Goal: Task Accomplishment & Management: Use online tool/utility

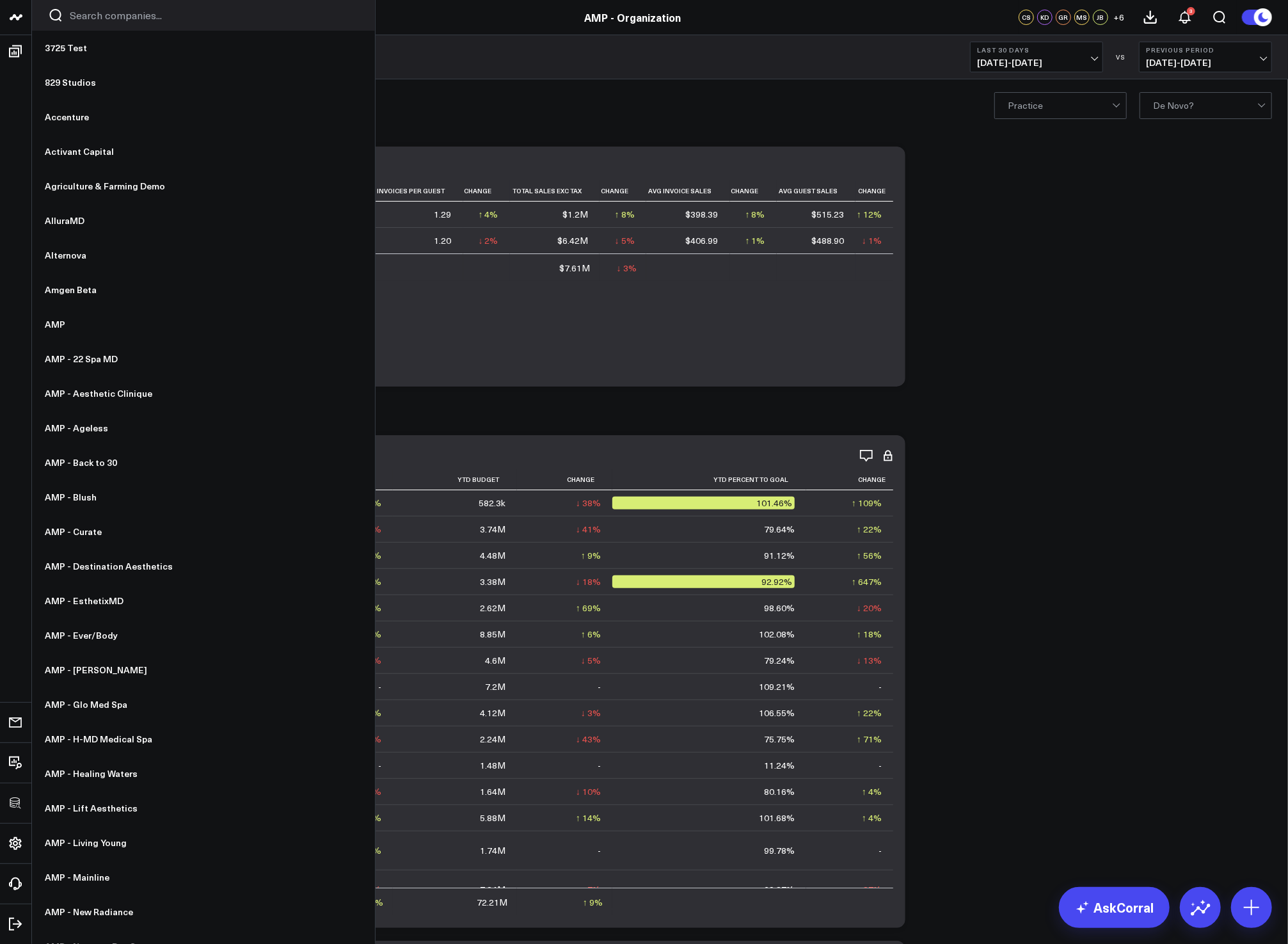
click at [117, 12] on input "Search companies input" at bounding box center [214, 15] width 289 height 14
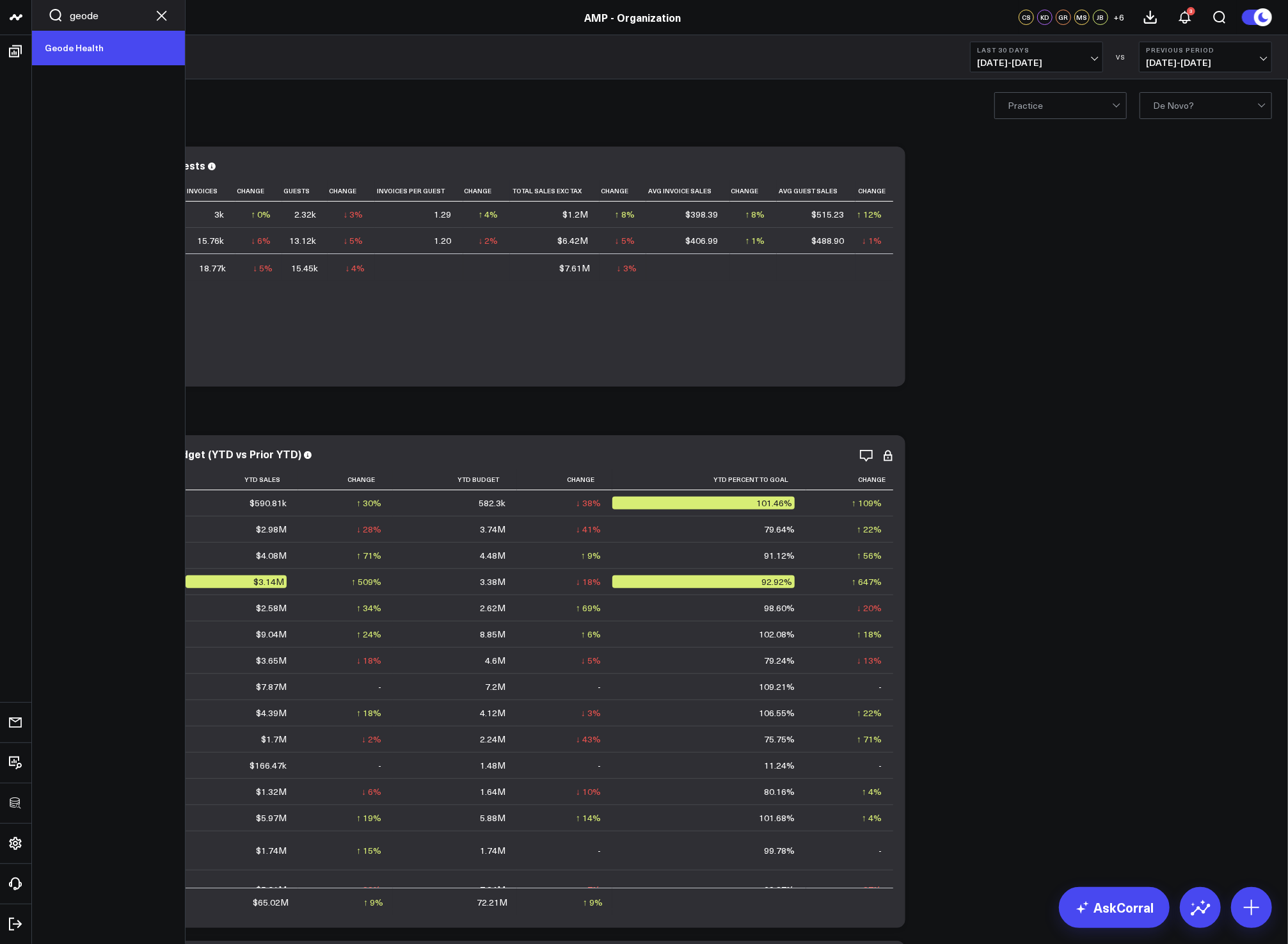
type input "geode"
click at [102, 41] on link "Geode Health" at bounding box center [108, 48] width 153 height 35
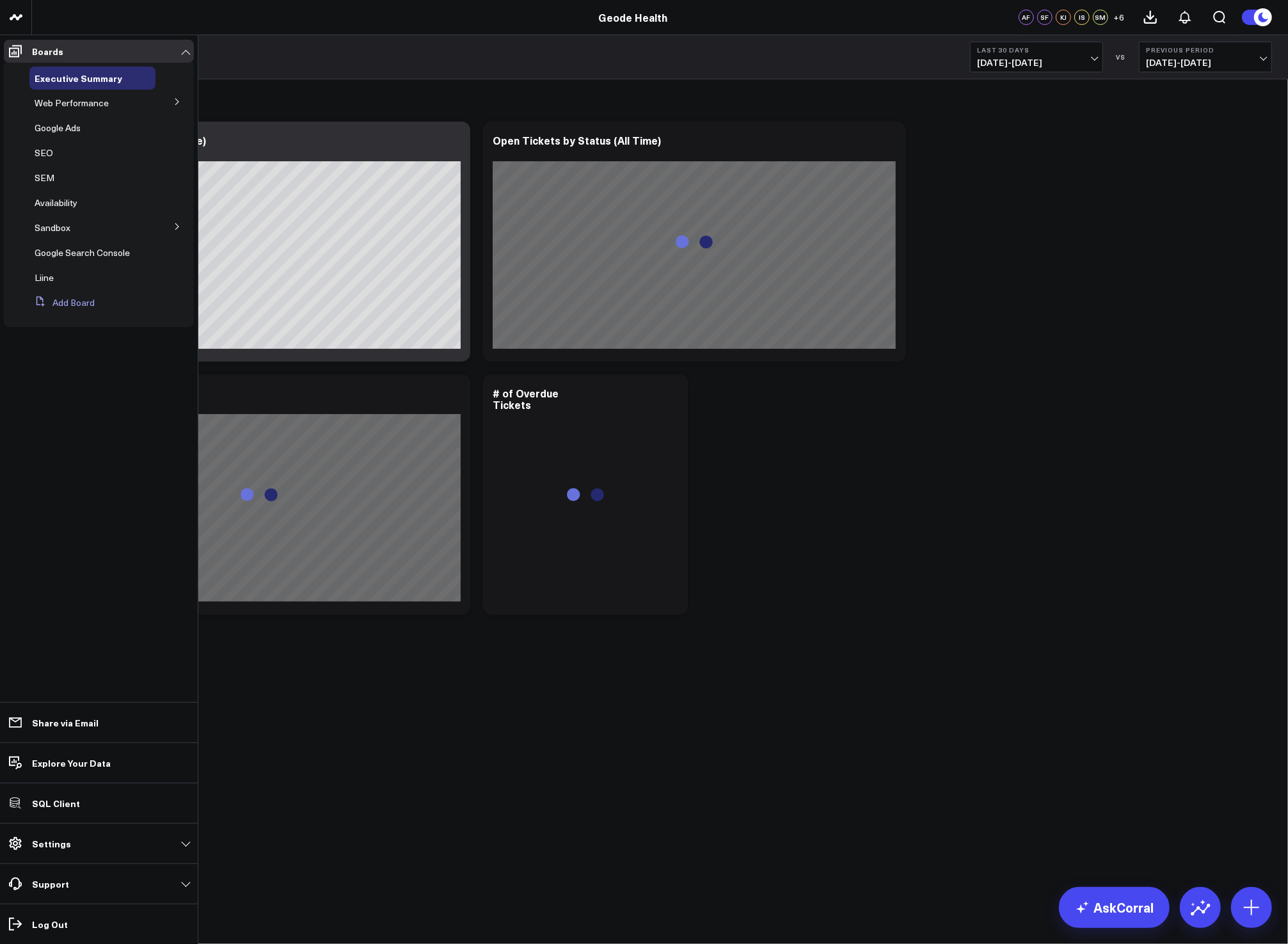
click at [56, 298] on button "Add Board" at bounding box center [62, 302] width 66 height 23
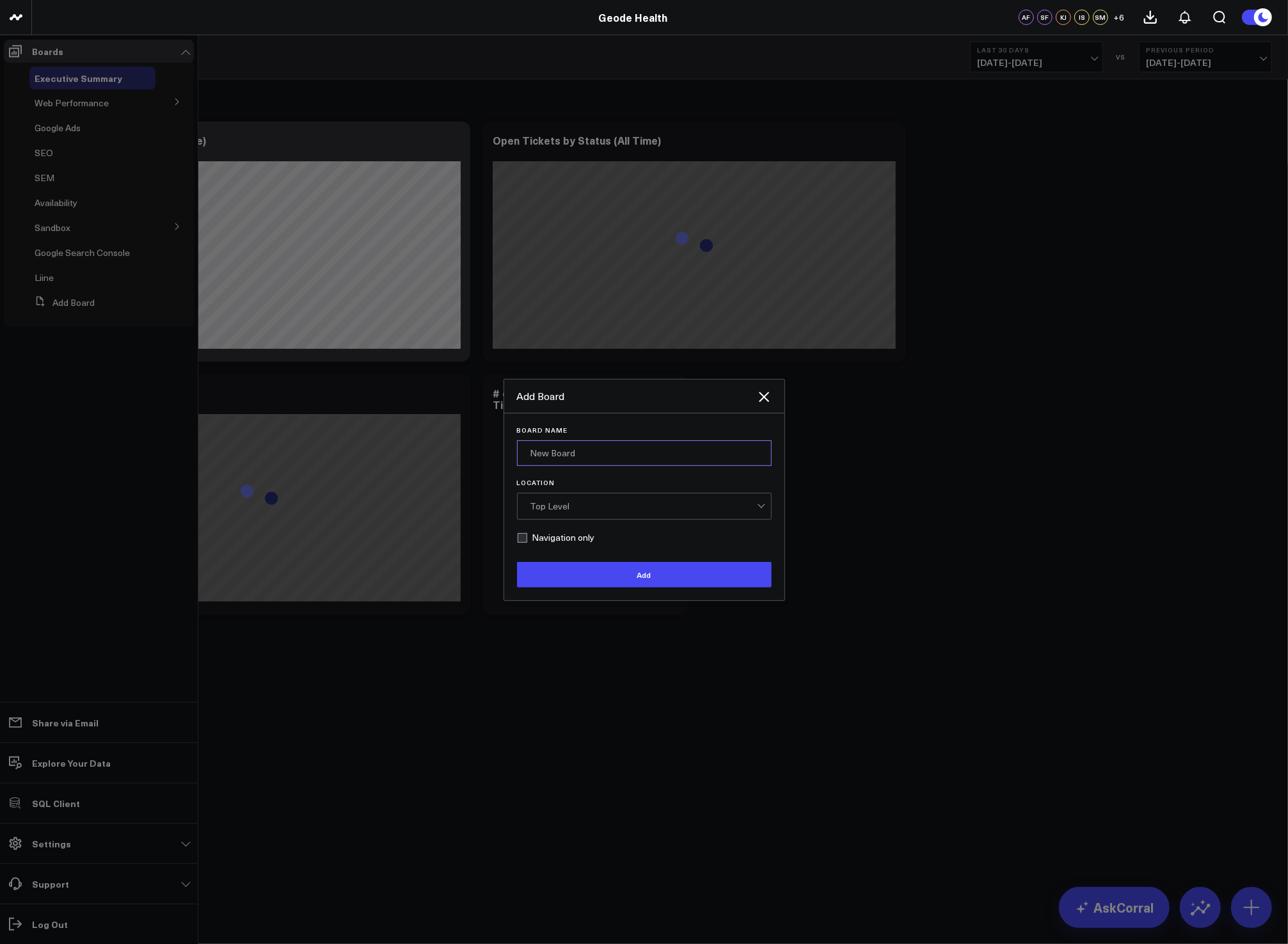
click at [588, 452] on input "Board Name" at bounding box center [644, 453] width 254 height 26
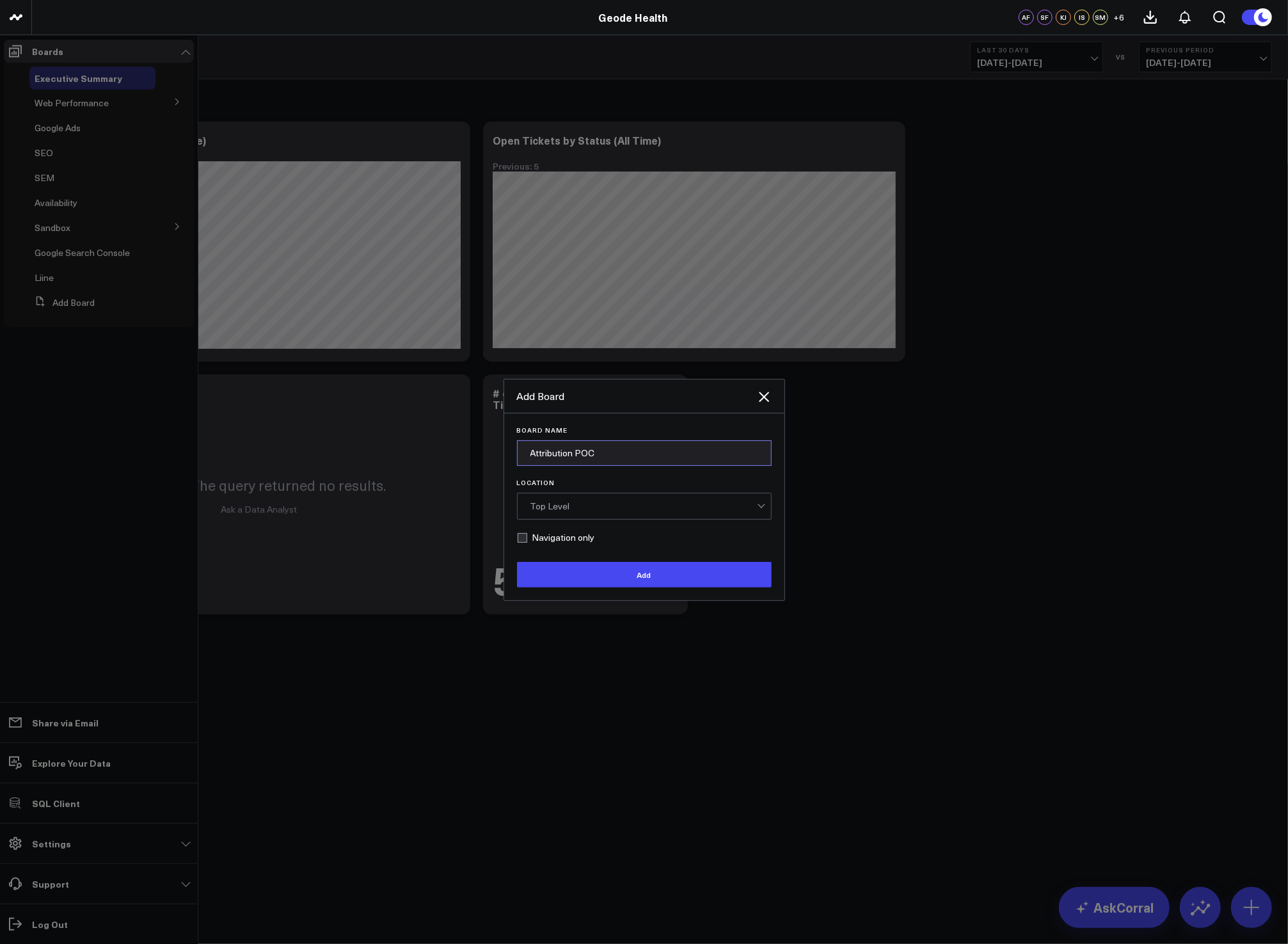
type input "Attribution POC"
click at [517, 562] on button "Add" at bounding box center [644, 574] width 254 height 26
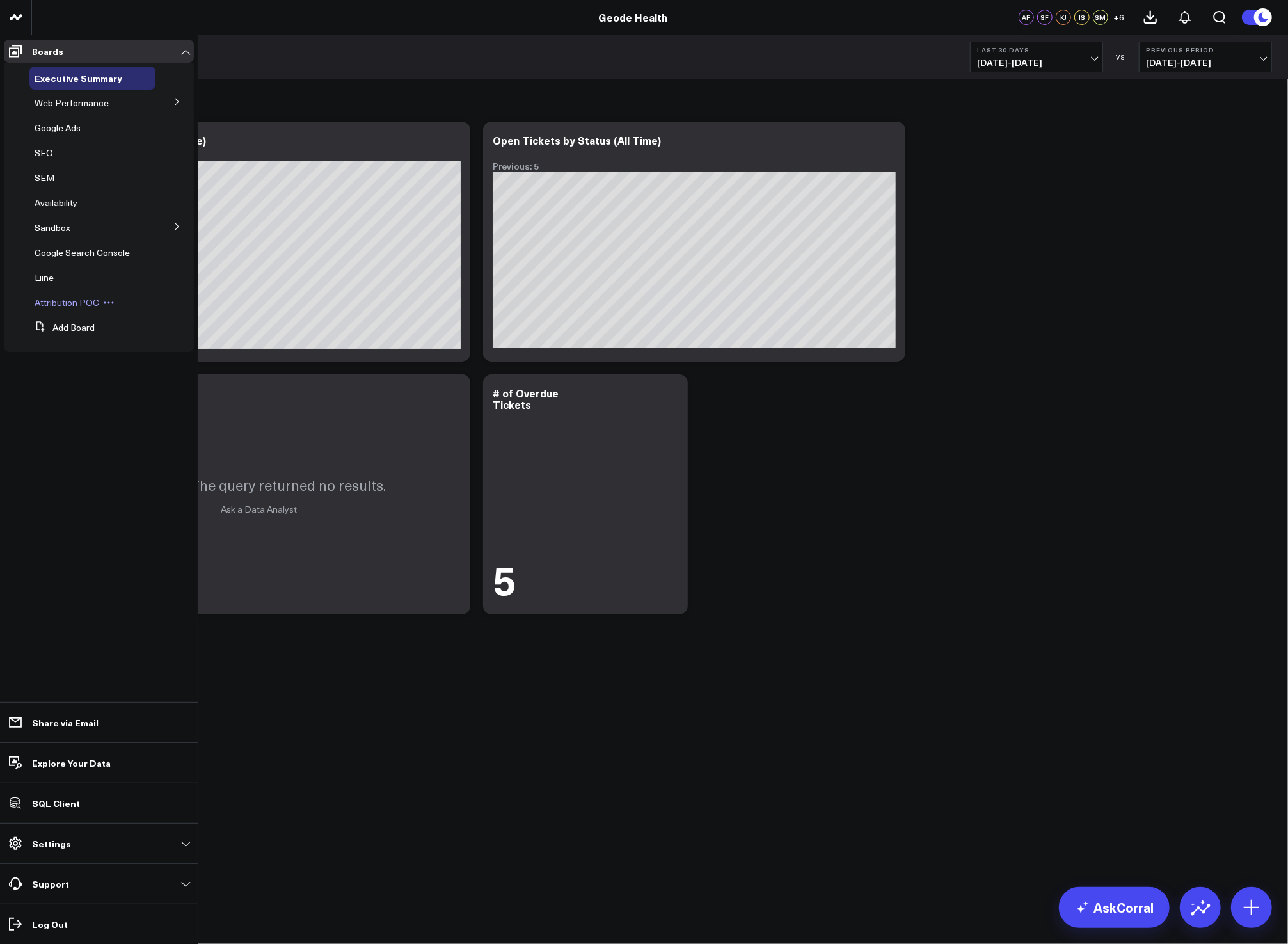
click at [43, 308] on div "Attribution POC" at bounding box center [92, 302] width 126 height 23
click at [51, 305] on span "Attribution POC" at bounding box center [67, 302] width 65 height 12
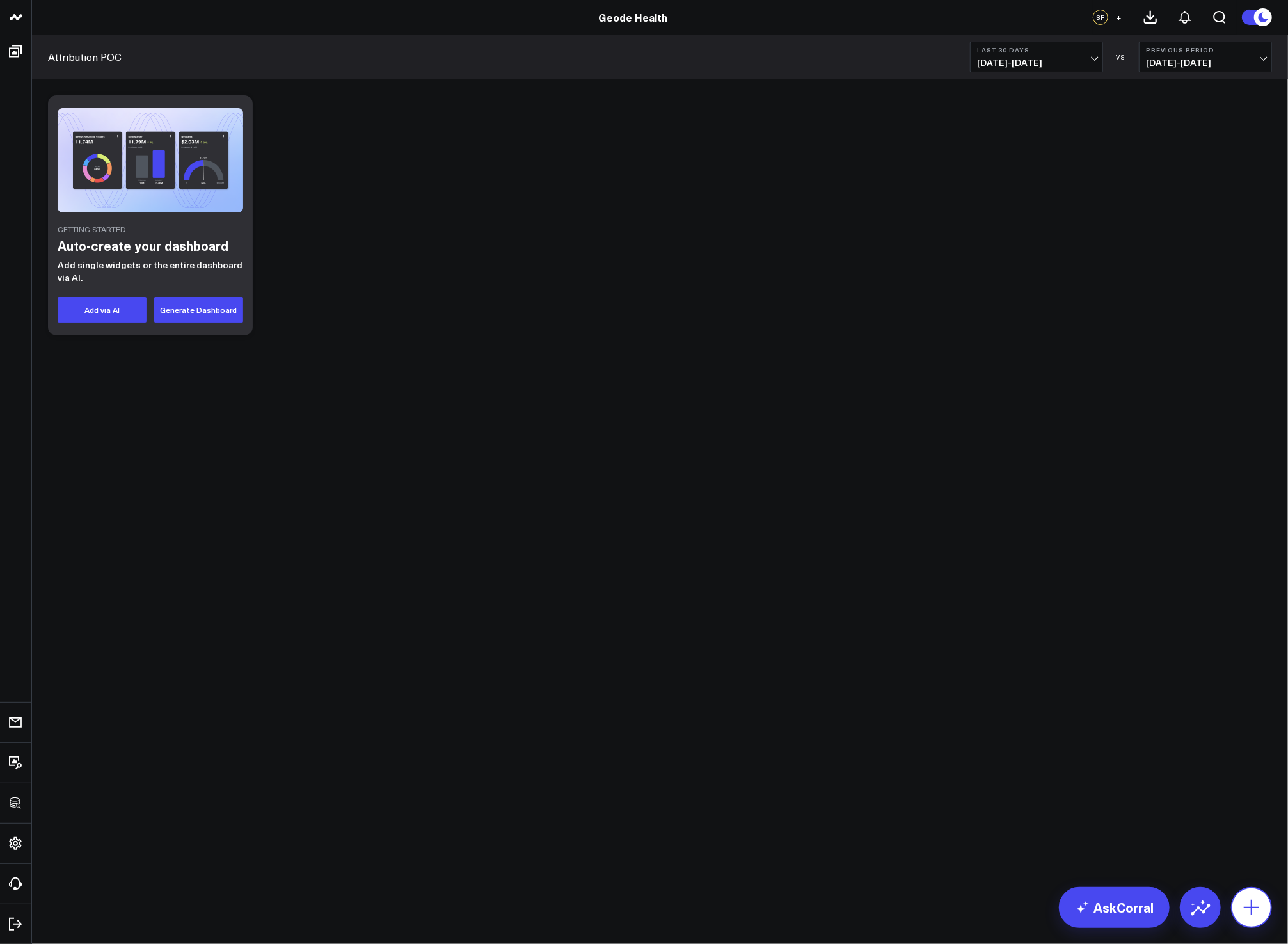
click at [1231, 907] on button at bounding box center [1251, 907] width 41 height 41
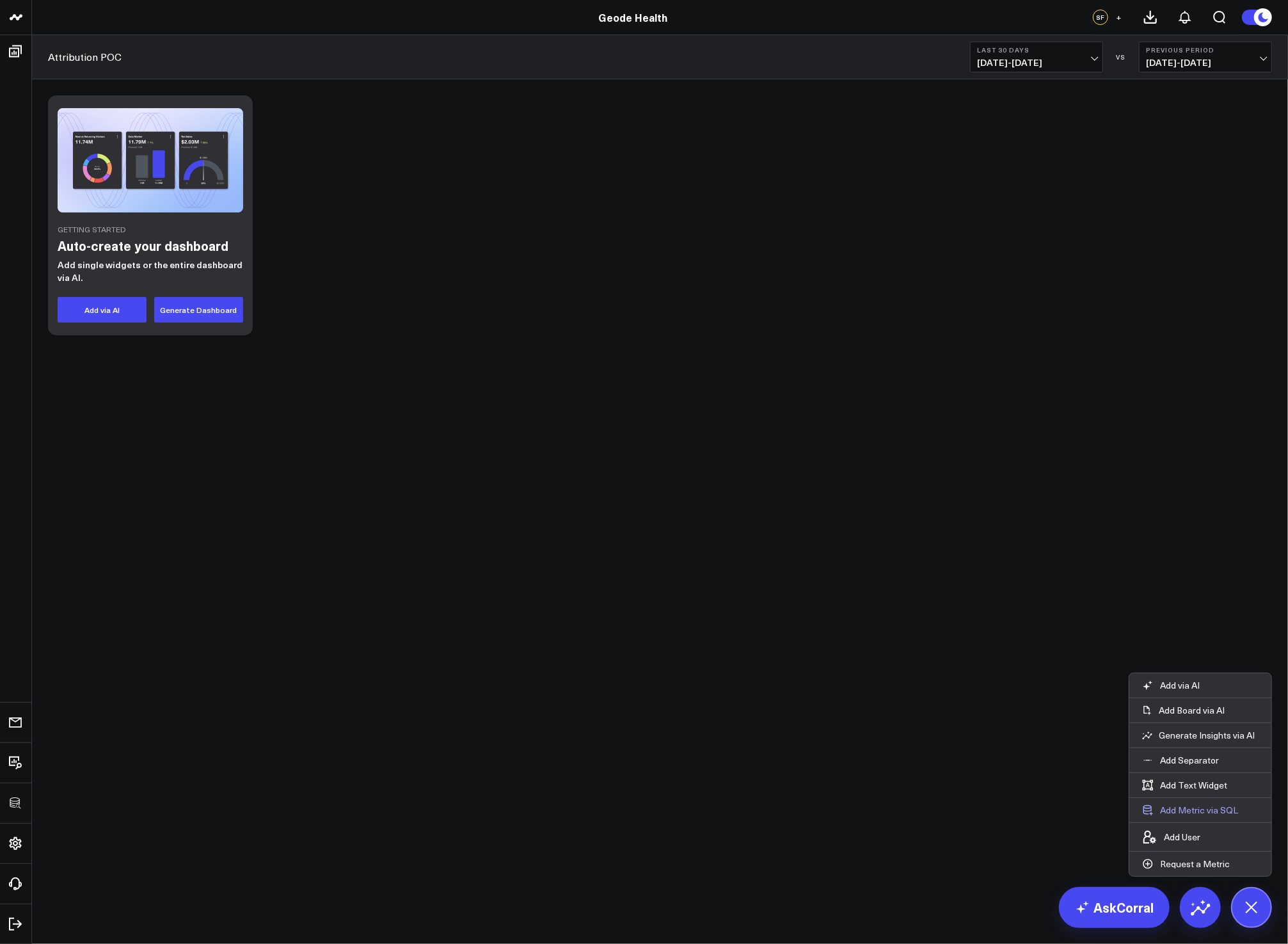
click at [1181, 817] on button "Add Metric via SQL" at bounding box center [1190, 810] width 121 height 24
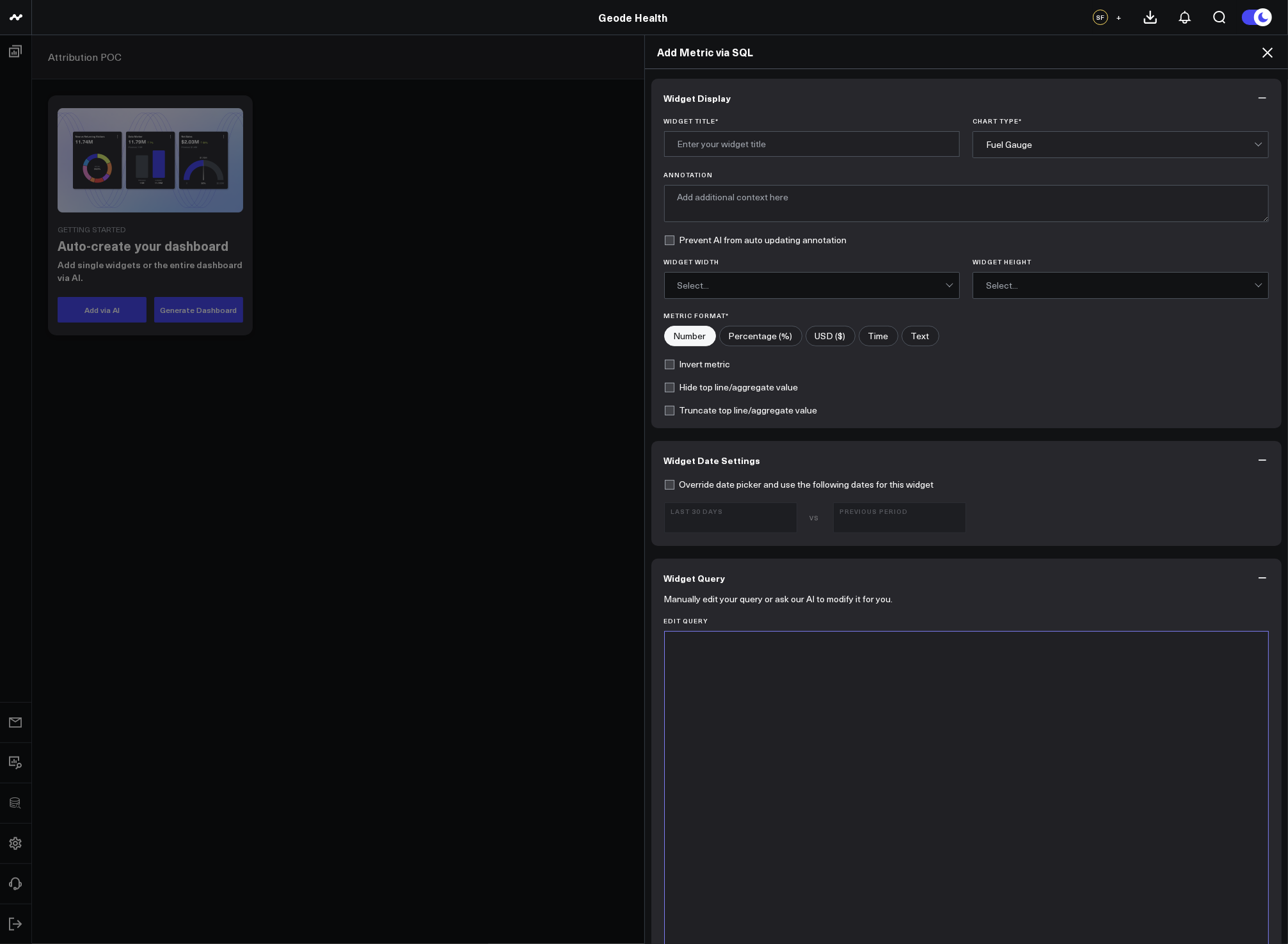
click at [896, 755] on div at bounding box center [966, 791] width 591 height 306
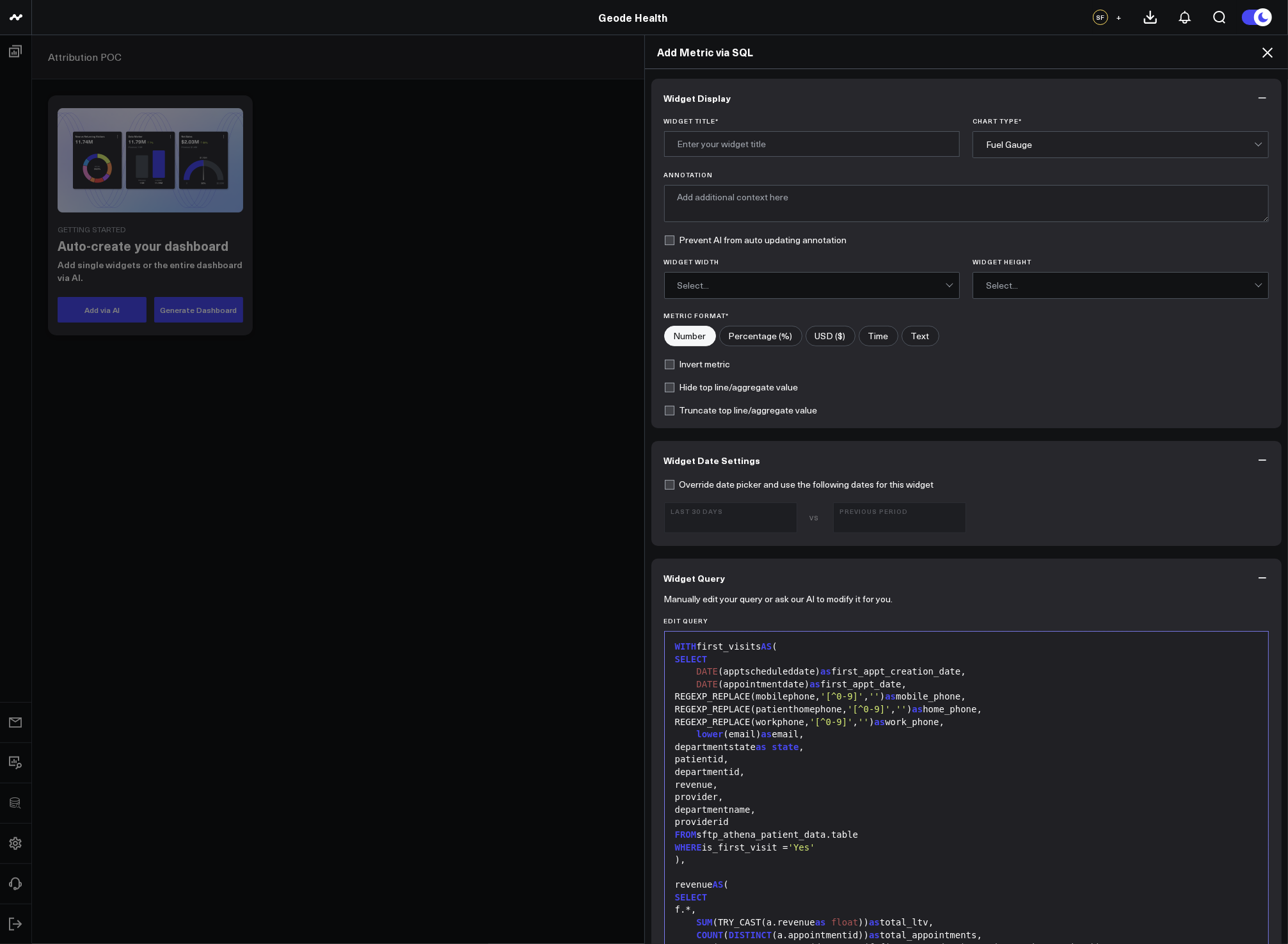
scroll to position [801, 0]
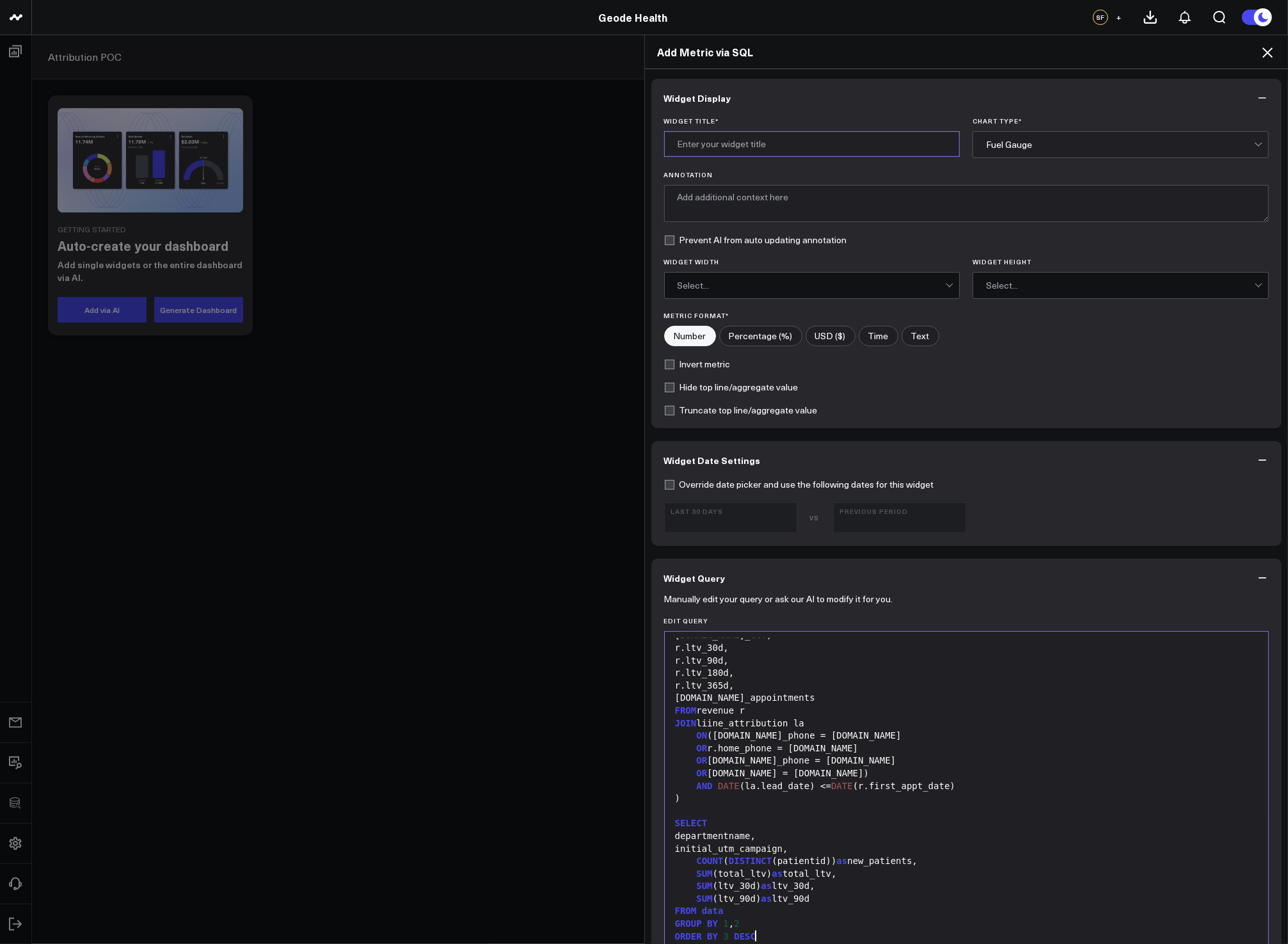
click at [747, 146] on input "Widget Title *" at bounding box center [813, 144] width 296 height 26
type input "Google Ads New Patient Attribution & LTV"
click at [975, 144] on div "Fuel Gauge" at bounding box center [1121, 144] width 296 height 27
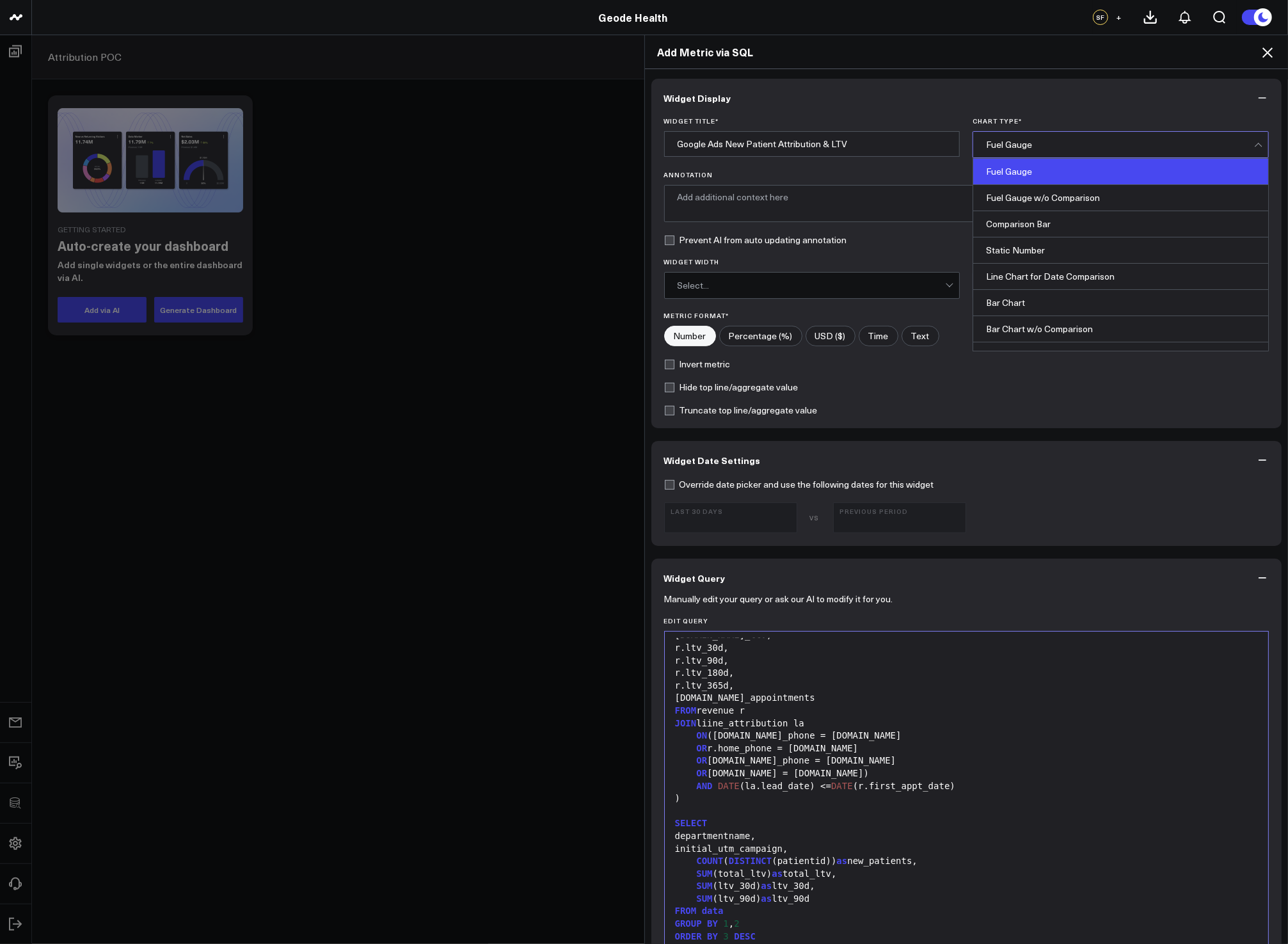
scroll to position [517, 0]
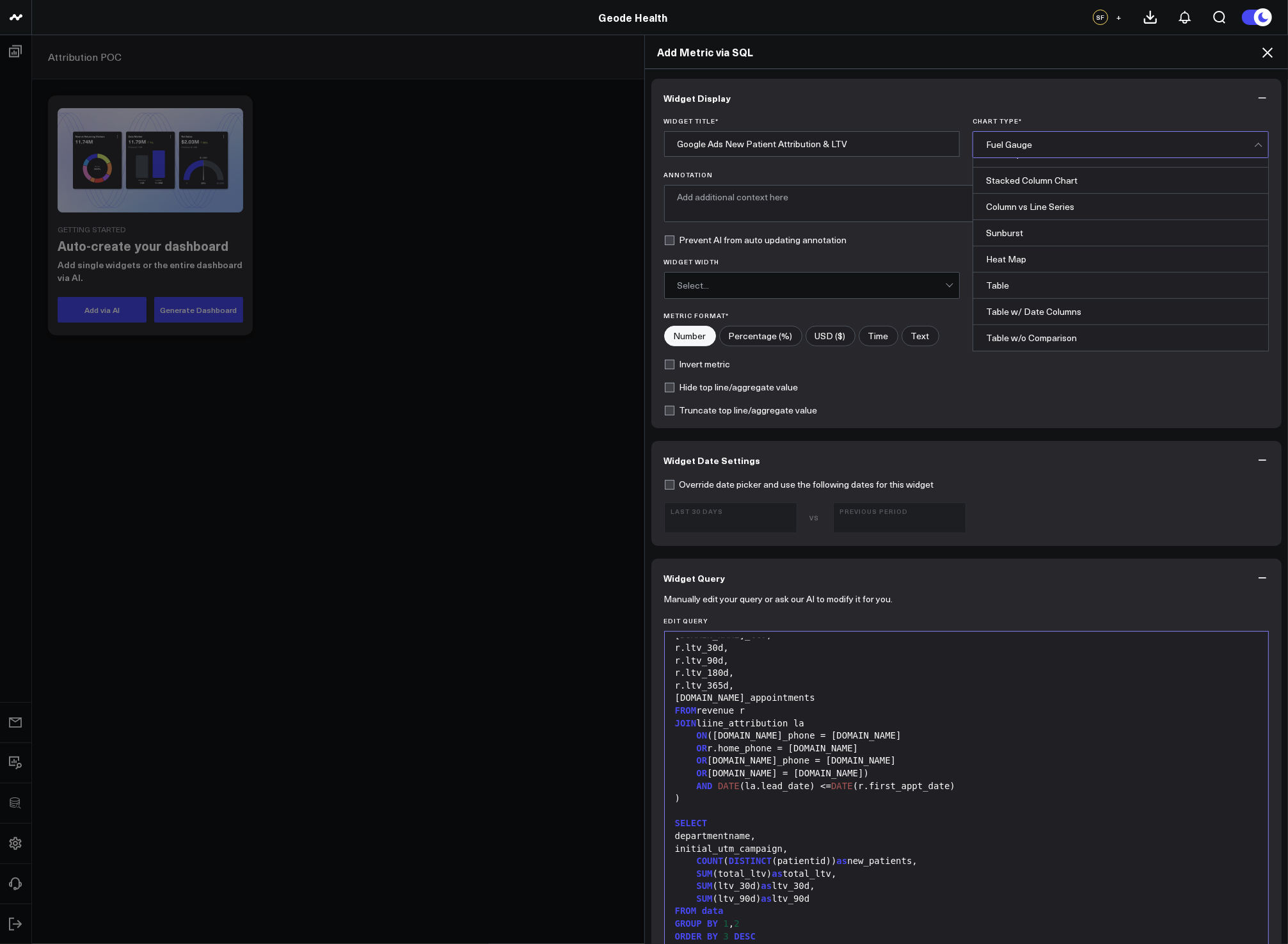
click at [1033, 290] on div "Table" at bounding box center [1121, 286] width 295 height 26
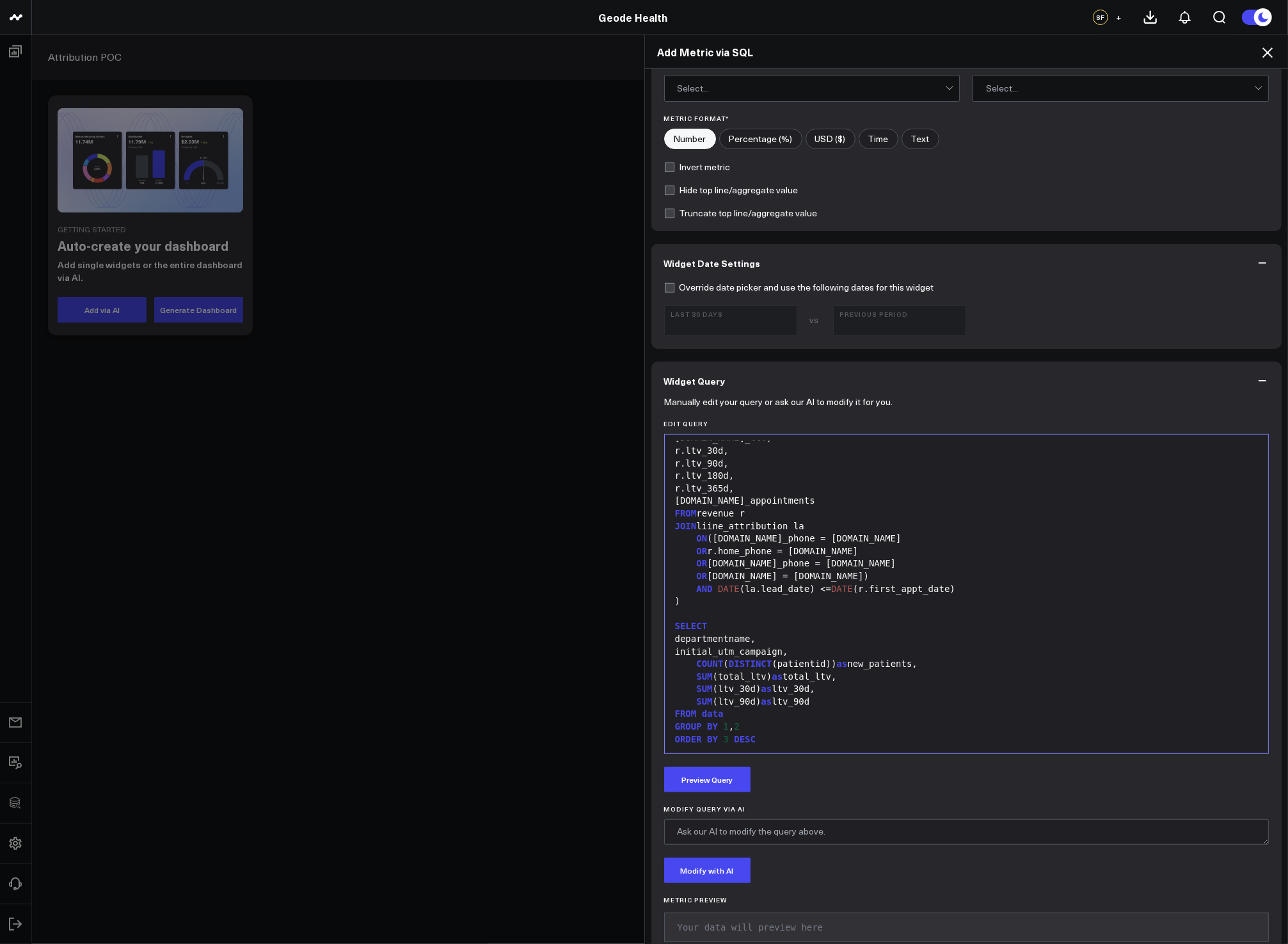
scroll to position [264, 0]
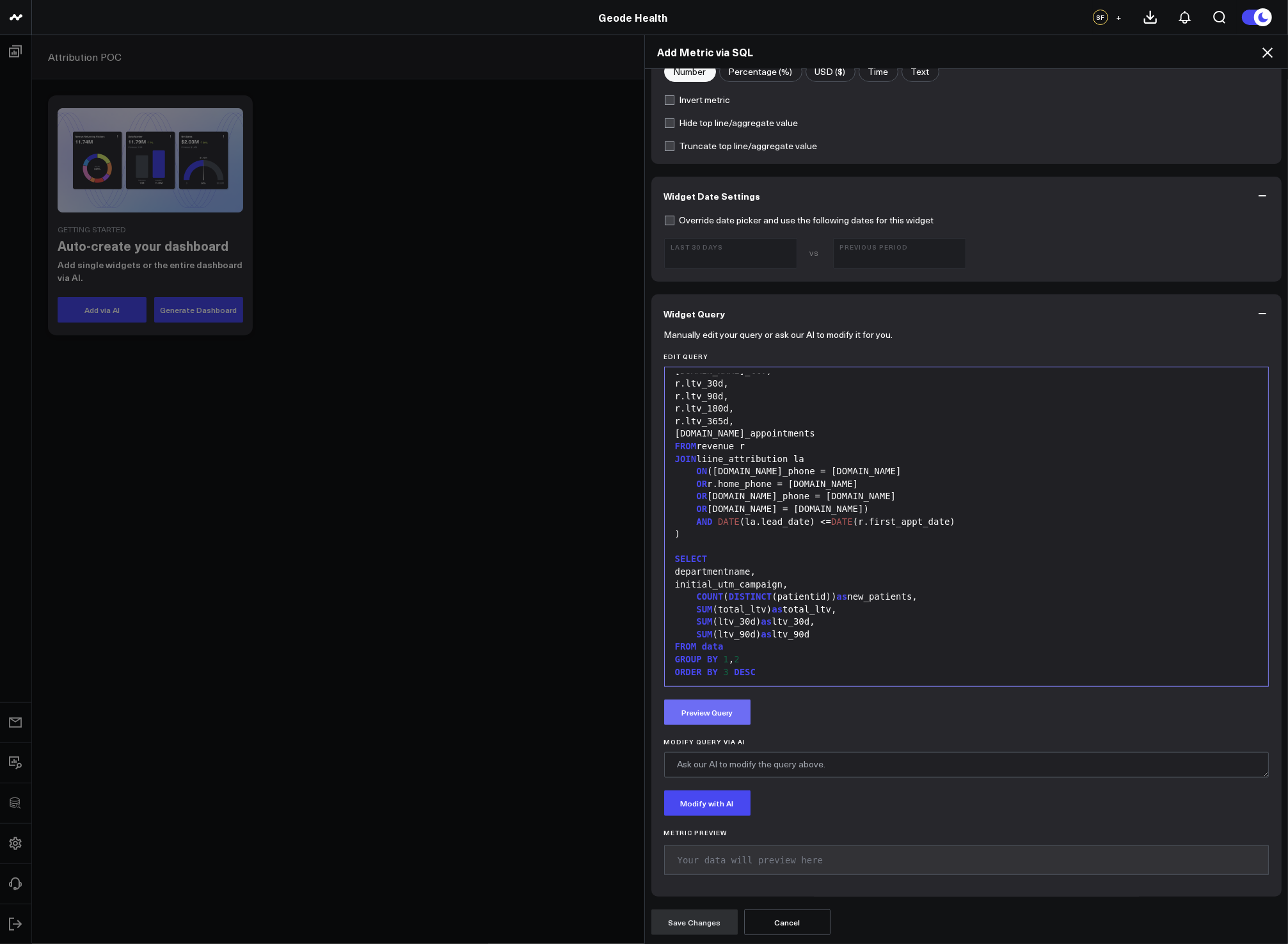
click at [723, 720] on button "Preview Query" at bounding box center [708, 712] width 87 height 26
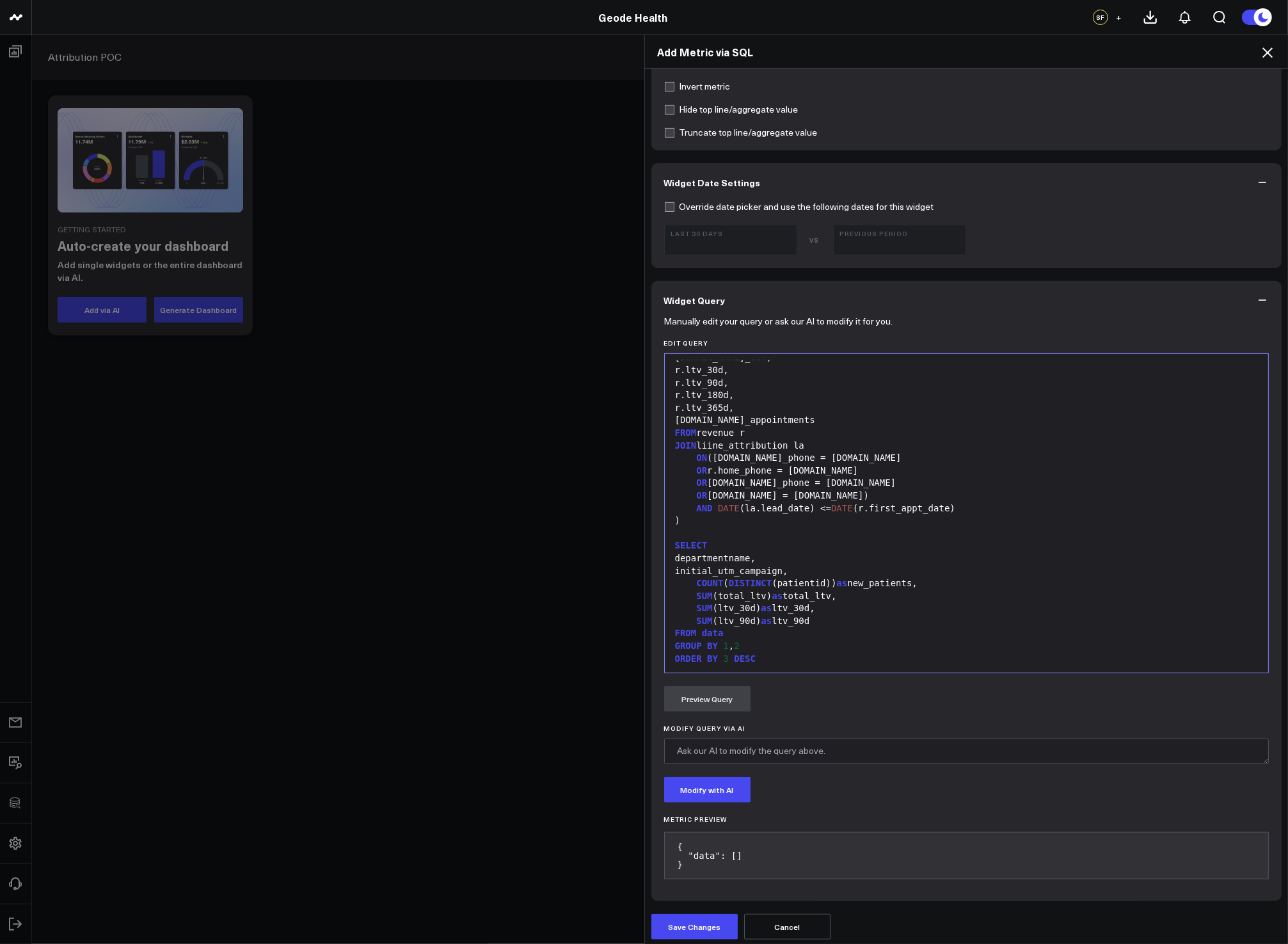
scroll to position [283, 0]
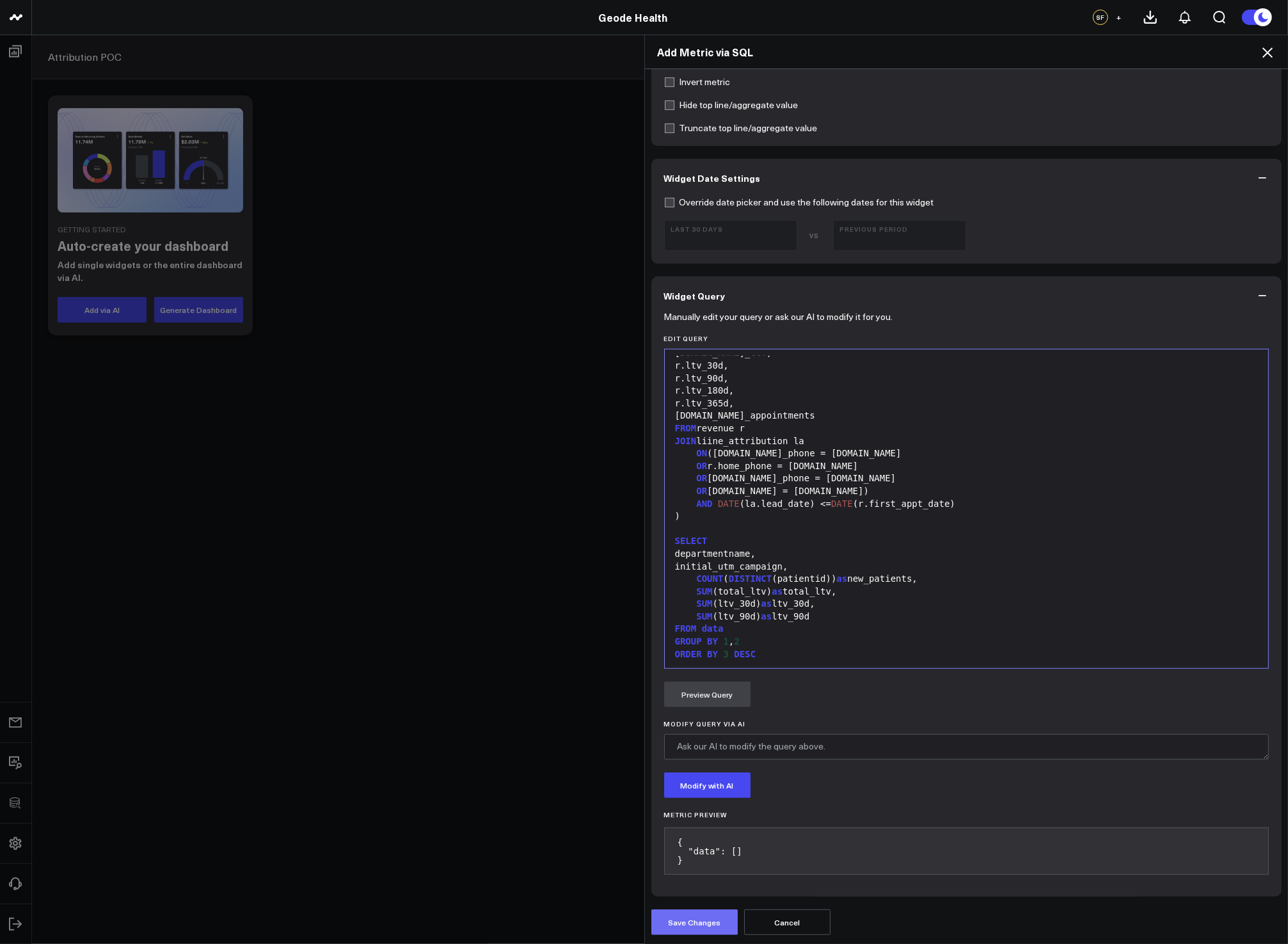
click at [691, 924] on button "Save Changes" at bounding box center [694, 922] width 87 height 26
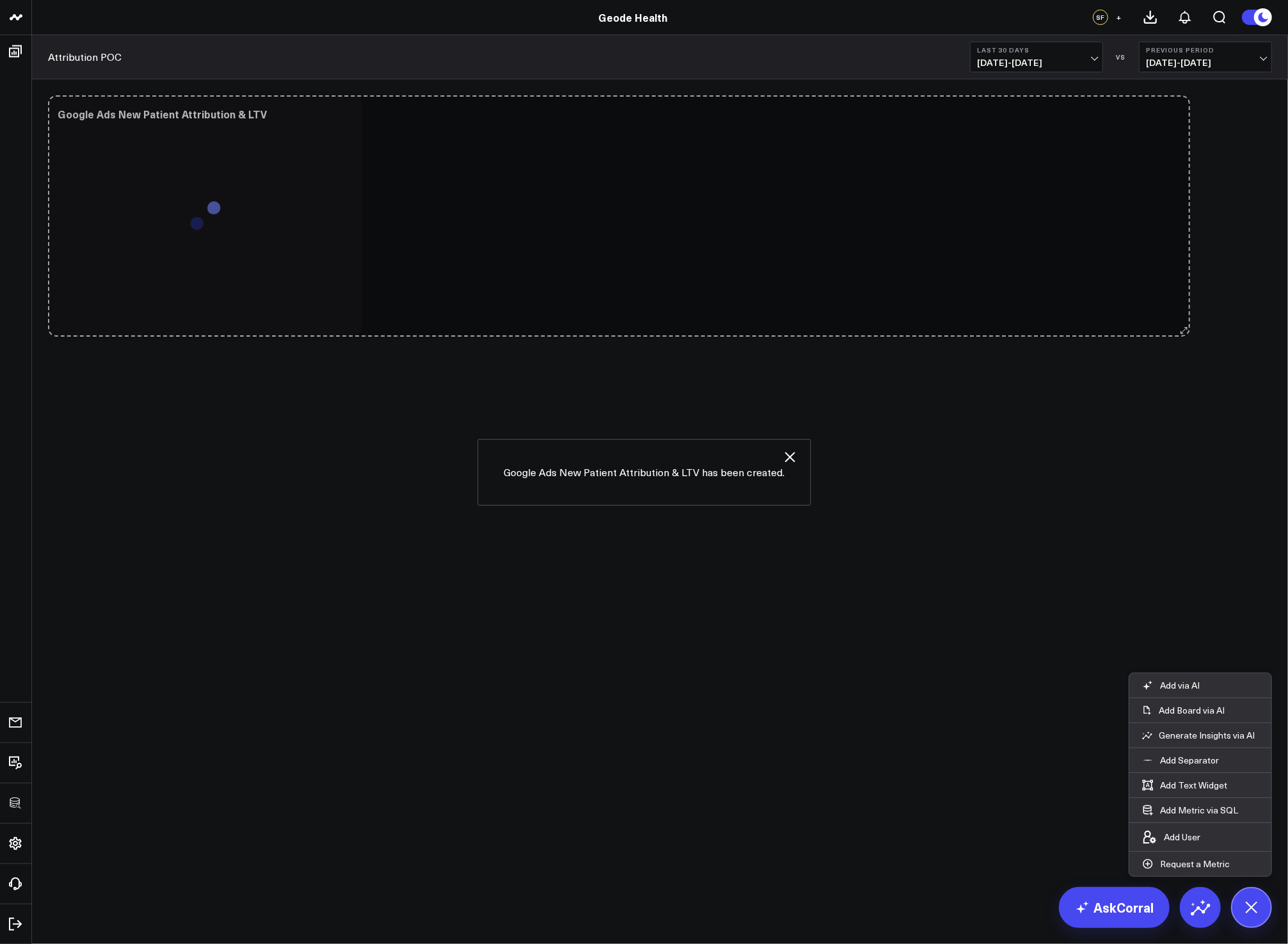
drag, startPoint x: 461, startPoint y: 327, endPoint x: 1180, endPoint y: 327, distance: 719.0
click at [1180, 327] on div "Modify via AI Copy link to widget Ask support Remove Create linked copy Executi…" at bounding box center [660, 215] width 1237 height 253
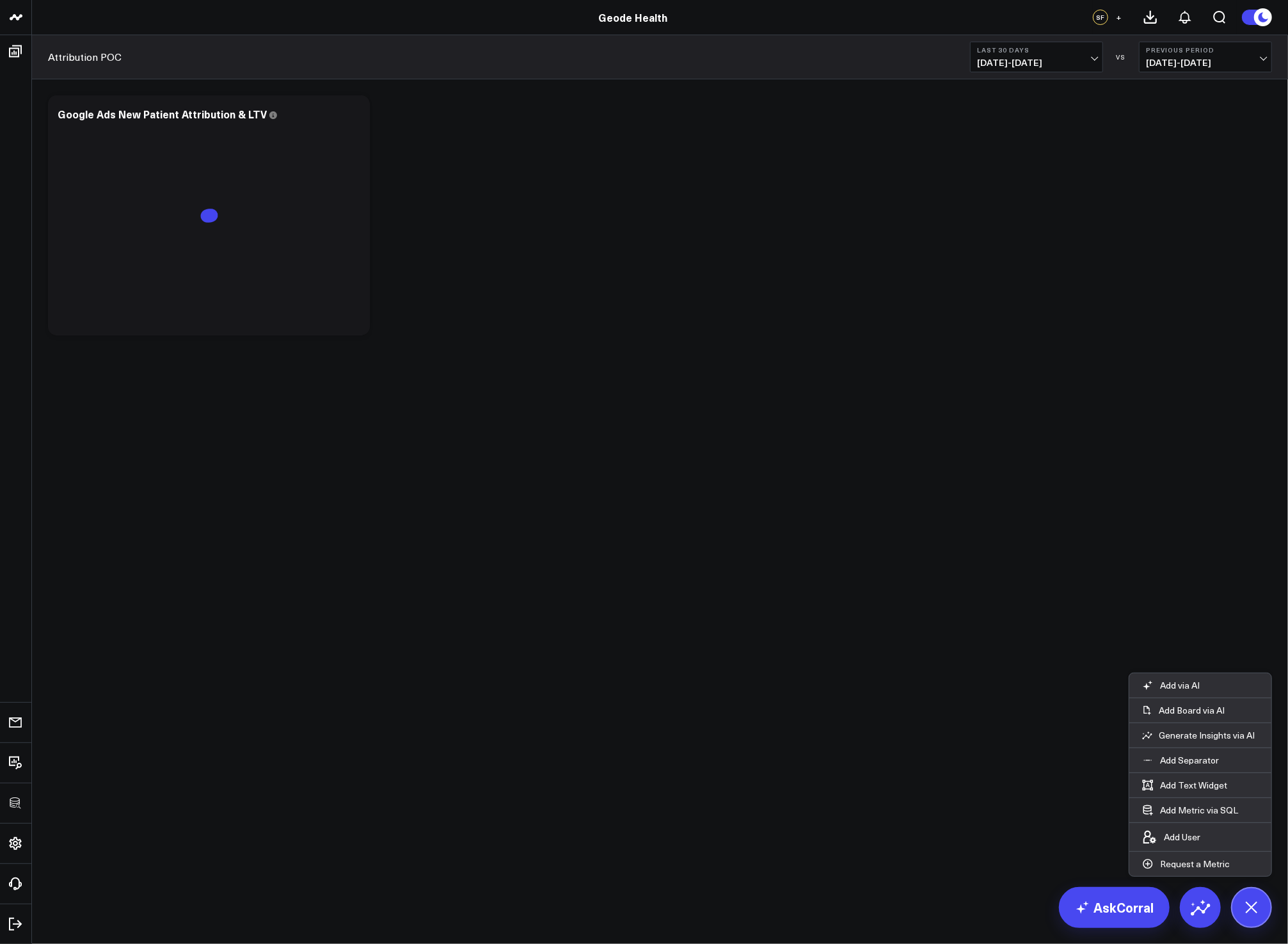
click at [622, 363] on div "Modify via AI Copy link to widget Ask support Remove Create linked copy Executi…" at bounding box center [660, 249] width 1256 height 339
click at [1252, 903] on icon at bounding box center [1251, 907] width 29 height 29
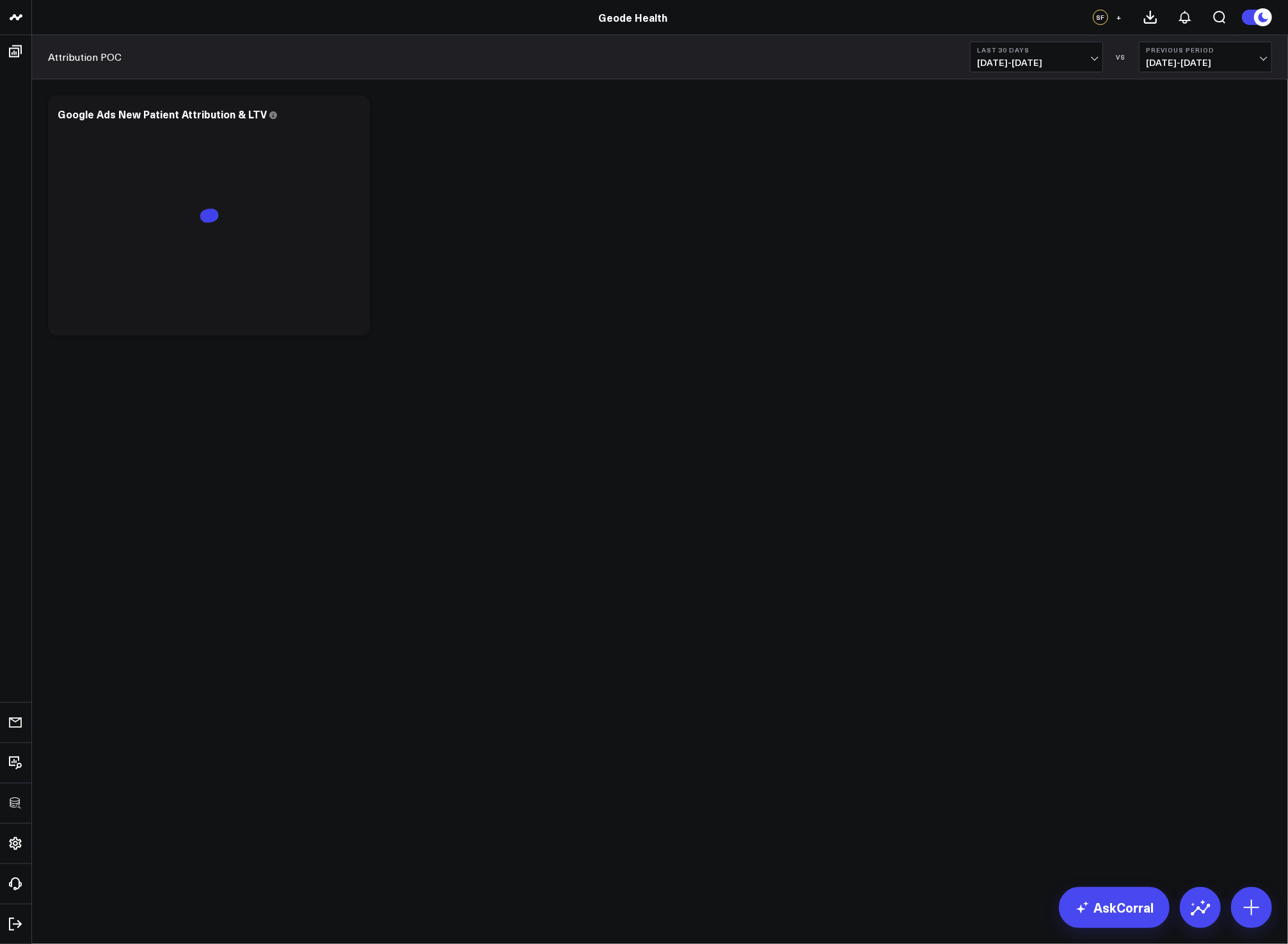
click at [641, 627] on body "3725 Test 829 Studios Accenture Activant Capital Agriculture & Farming Demo All…" at bounding box center [644, 472] width 1288 height 944
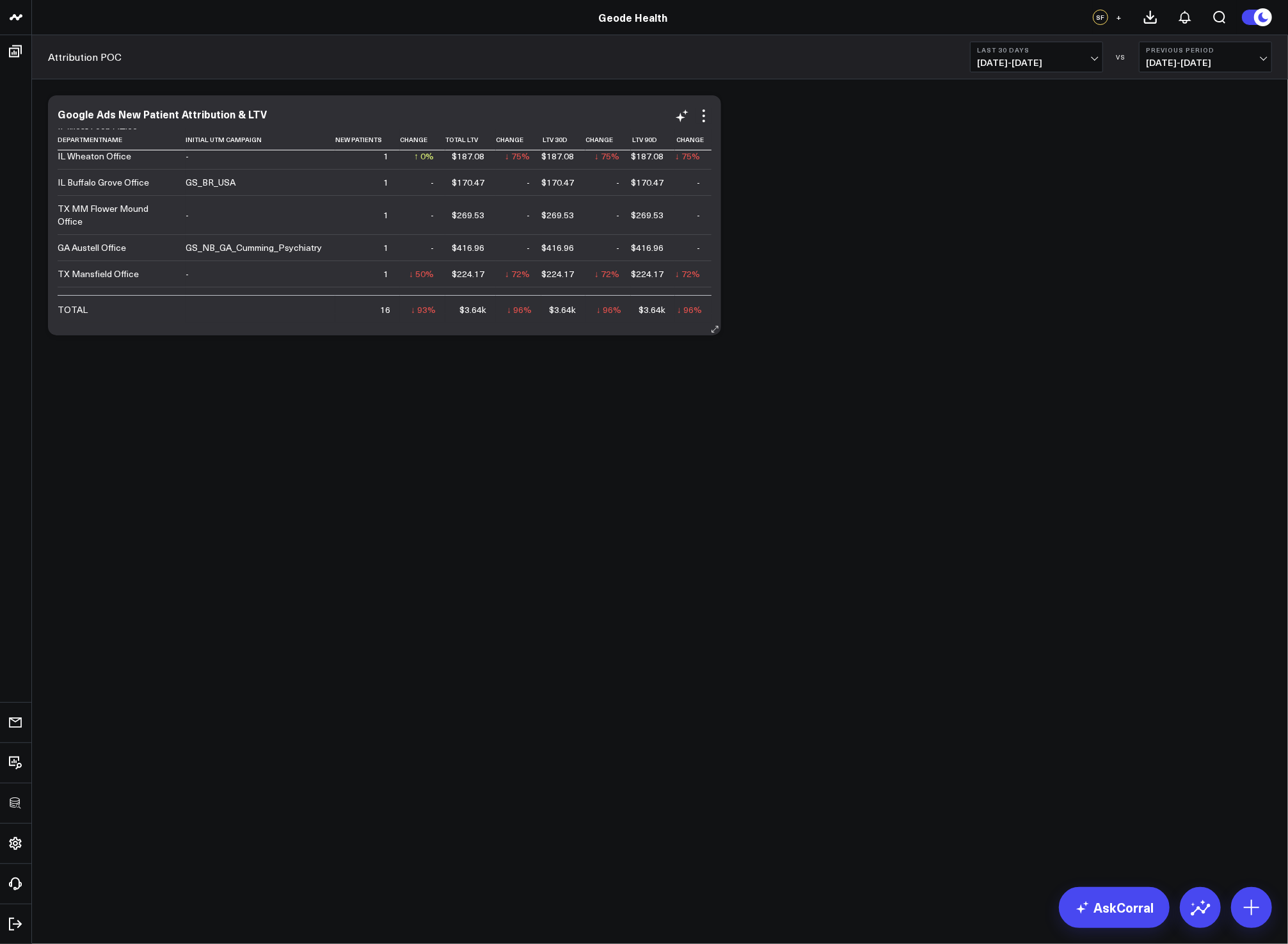
scroll to position [0, 0]
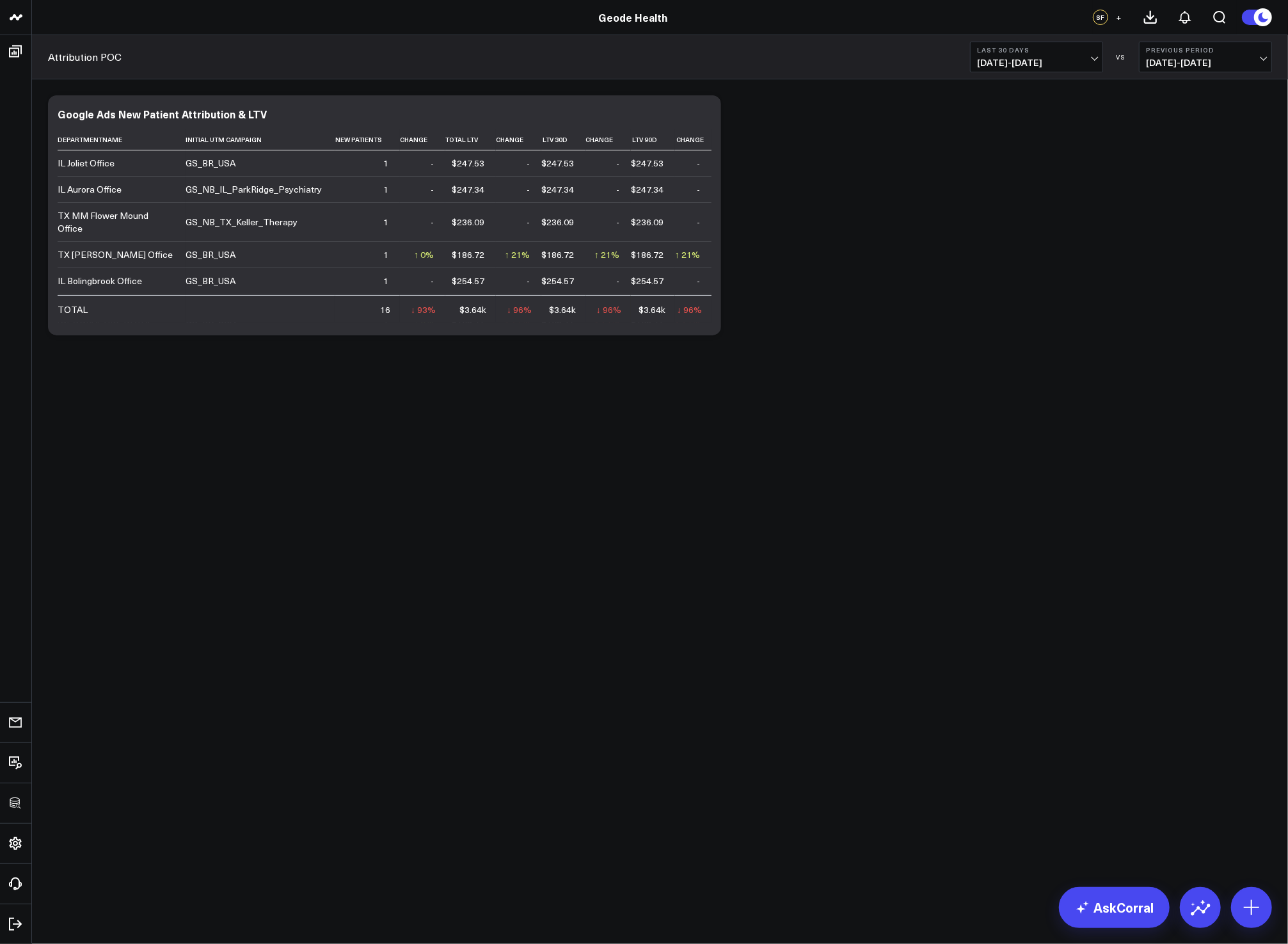
click at [896, 415] on div "Modify via AI Copy link to widget Ask support Remove Create linked copy Executi…" at bounding box center [660, 249] width 1256 height 339
drag, startPoint x: 188, startPoint y: 448, endPoint x: 146, endPoint y: 385, distance: 75.7
click at [188, 448] on body "3725 Test 829 Studios Accenture Activant Capital Agriculture & Farming Demo All…" at bounding box center [644, 472] width 1288 height 944
click at [929, 319] on div "Modify via AI Copy link to widget Ask support Remove Create linked copy Executi…" at bounding box center [660, 215] width 1237 height 253
click at [1246, 903] on icon at bounding box center [1251, 907] width 20 height 20
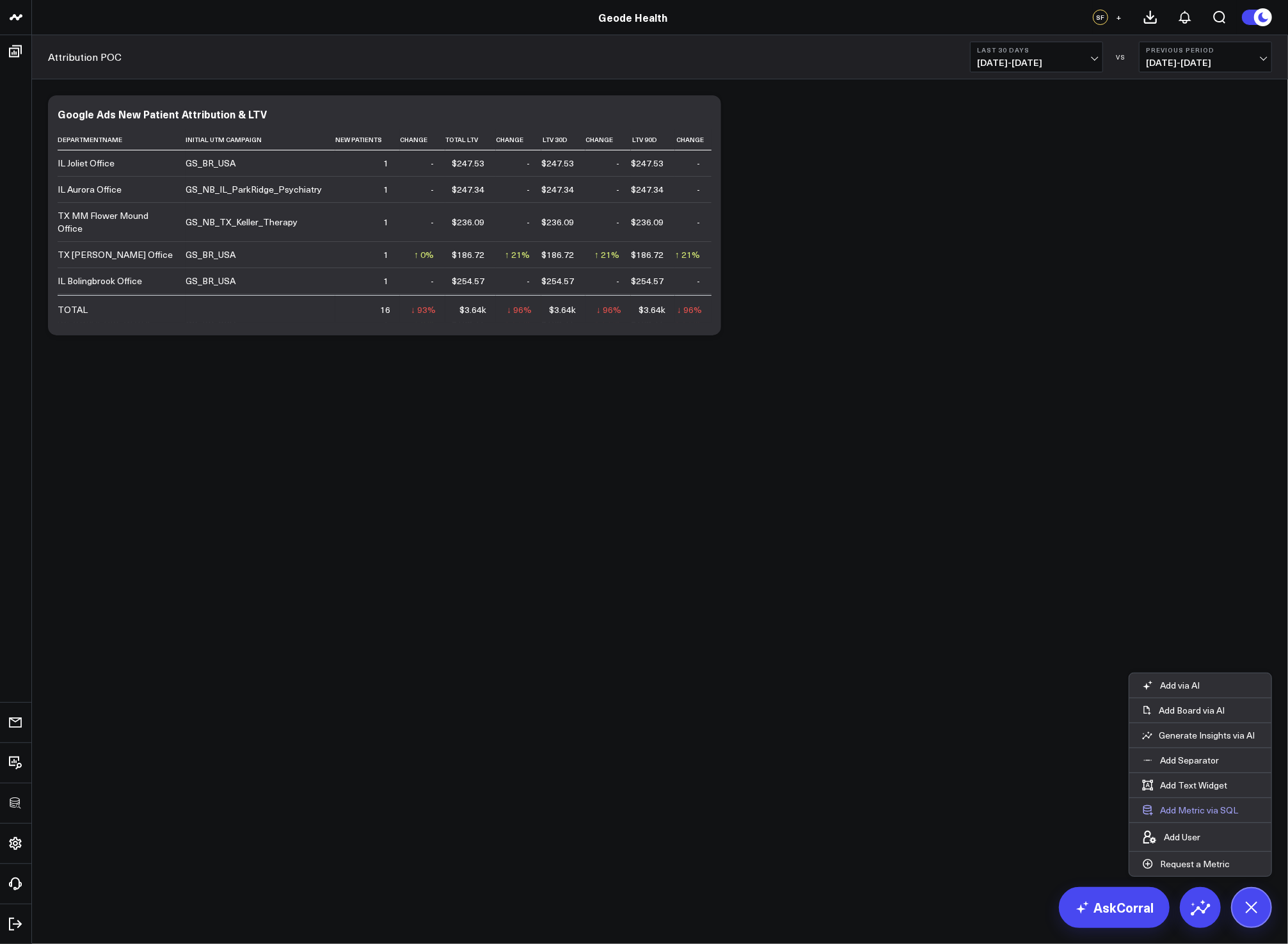
click at [1196, 805] on button "Add Metric via SQL" at bounding box center [1190, 810] width 121 height 24
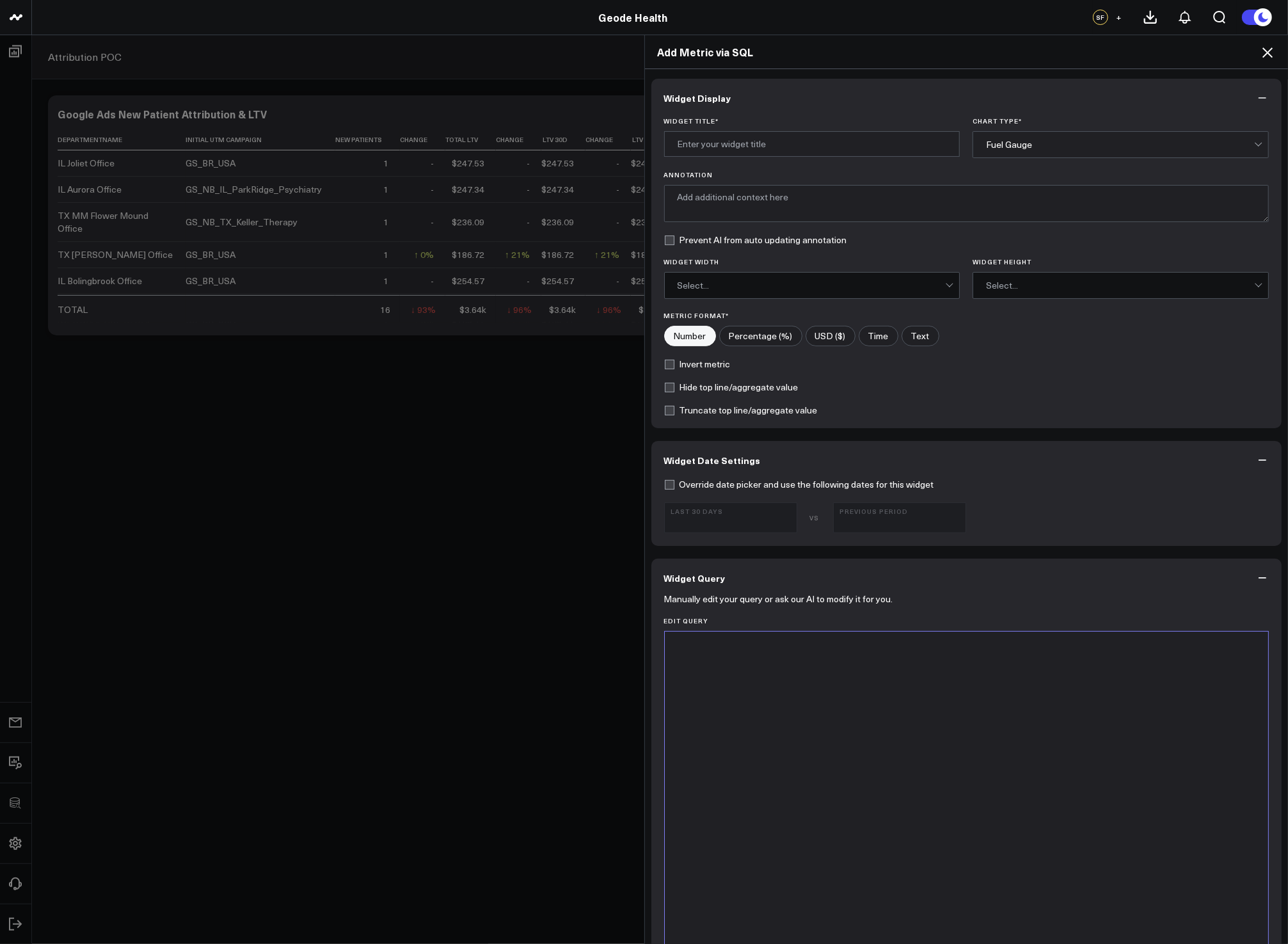
click at [908, 764] on div at bounding box center [966, 791] width 591 height 306
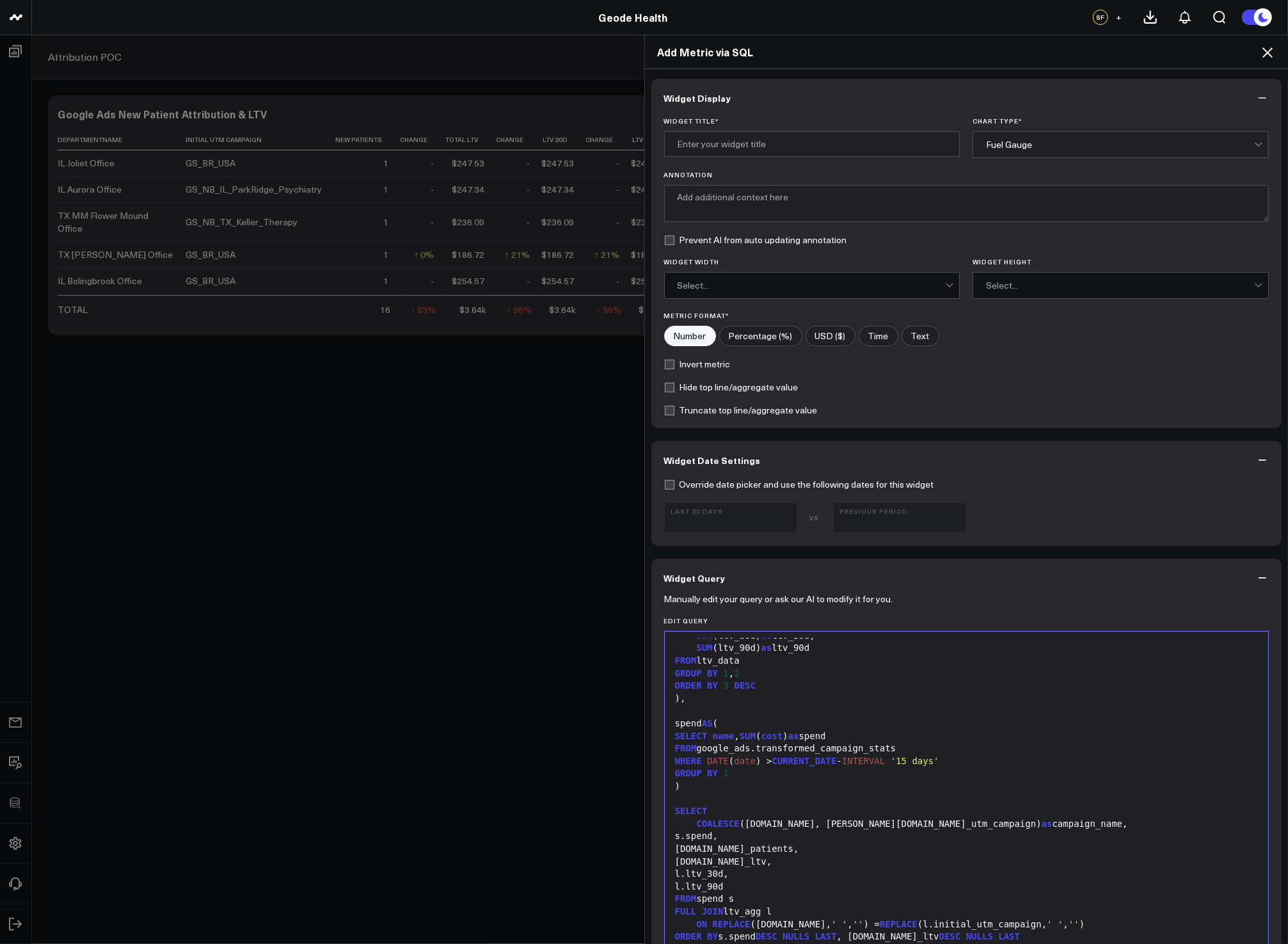
click at [771, 157] on div "Widget Title *" at bounding box center [813, 138] width 296 height 41
click at [702, 151] on input "Widget Title *" at bounding box center [813, 144] width 296 height 26
type input "Google Ads ROI Prototype"
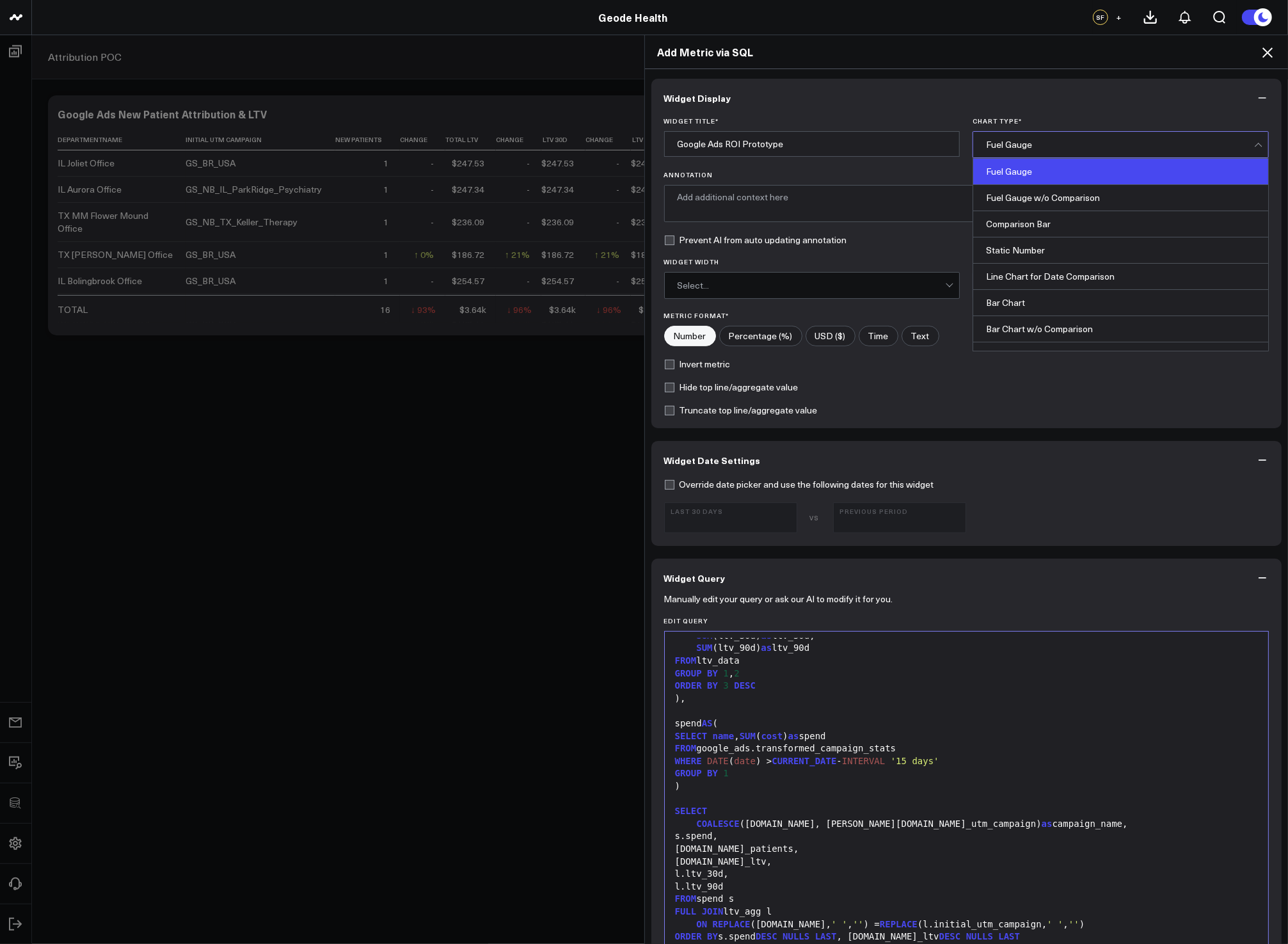
click at [1005, 149] on div "Fuel Gauge" at bounding box center [1119, 145] width 268 height 10
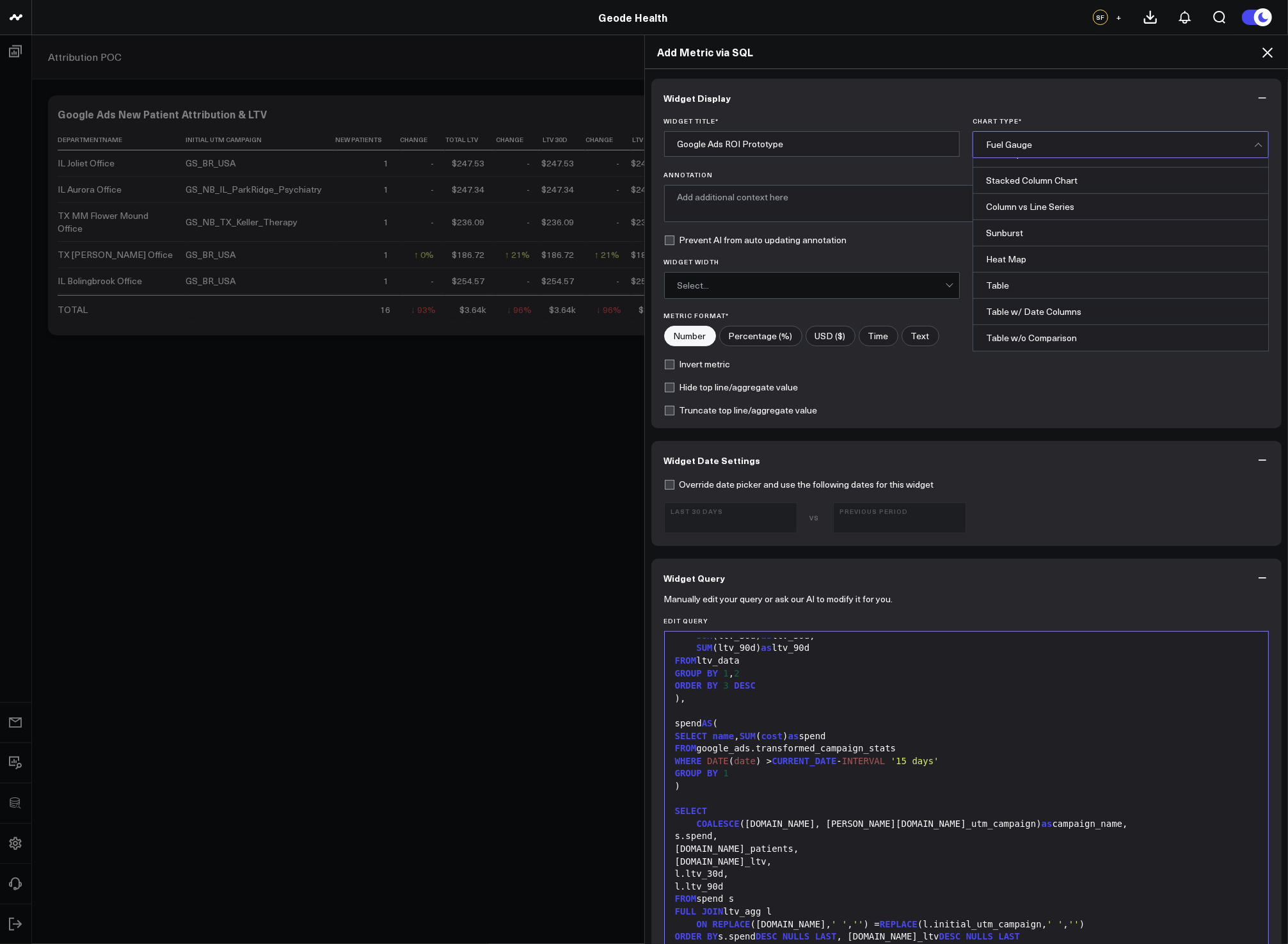
click at [1028, 288] on div "Table" at bounding box center [1121, 286] width 295 height 26
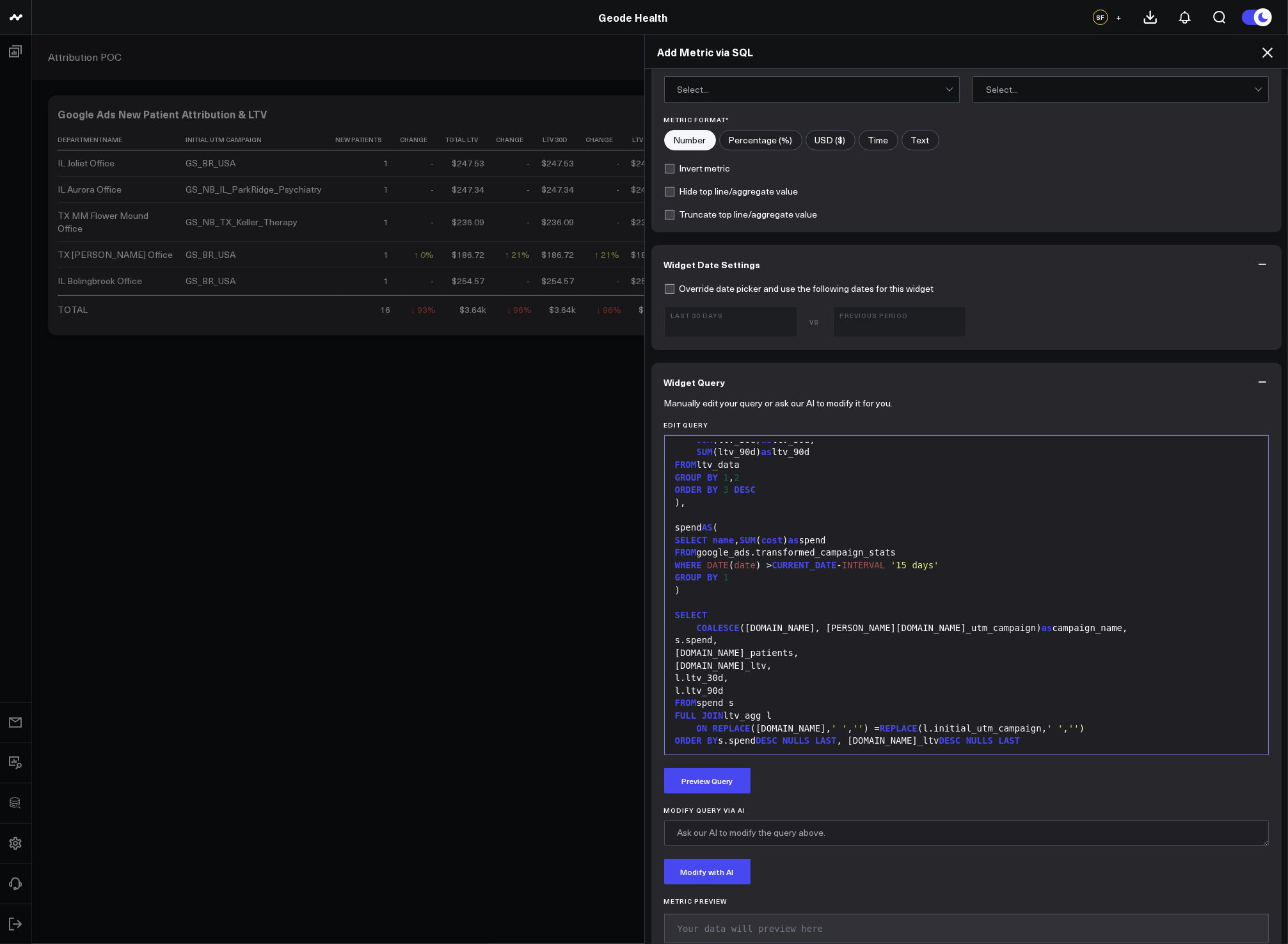
scroll to position [264, 0]
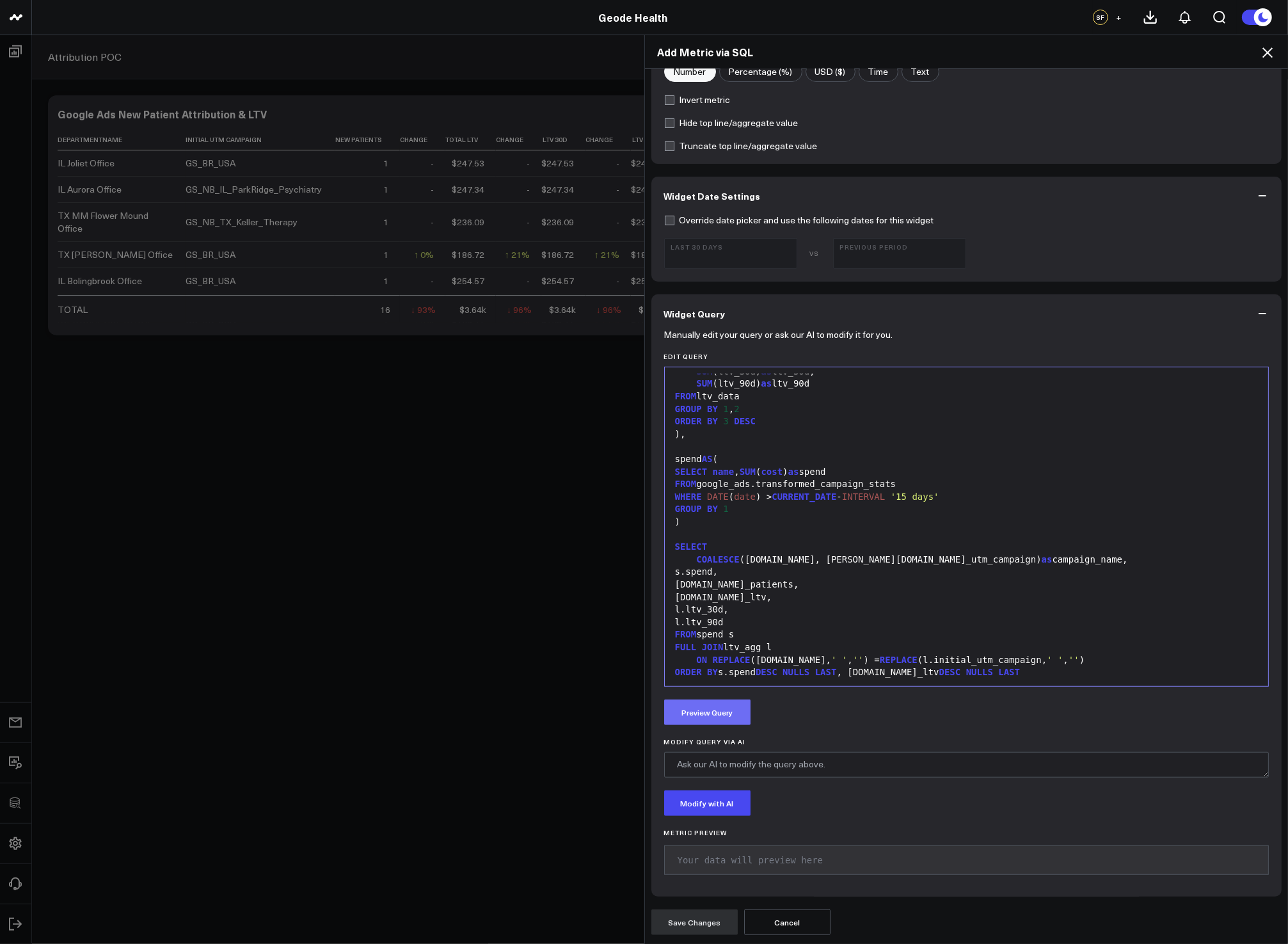
click at [736, 712] on button "Preview Query" at bounding box center [708, 712] width 87 height 26
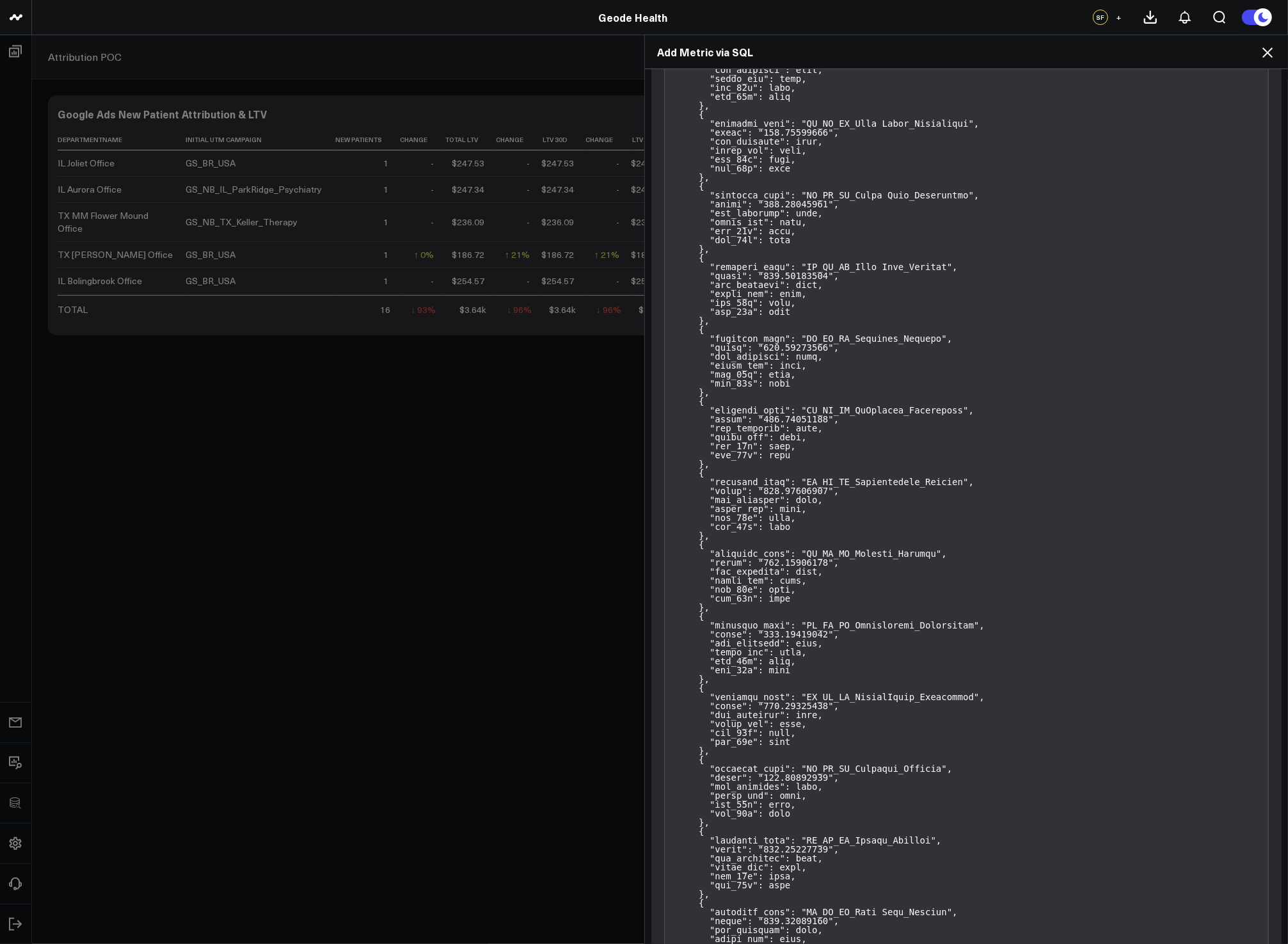
scroll to position [6453, 0]
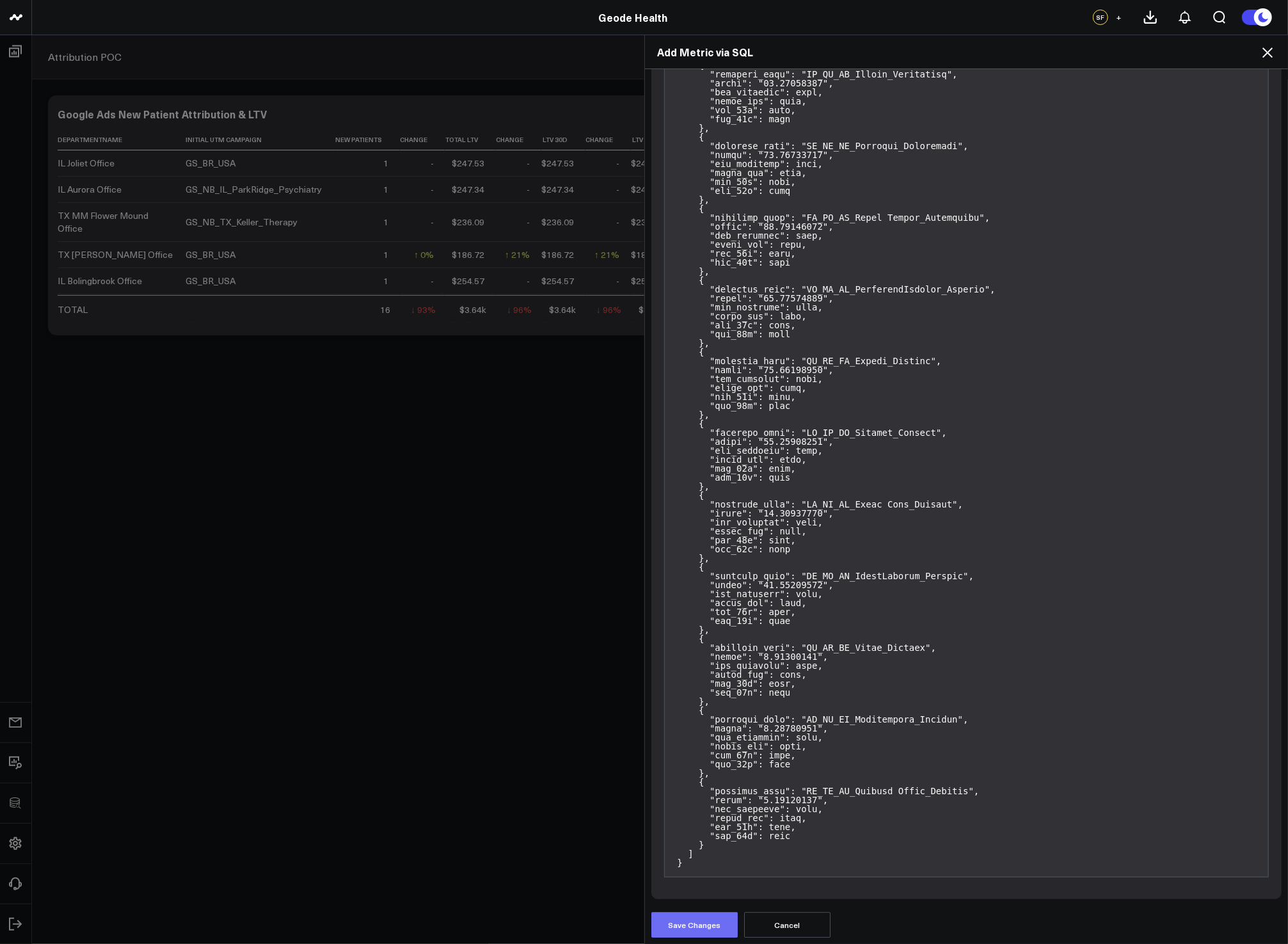
click at [715, 915] on button "Save Changes" at bounding box center [694, 924] width 87 height 26
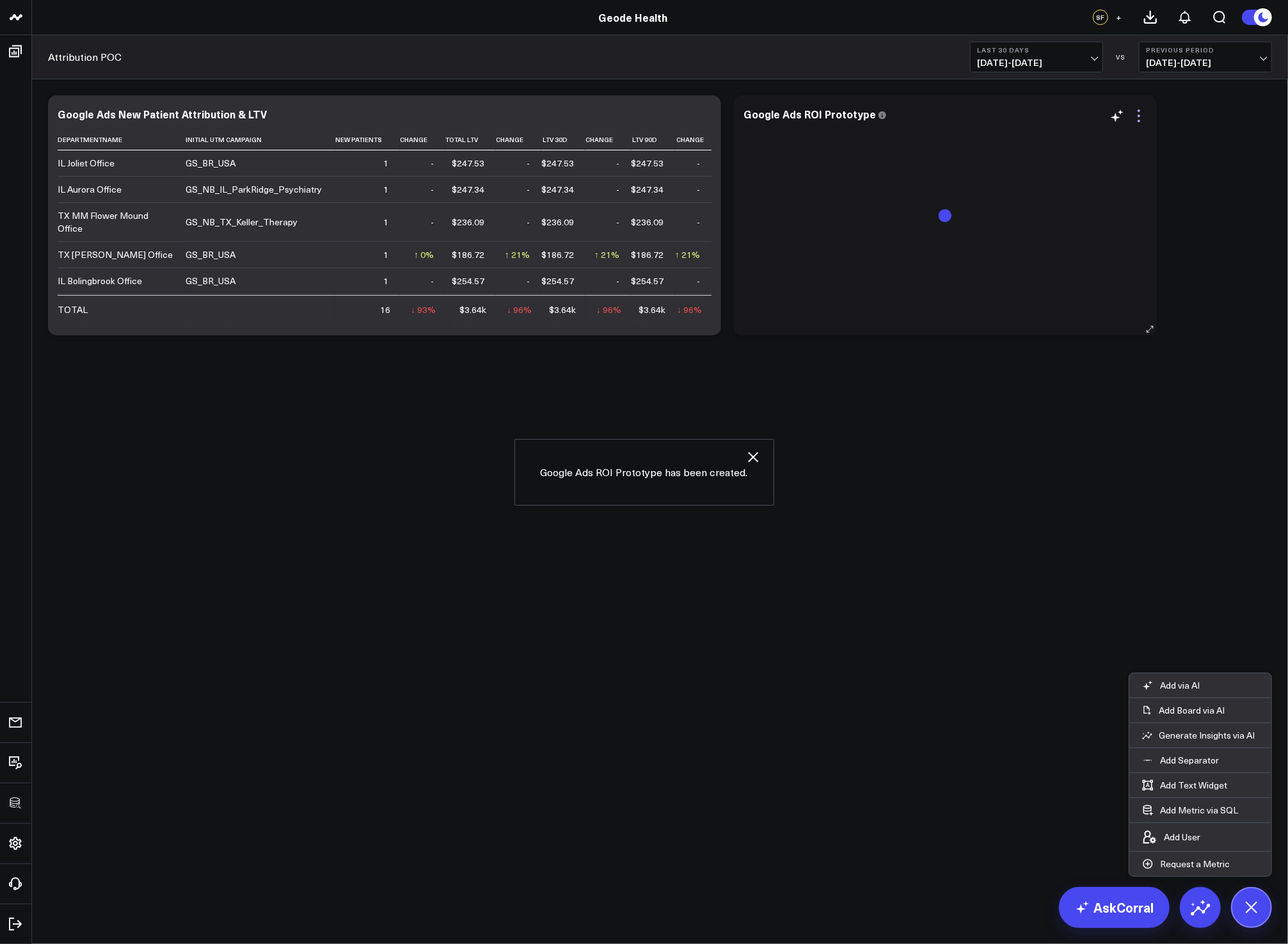
click at [1142, 113] on icon at bounding box center [1138, 115] width 15 height 15
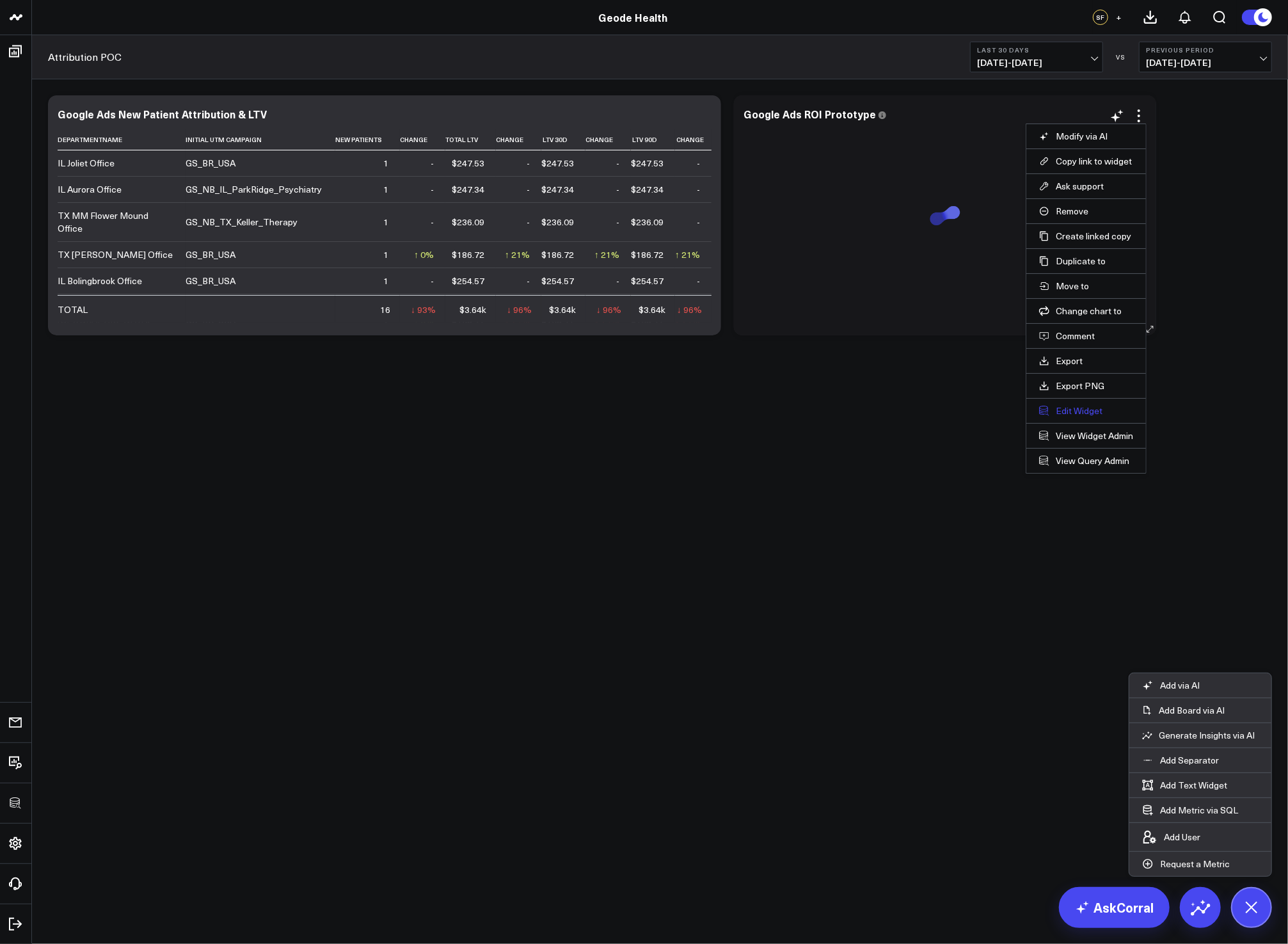
click at [1060, 413] on button "Edit Widget" at bounding box center [1085, 411] width 94 height 12
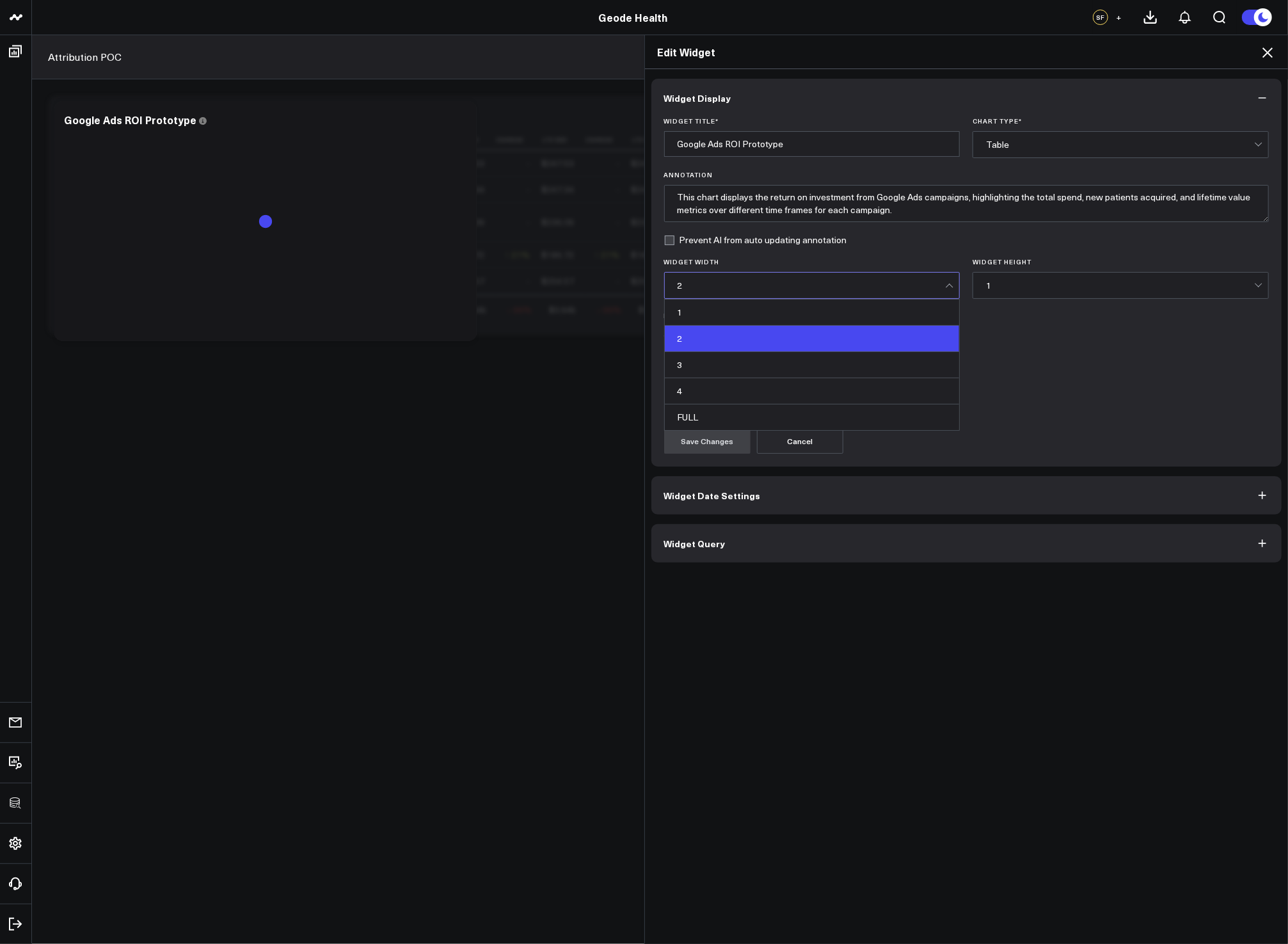
click at [901, 289] on div "2" at bounding box center [811, 285] width 268 height 10
click at [815, 417] on div "FULL" at bounding box center [813, 417] width 295 height 26
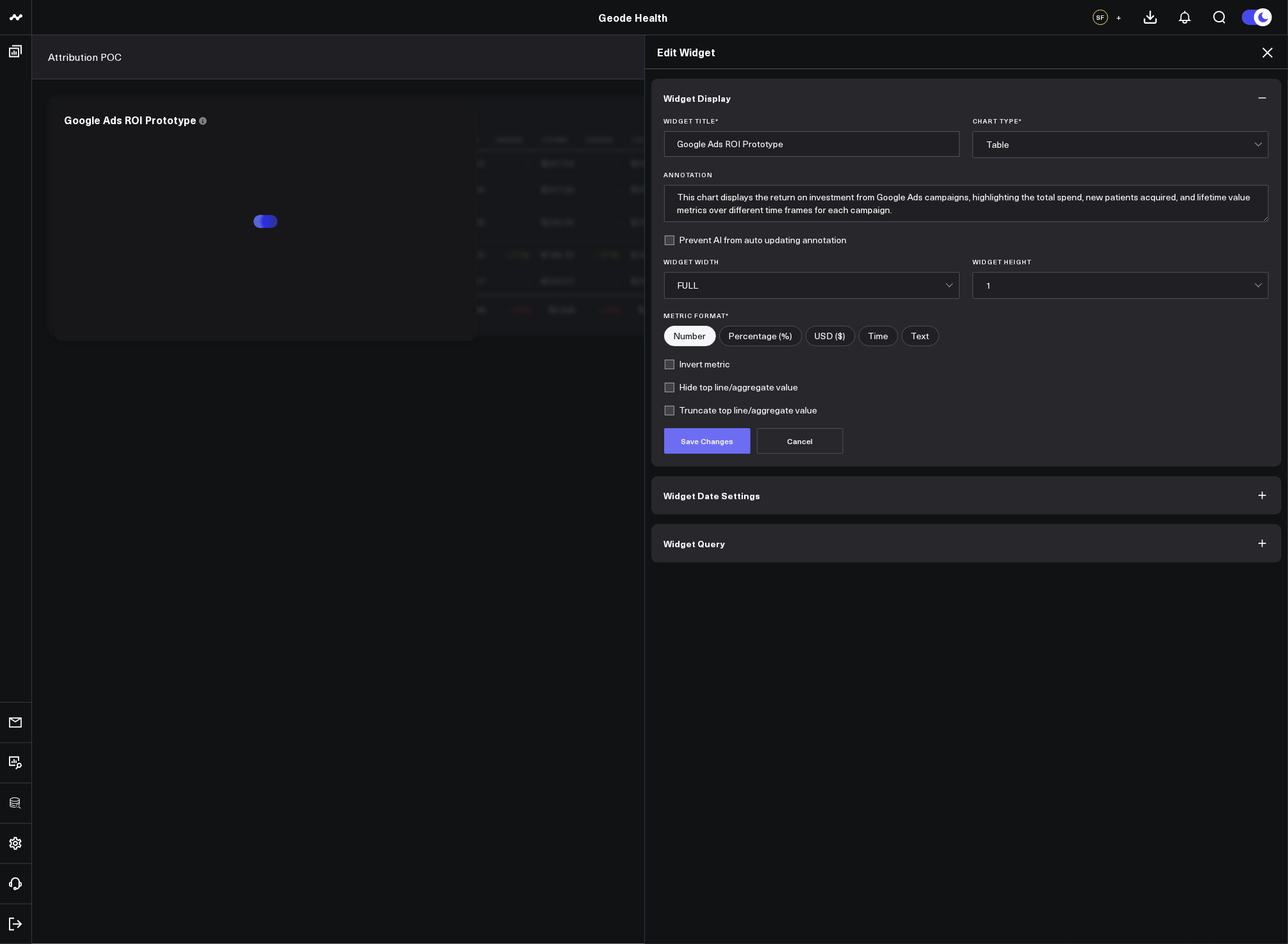
click at [679, 447] on button "Save Changes" at bounding box center [708, 441] width 87 height 26
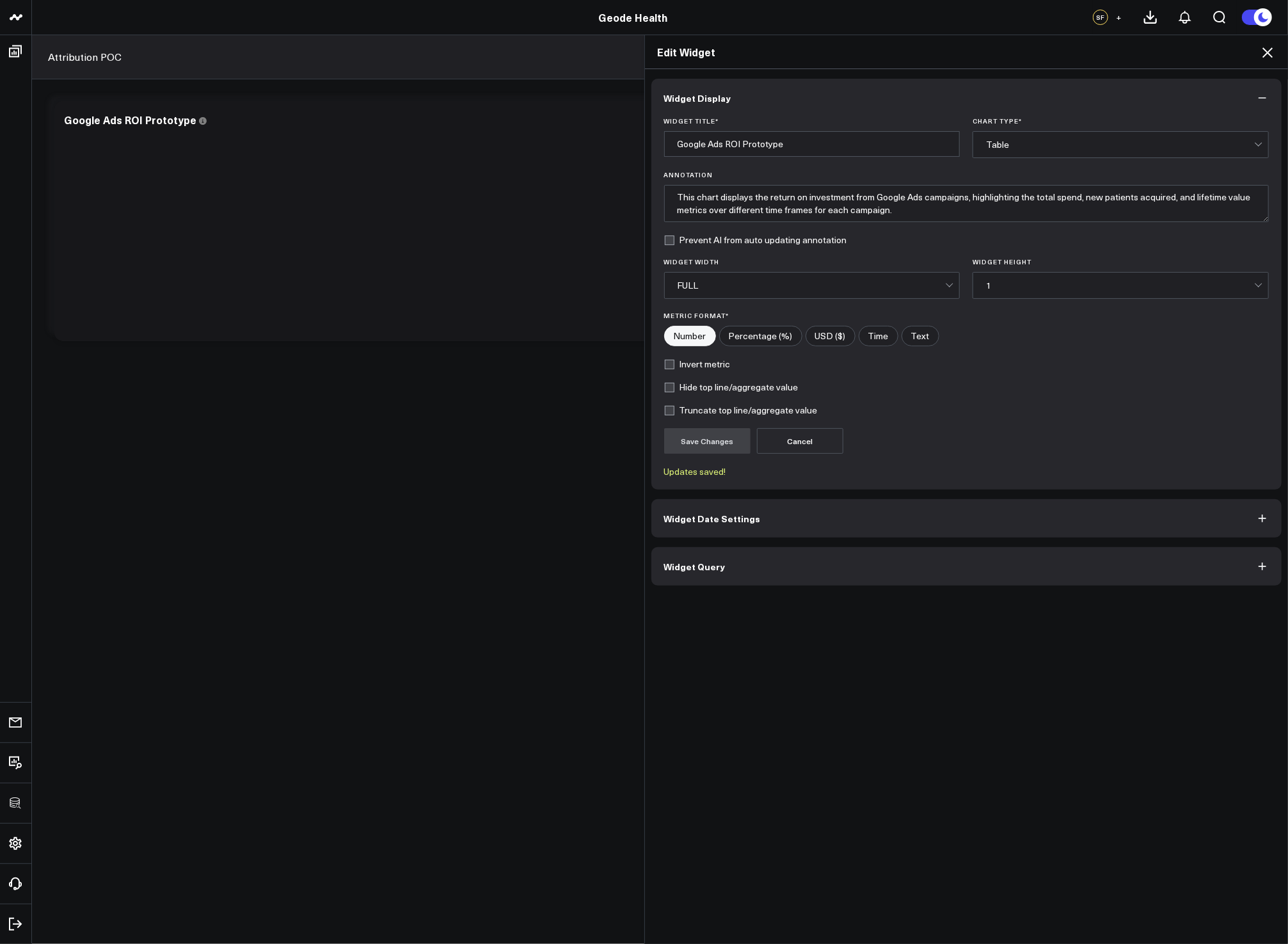
click at [1260, 53] on icon at bounding box center [1267, 52] width 15 height 15
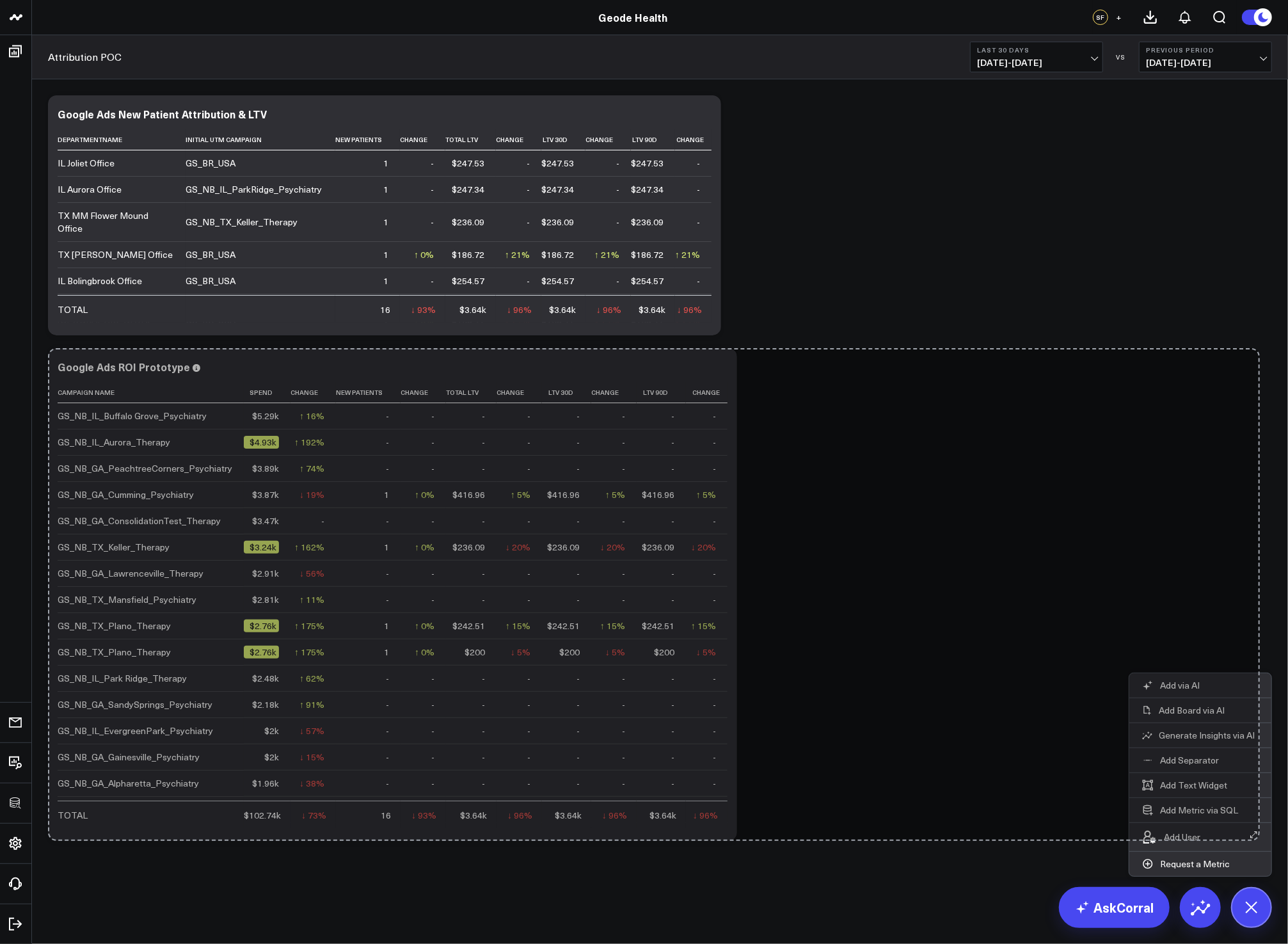
drag, startPoint x: 1268, startPoint y: 579, endPoint x: 1257, endPoint y: 853, distance: 274.2
click at [1257, 853] on body "3725 Test 829 Studios Accenture Activant Capital Agriculture & Farming Demo All…" at bounding box center [644, 472] width 1288 height 944
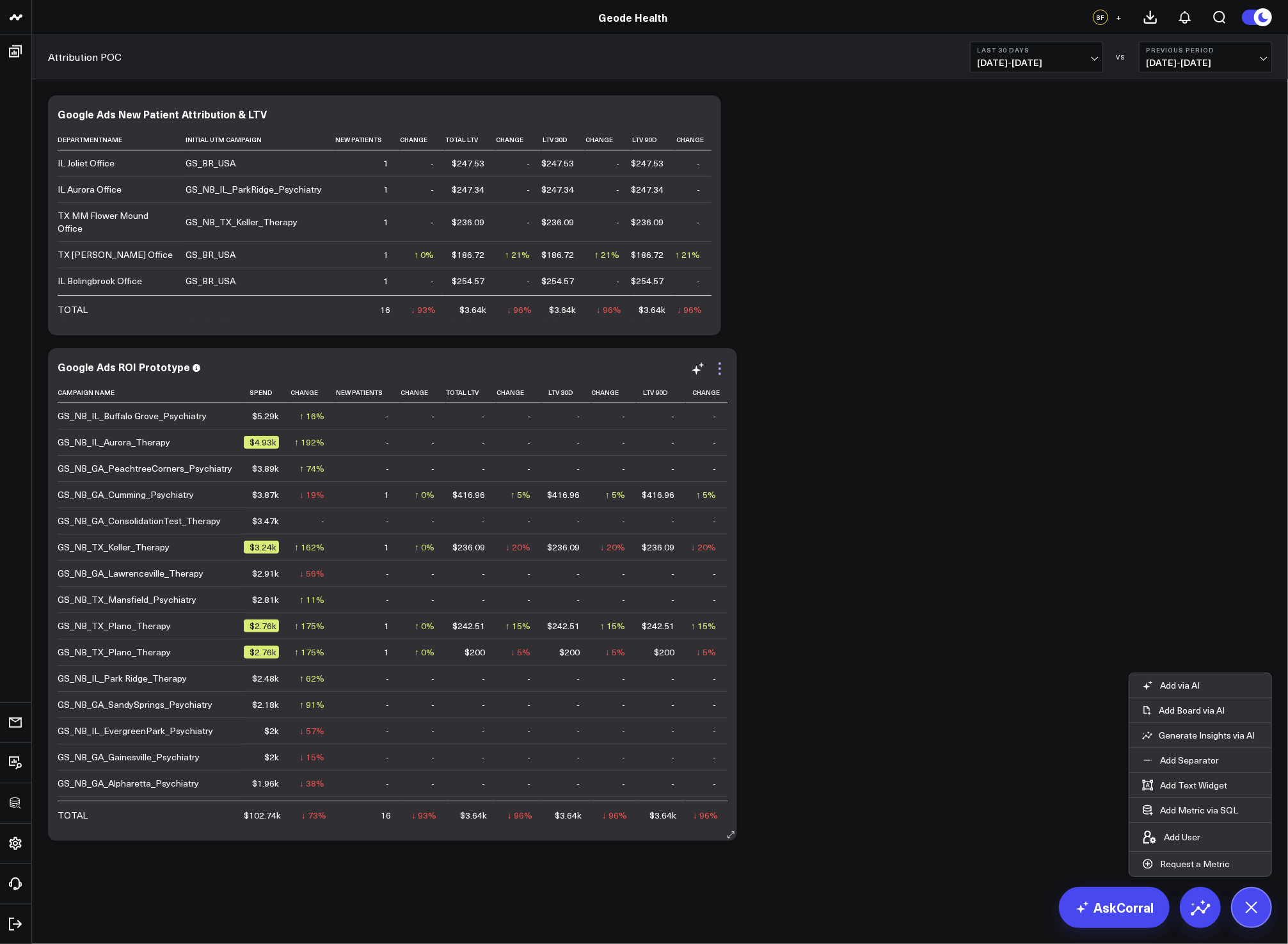
click at [714, 370] on icon at bounding box center [719, 368] width 15 height 15
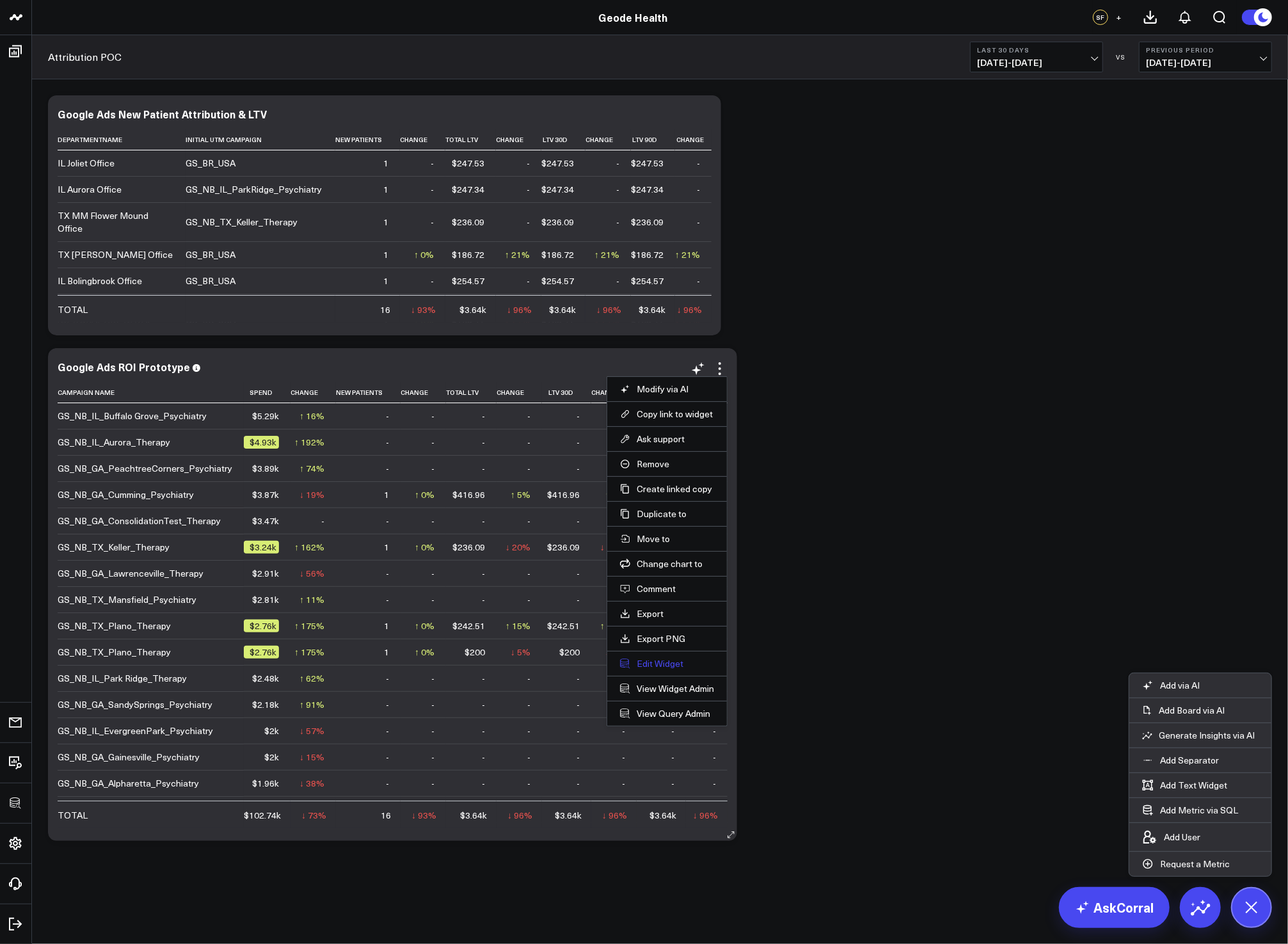
click at [648, 658] on button "Edit Widget" at bounding box center [666, 664] width 94 height 12
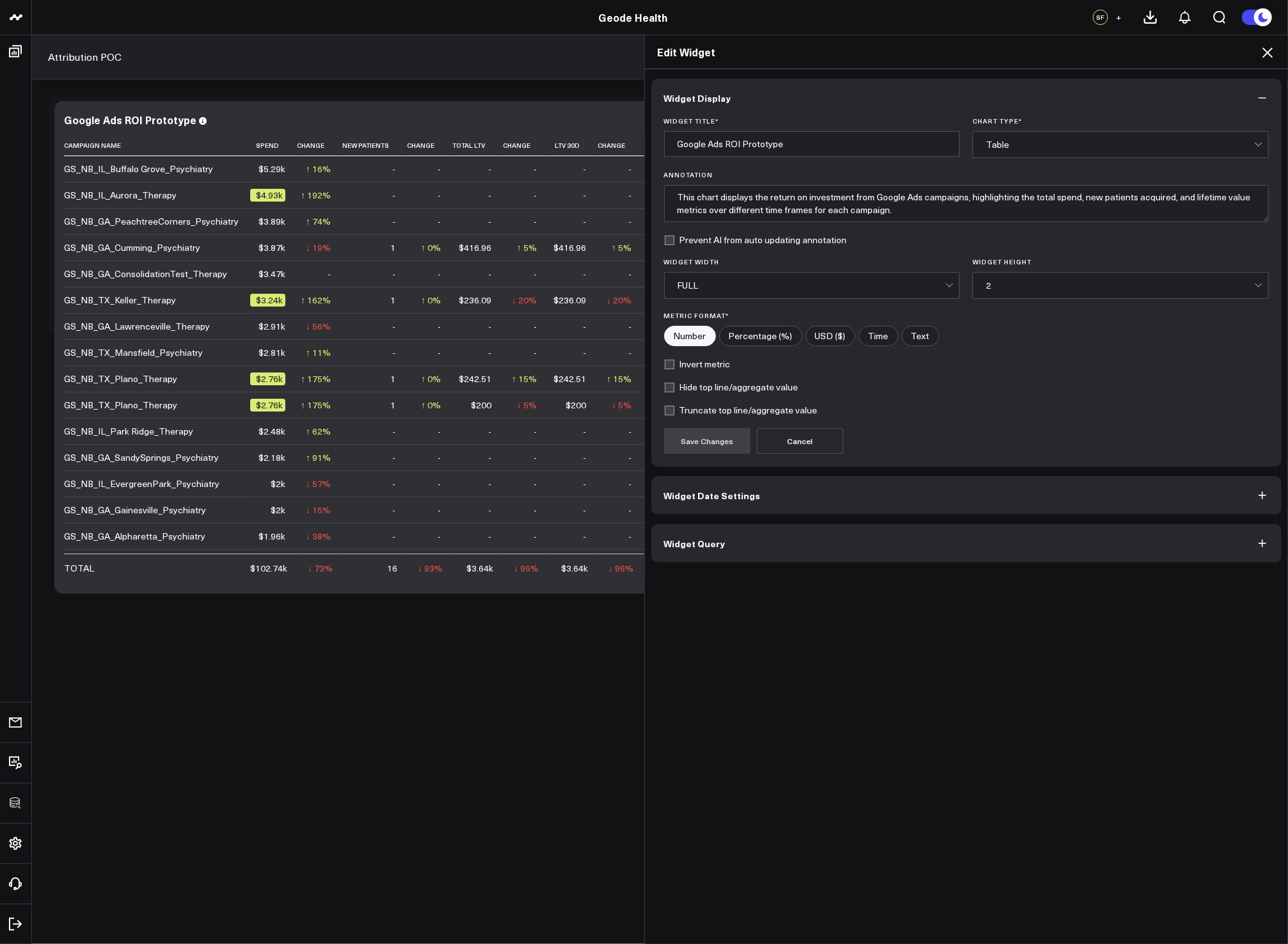
click at [722, 540] on button "Widget Query" at bounding box center [967, 543] width 631 height 39
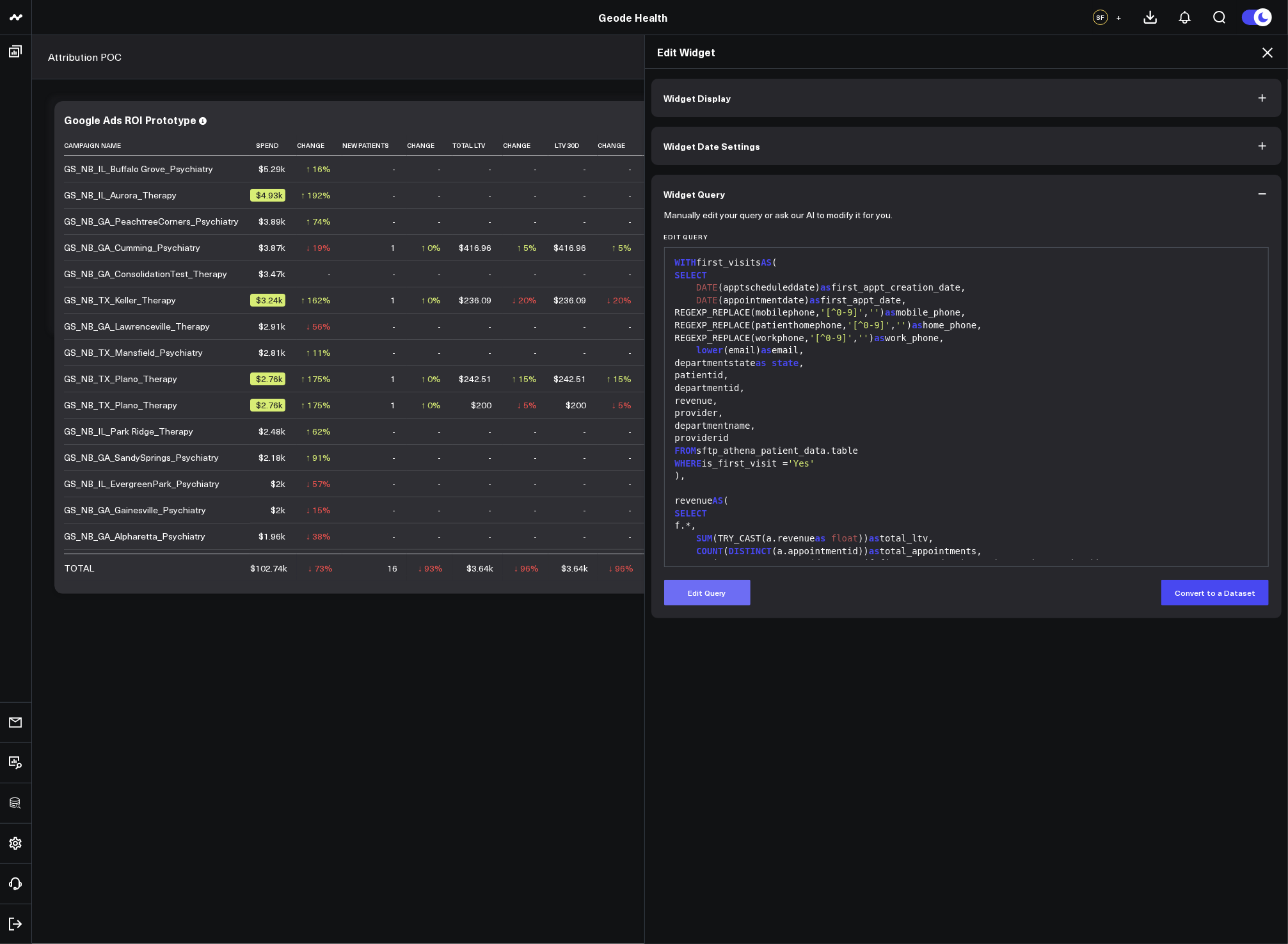
click at [710, 601] on button "Edit Query" at bounding box center [708, 592] width 87 height 26
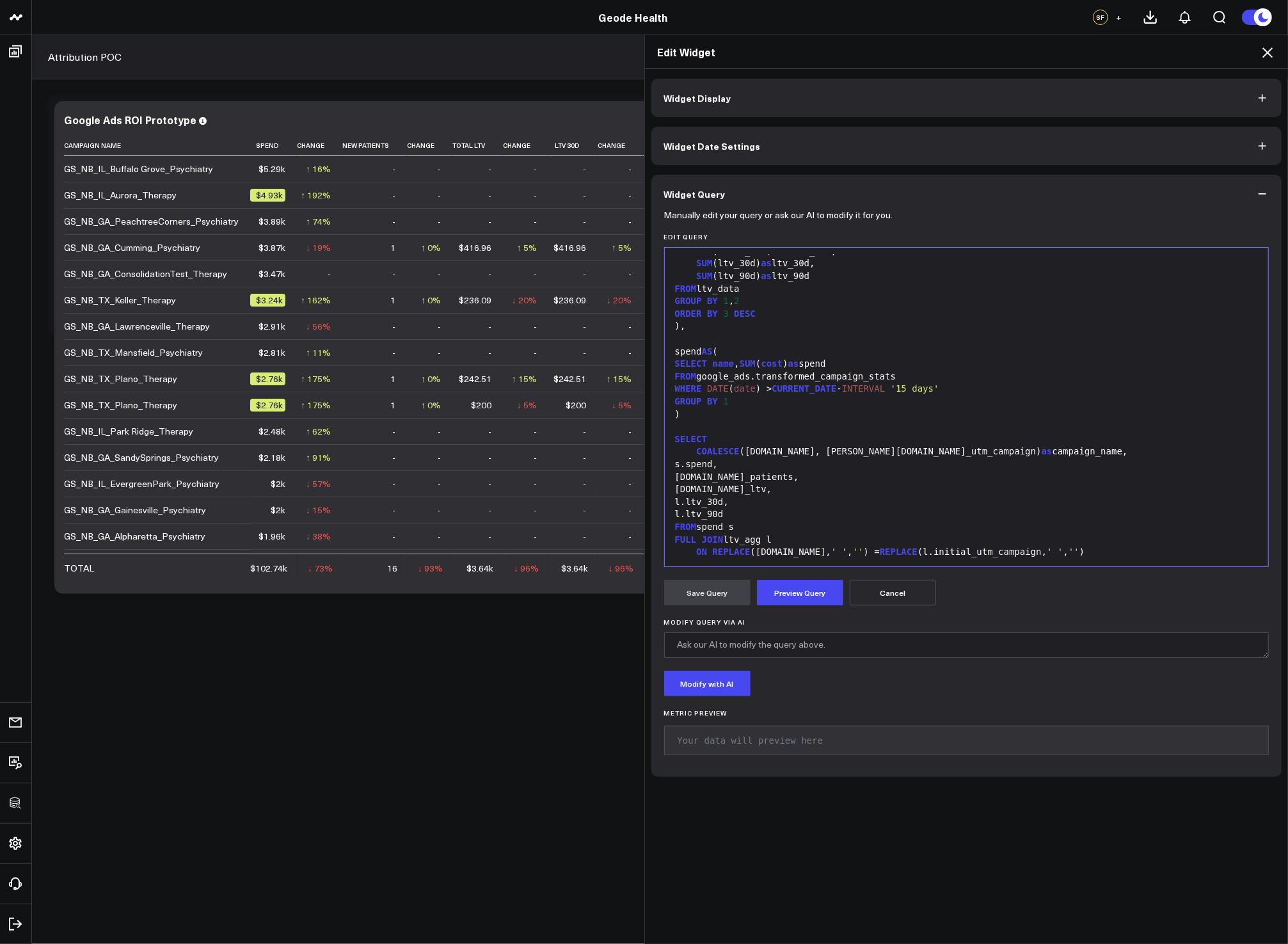
scroll to position [1065, 0]
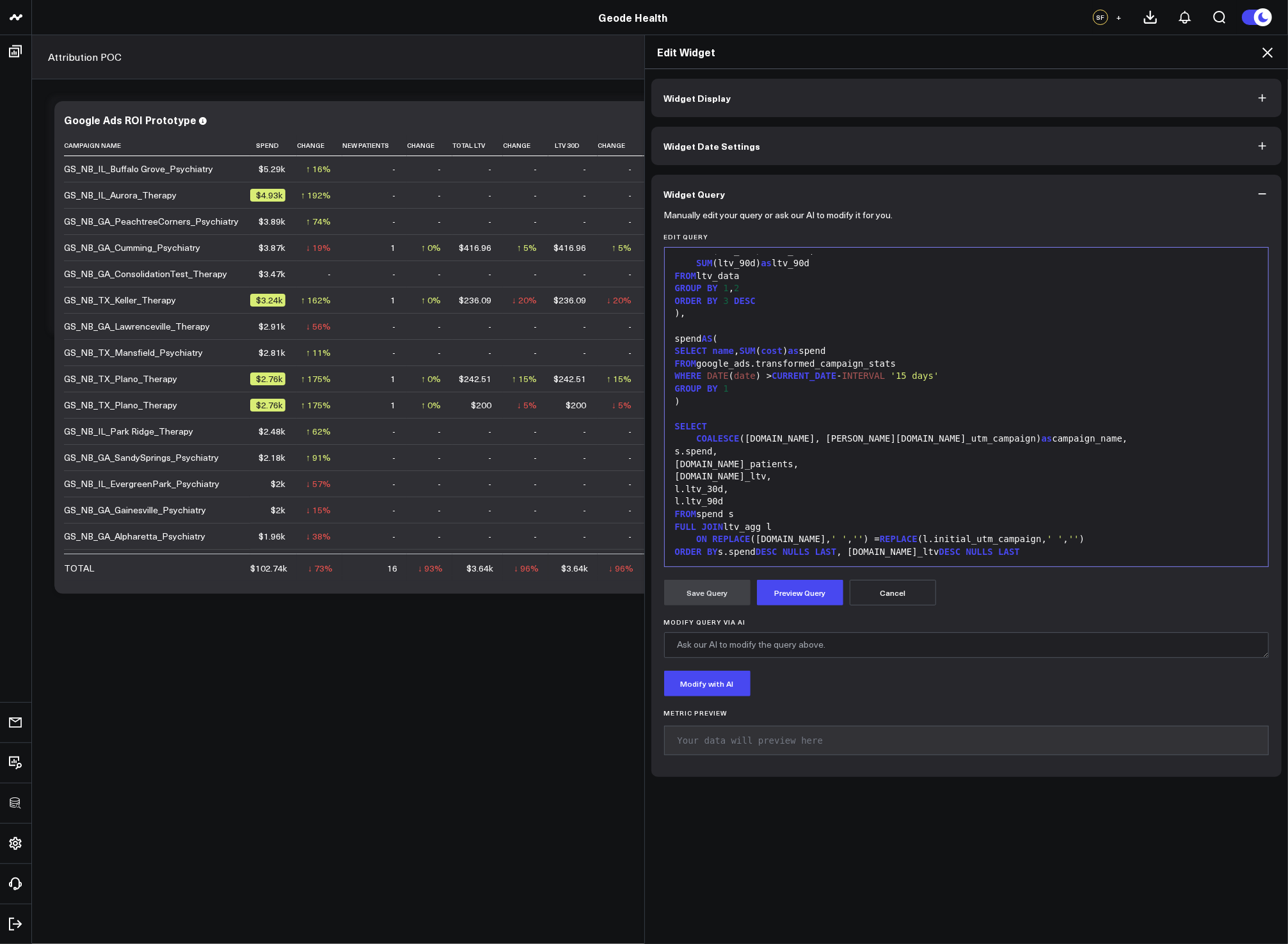
click at [797, 468] on div "[DOMAIN_NAME]_patients," at bounding box center [966, 464] width 591 height 13
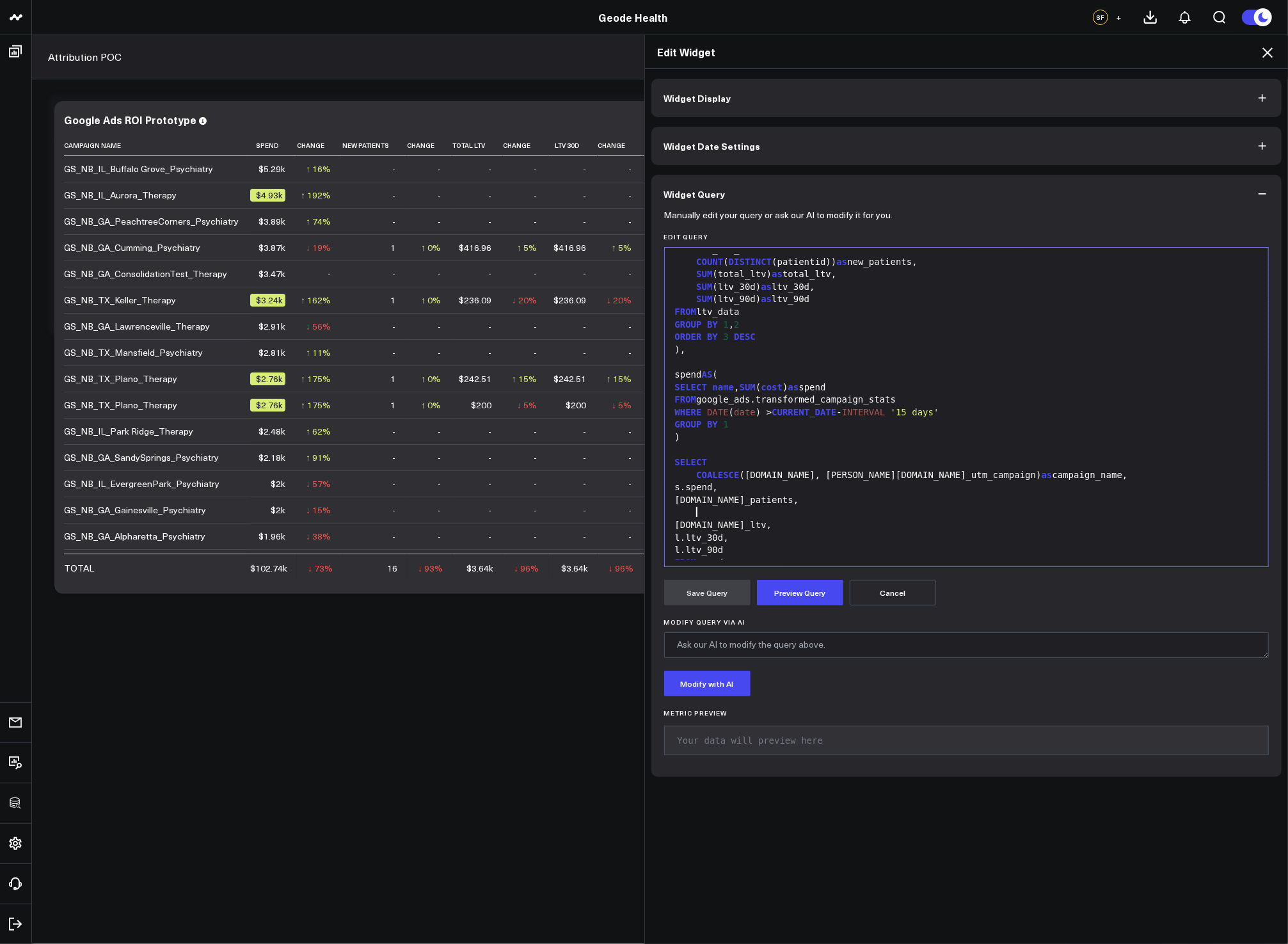
scroll to position [1046, 0]
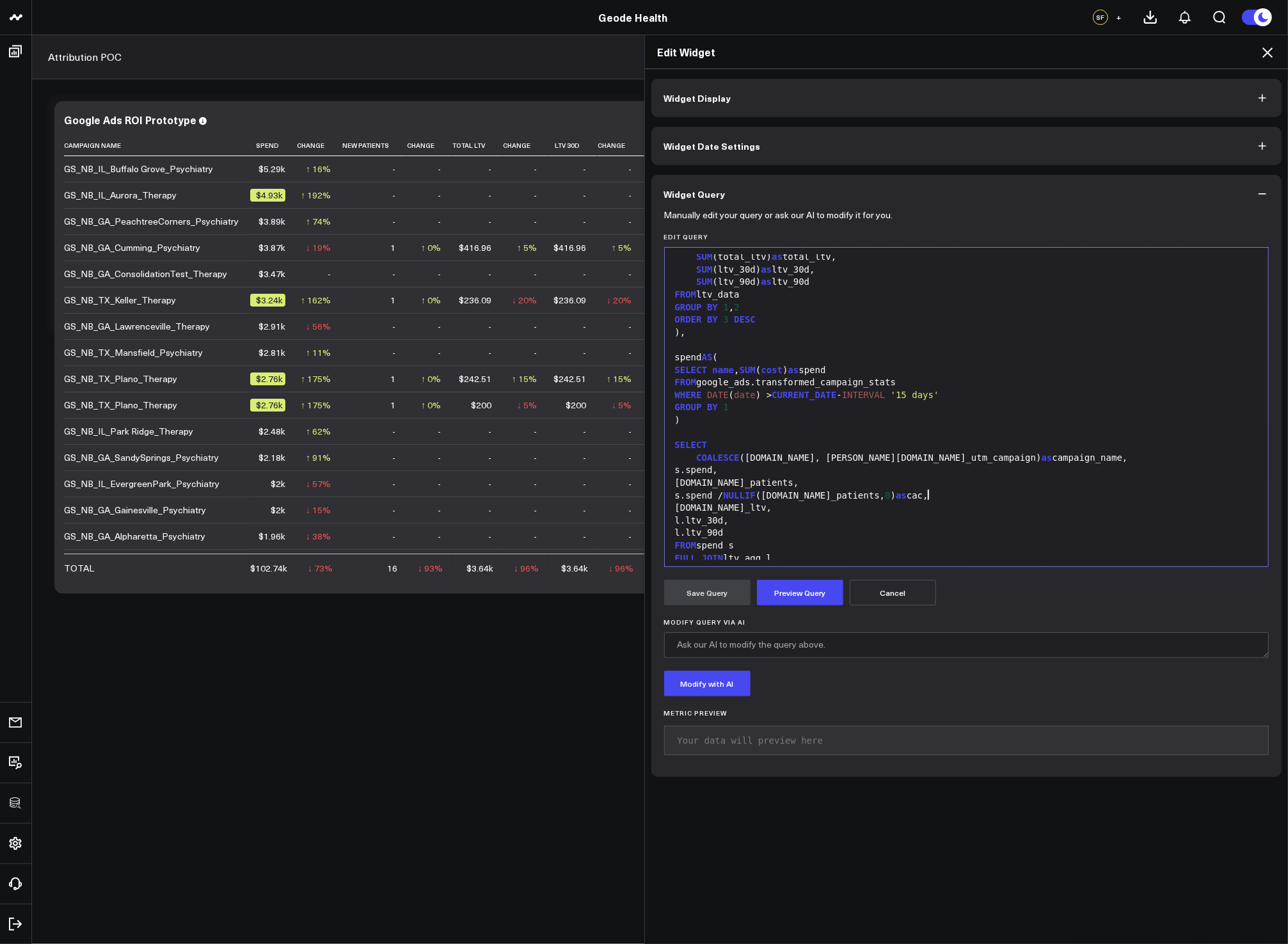
click at [810, 512] on div "[DOMAIN_NAME]_ltv," at bounding box center [966, 508] width 591 height 13
click at [797, 588] on button "Preview Query" at bounding box center [800, 592] width 87 height 26
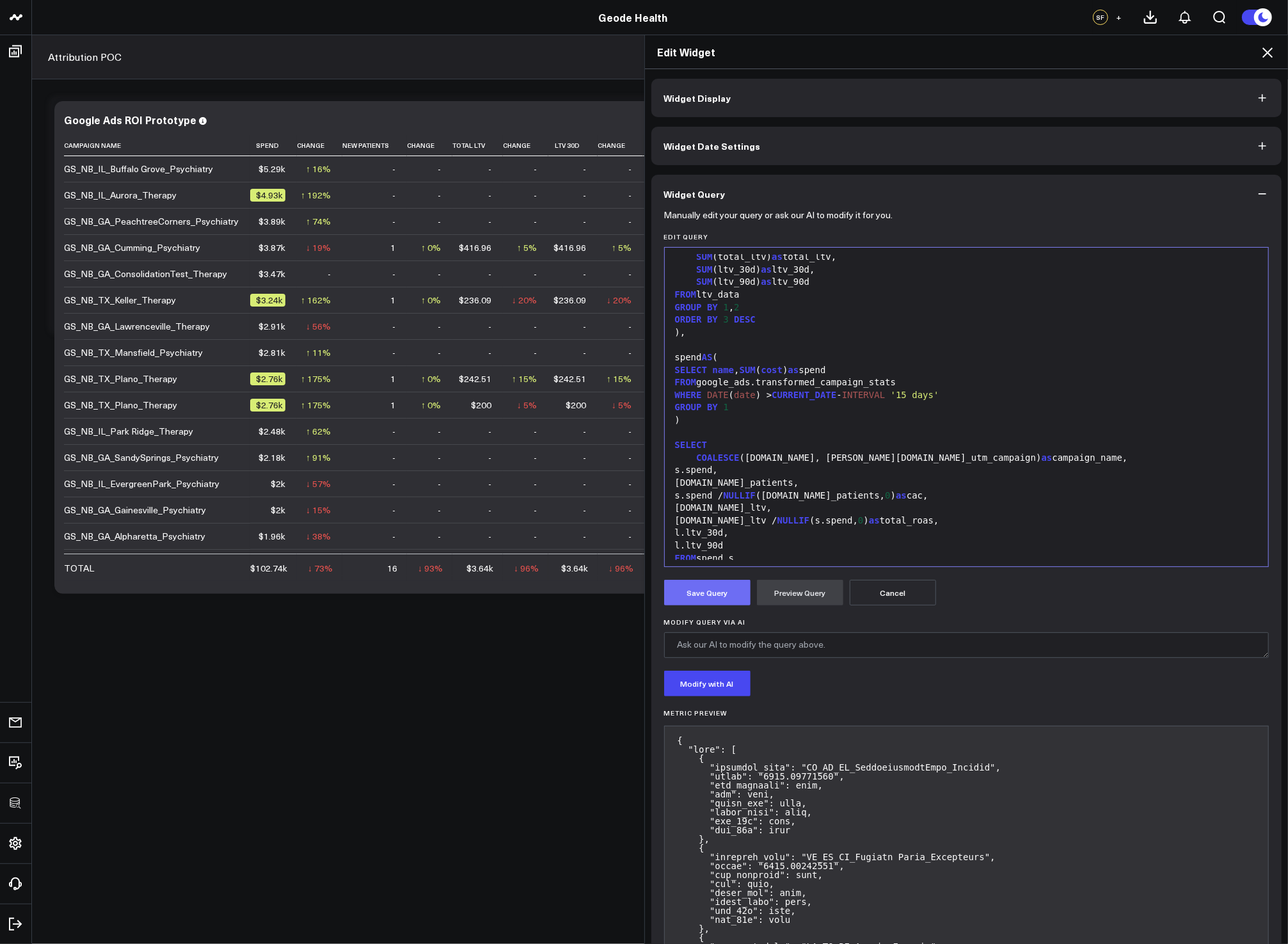
click at [688, 598] on button "Save Query" at bounding box center [708, 592] width 87 height 26
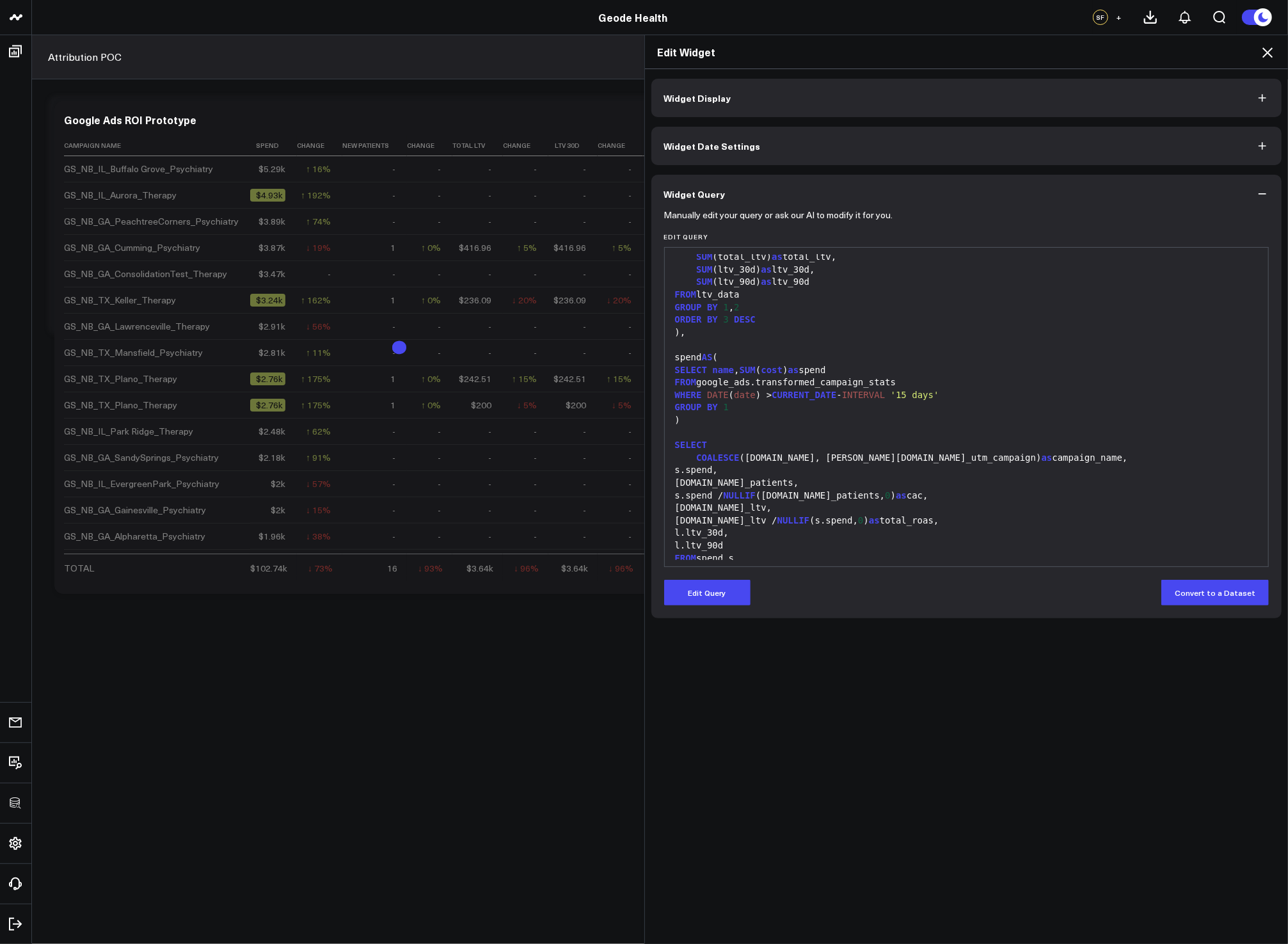
click at [1265, 56] on icon at bounding box center [1267, 52] width 15 height 15
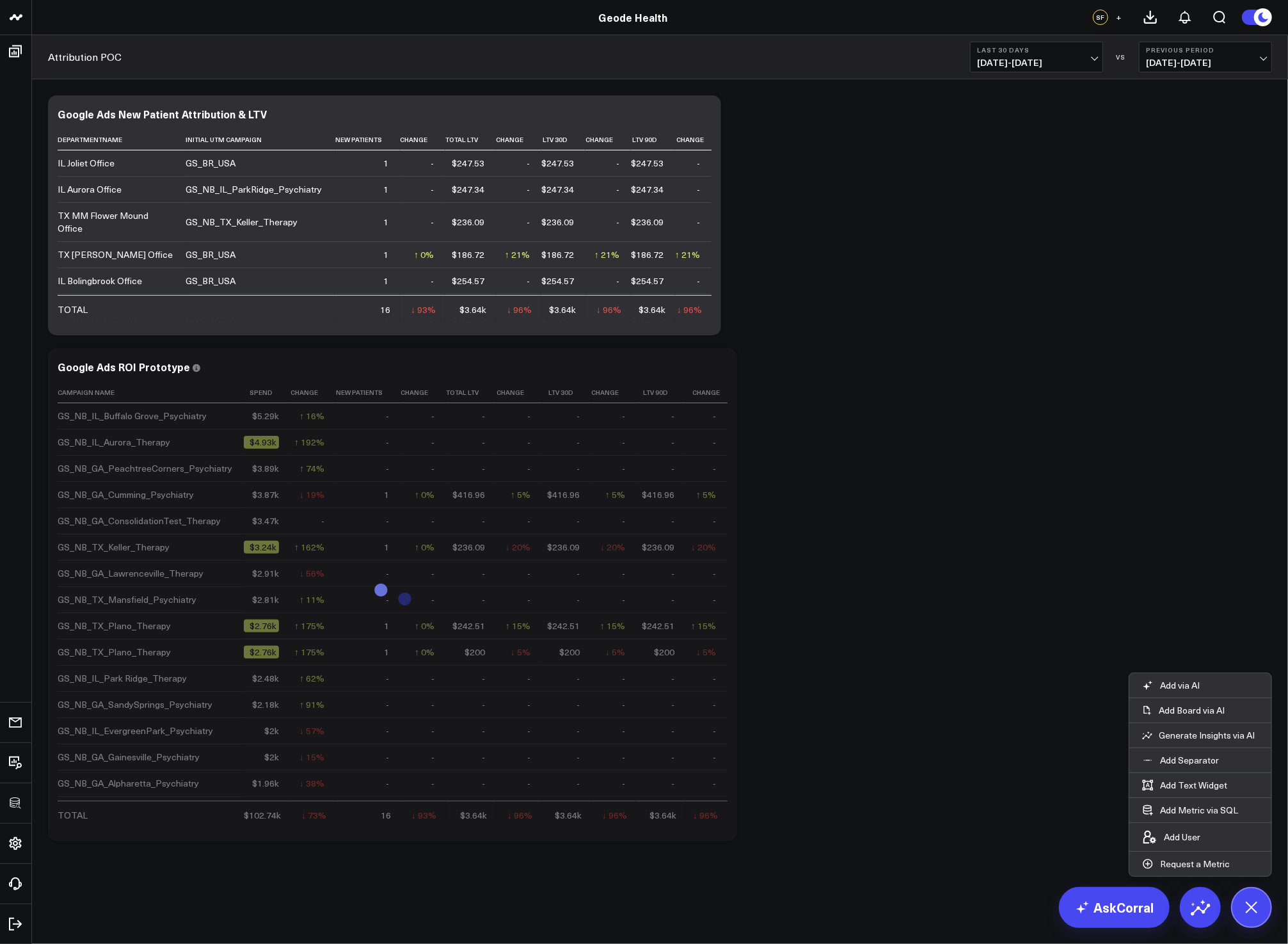
click at [880, 465] on div "Modify via AI Copy link to widget Ask support Remove Create linked copy Executi…" at bounding box center [660, 468] width 1237 height 758
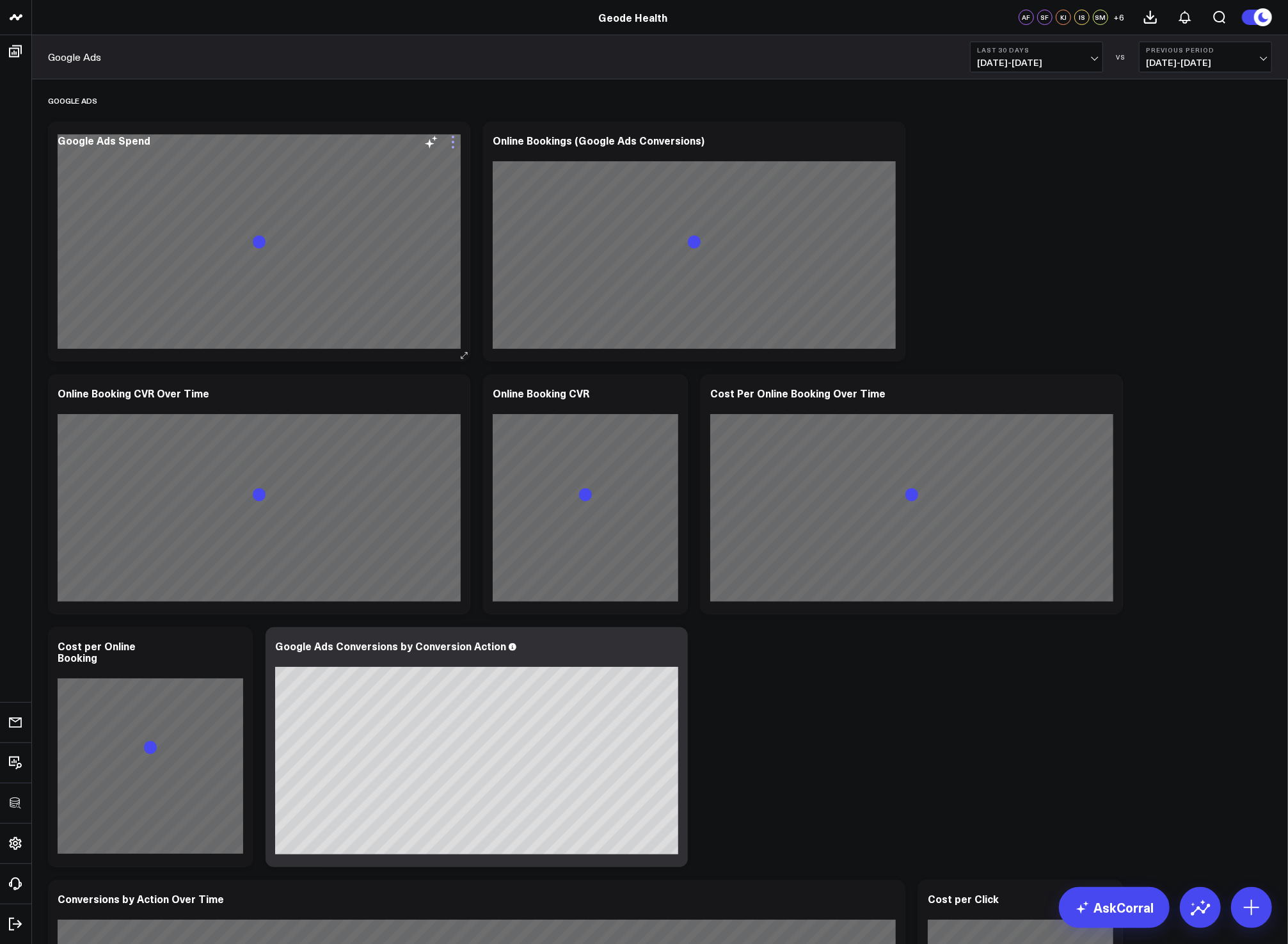
click at [448, 142] on icon at bounding box center [453, 142] width 15 height 15
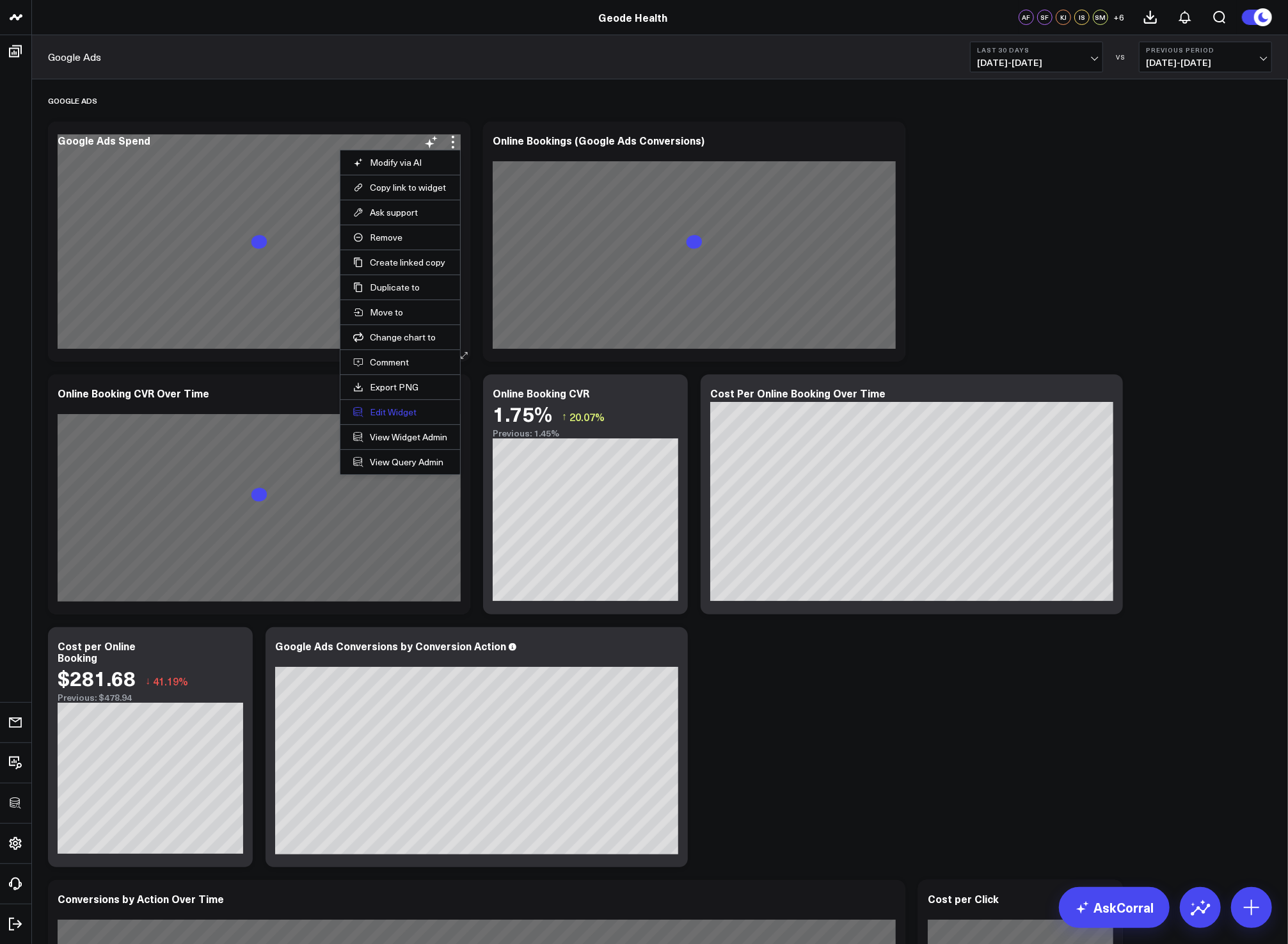
click at [375, 407] on button "Edit Widget" at bounding box center [399, 412] width 94 height 12
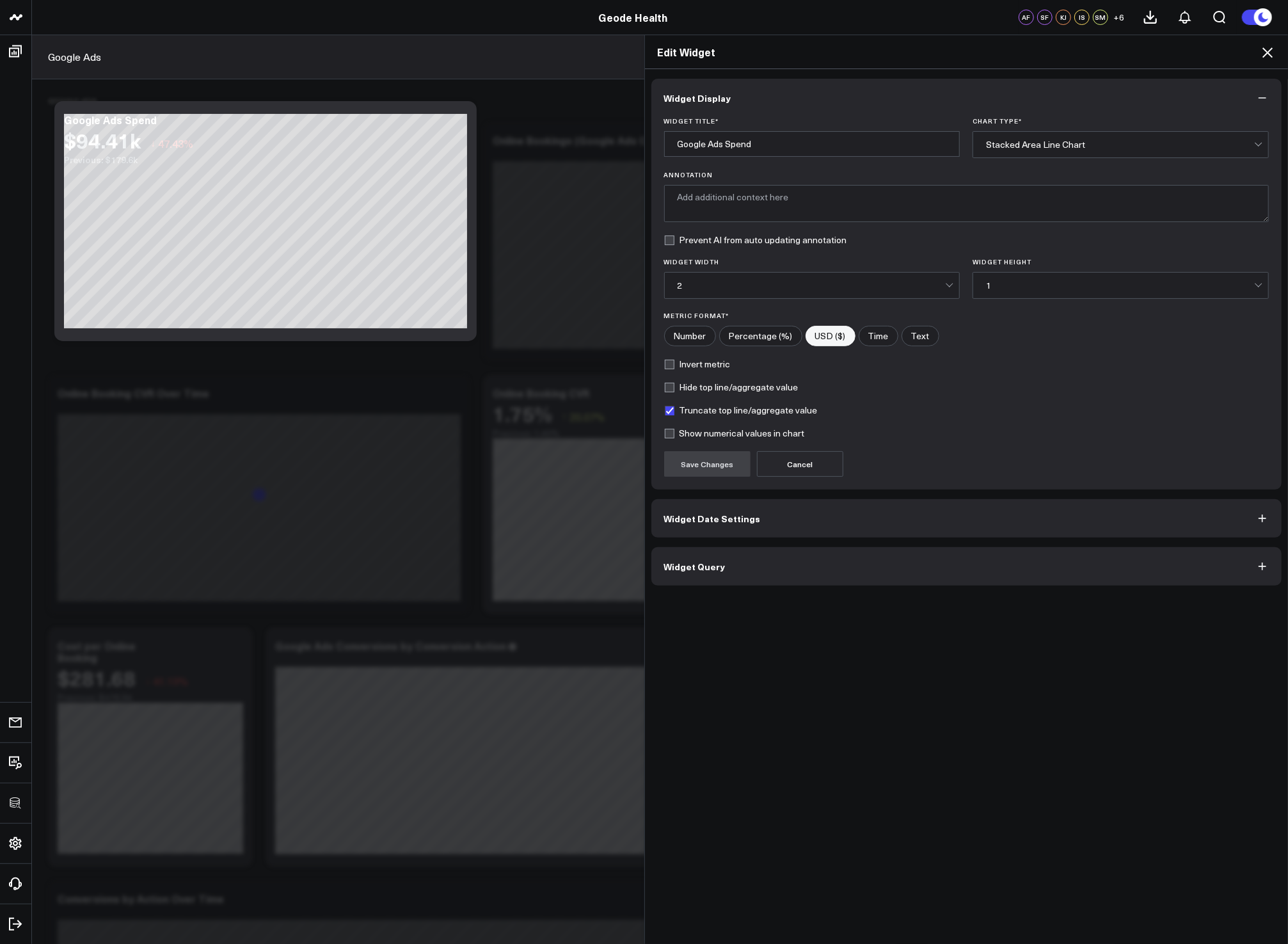
click at [772, 567] on button "Widget Query" at bounding box center [967, 566] width 631 height 39
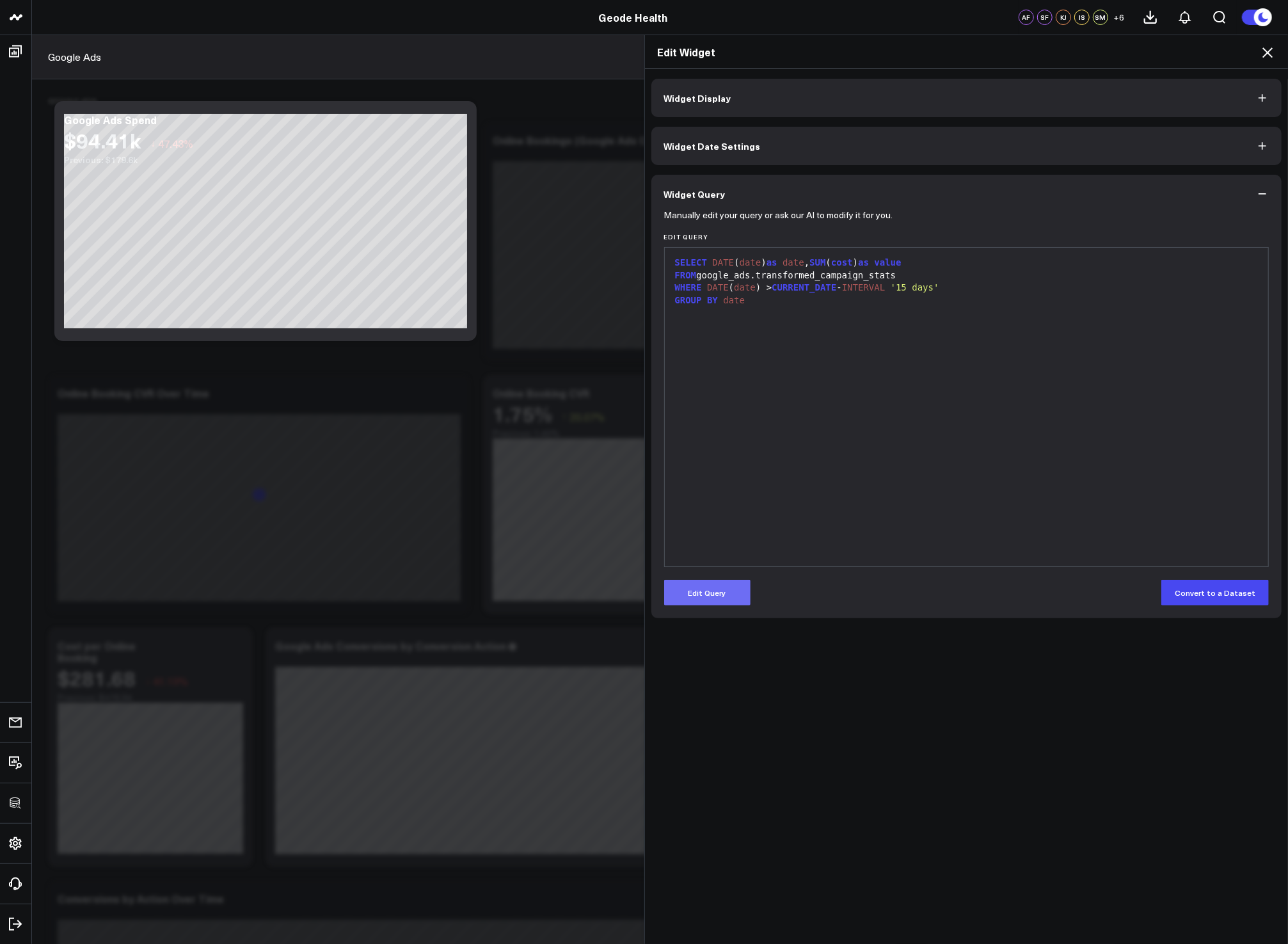
click at [719, 587] on button "Edit Query" at bounding box center [708, 592] width 87 height 26
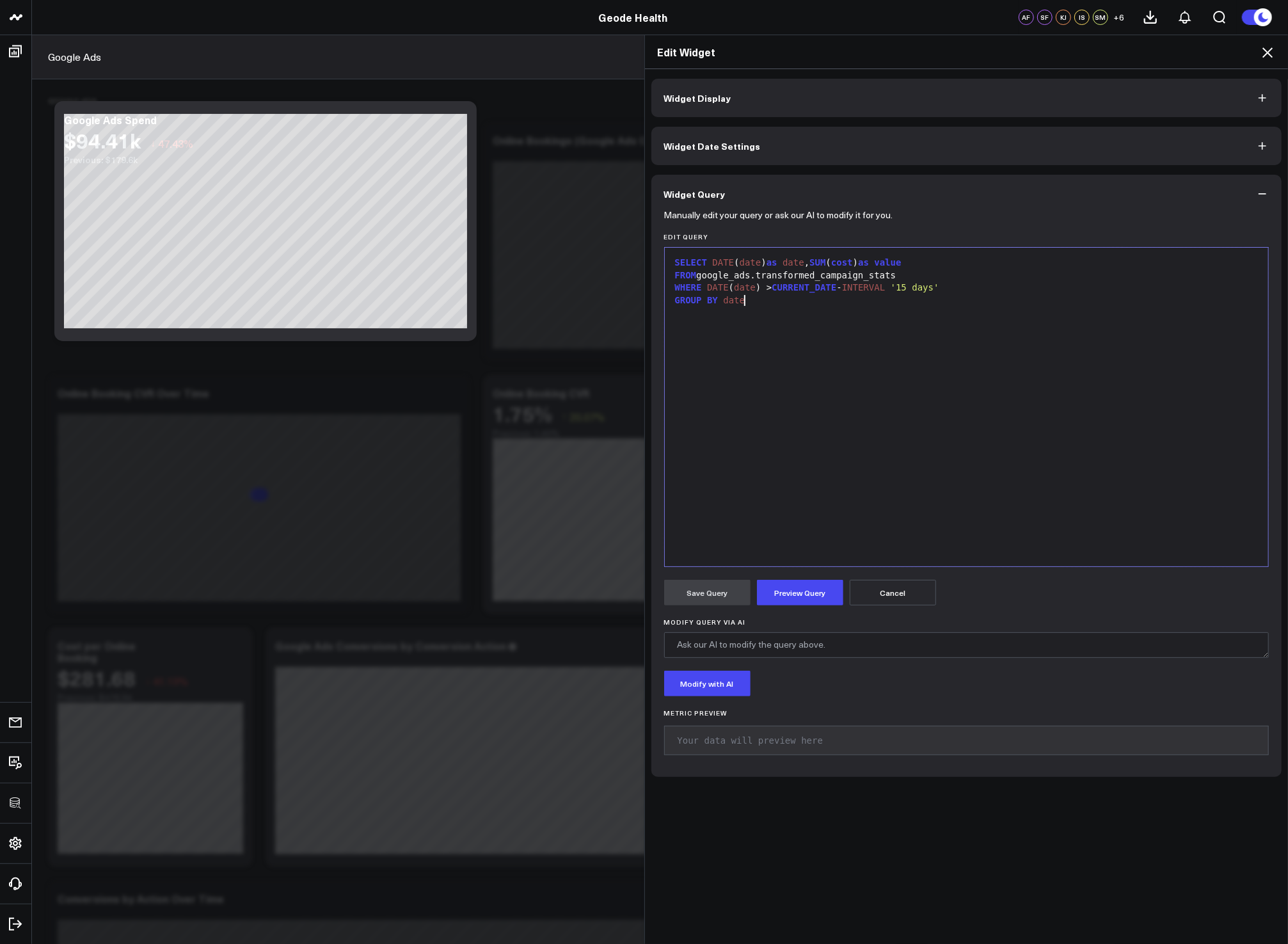
click at [852, 493] on div "SELECT DATE ( date ) as date , SUM ( cost ) as value FROM google_ads.transforme…" at bounding box center [966, 407] width 591 height 306
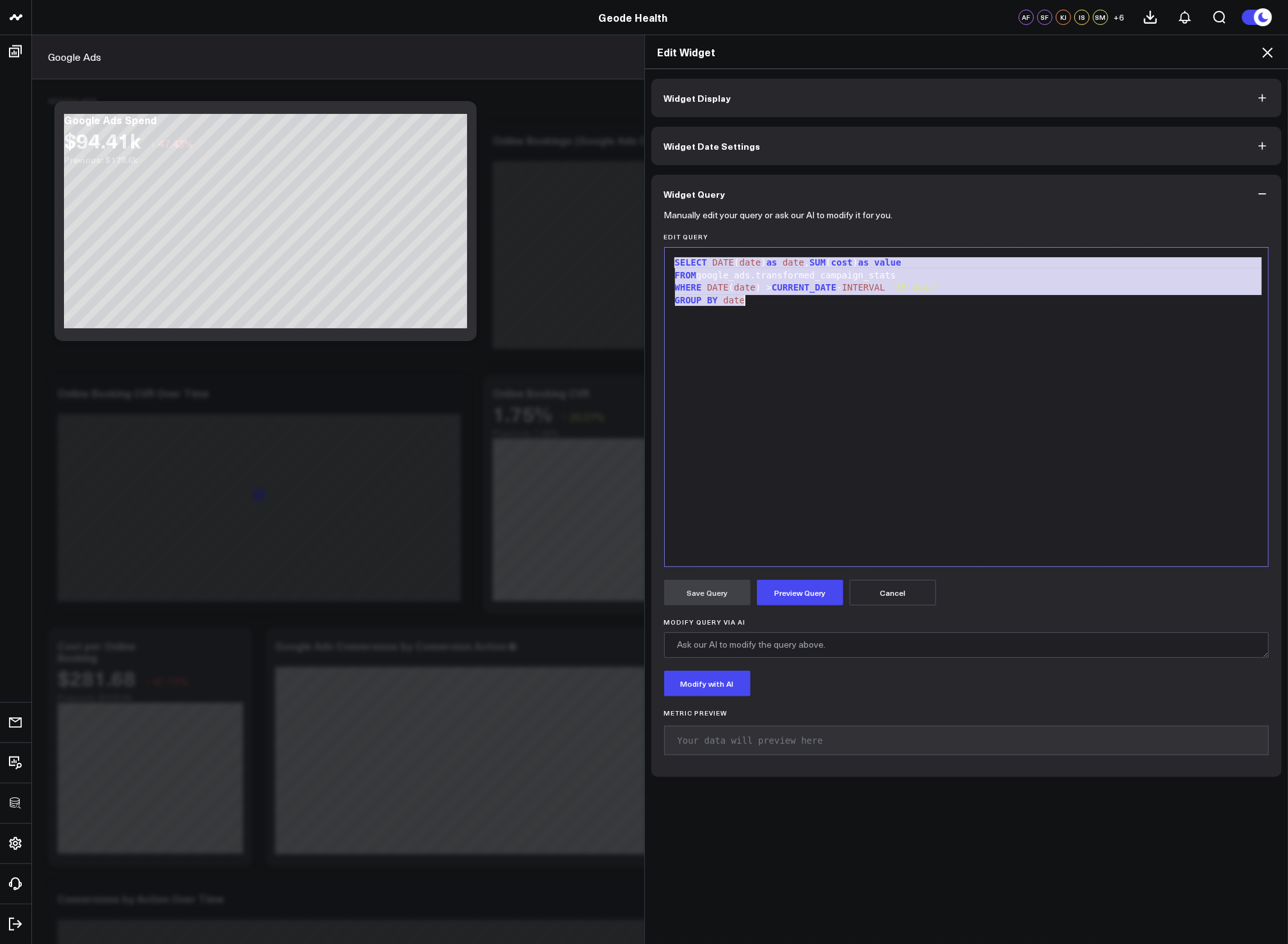
copy div "SELECT DATE ( date ) as date , SUM ( cost ) as value FROM google_ads.transforme…"
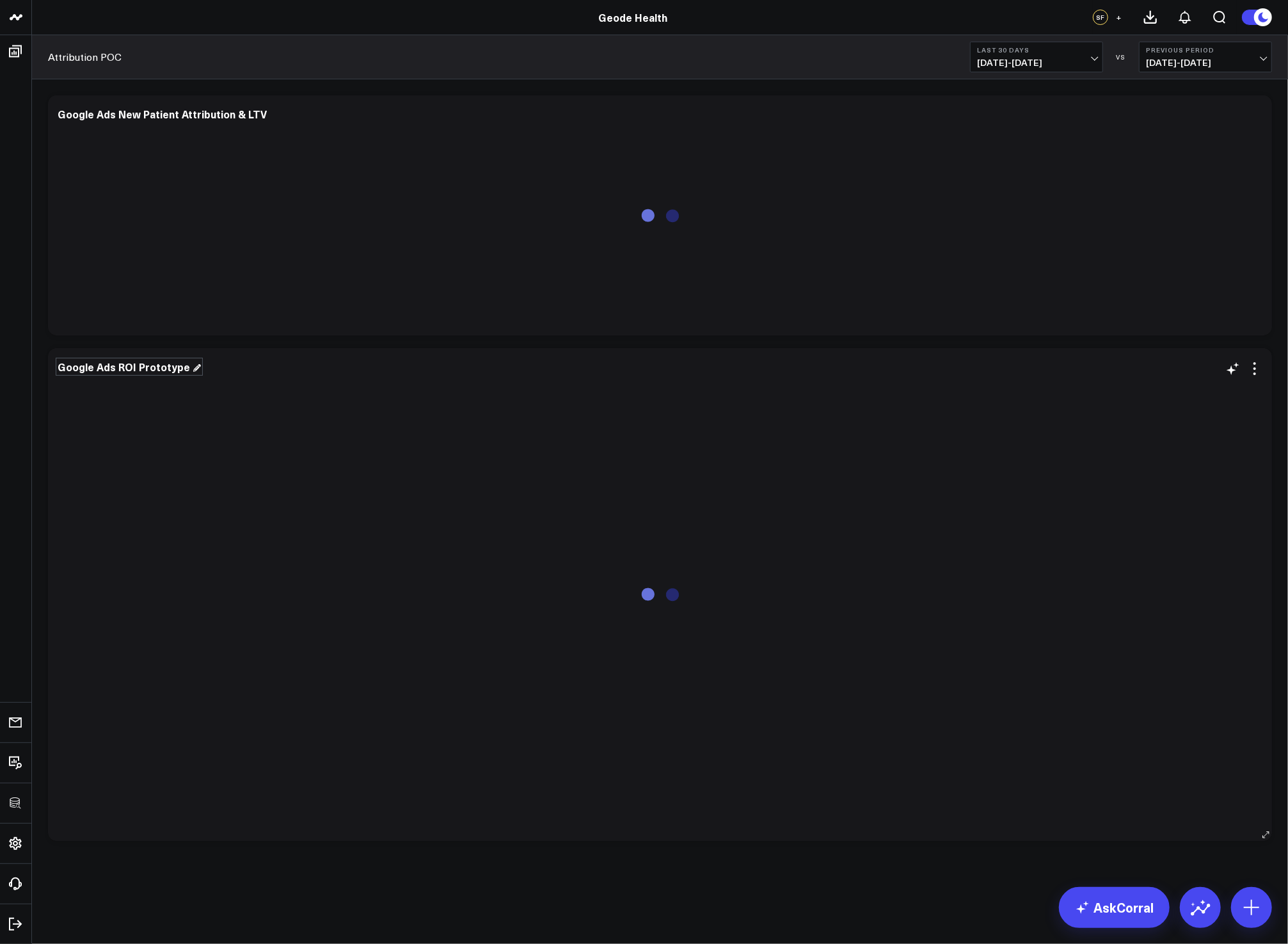
click at [162, 366] on div "Google Ads ROI Prototype" at bounding box center [129, 366] width 144 height 14
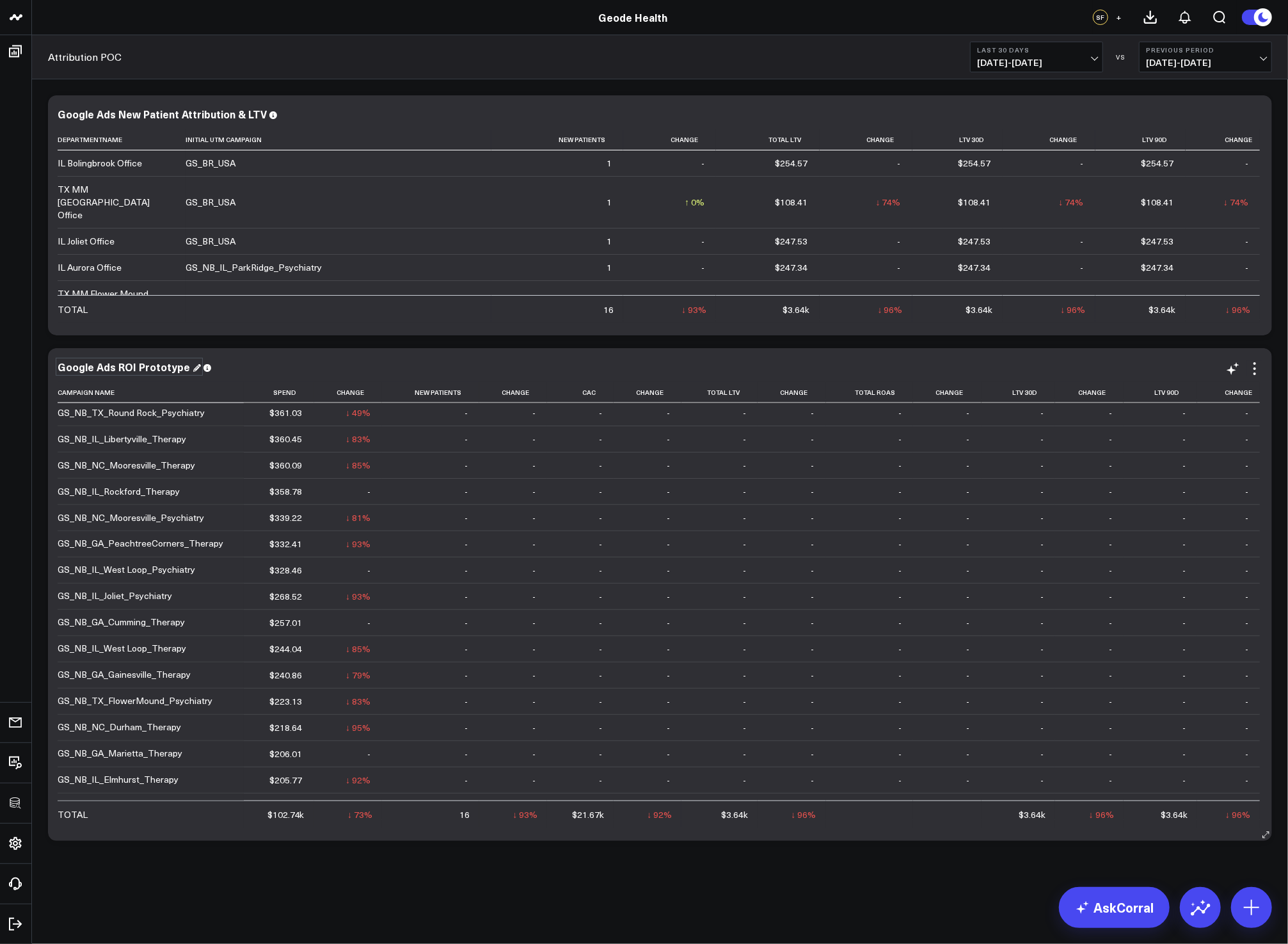
scroll to position [1706, 0]
click at [1051, 46] on b "Last 30 Days" at bounding box center [1036, 50] width 119 height 8
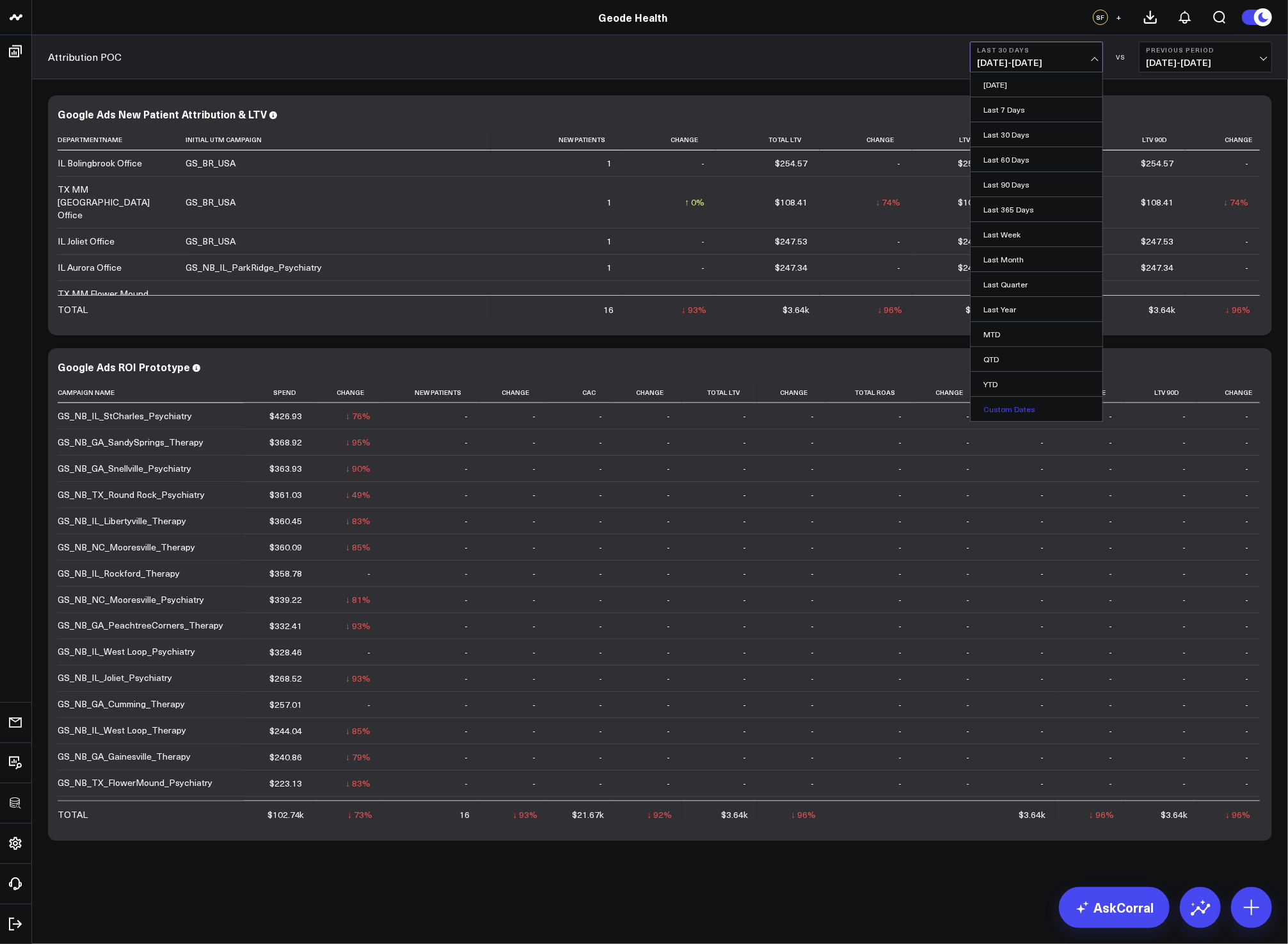
click at [1024, 414] on link "Custom Dates" at bounding box center [1036, 409] width 132 height 24
select select "7"
select select "2025"
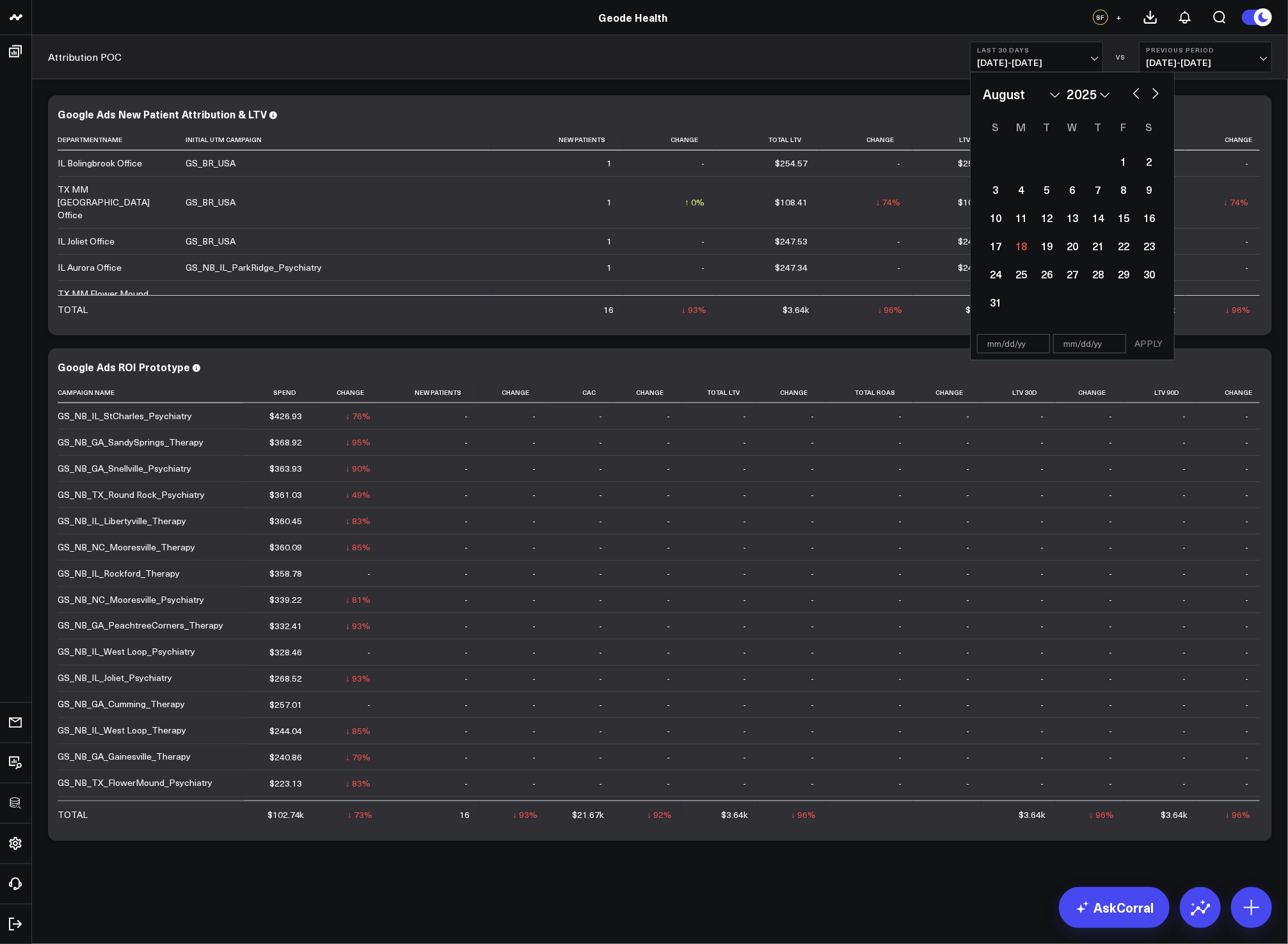
click at [1138, 95] on button "button" at bounding box center [1137, 92] width 13 height 15
select select "6"
select select "2025"
click at [1138, 95] on button "button" at bounding box center [1137, 92] width 13 height 15
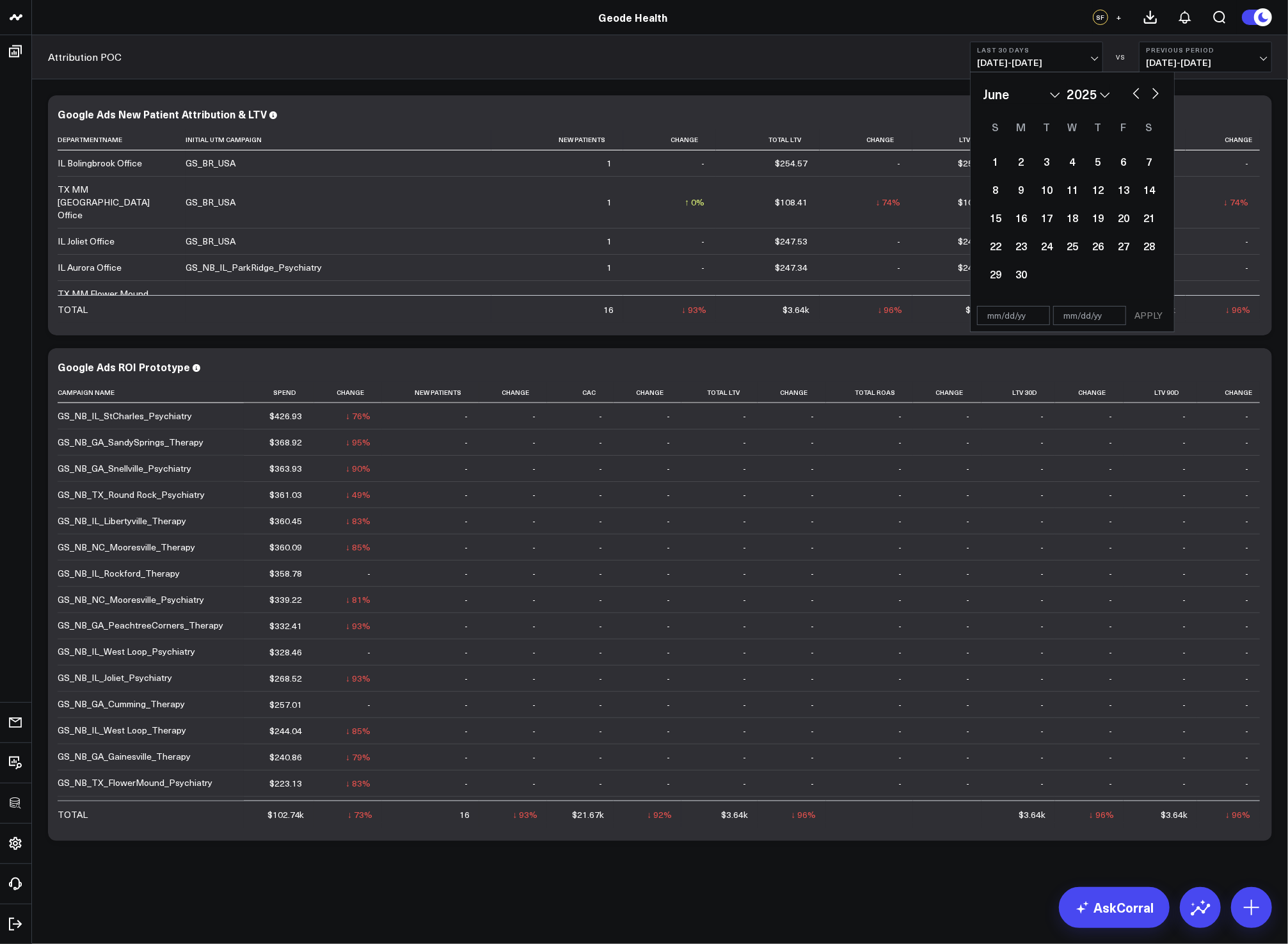
select select "4"
select select "2025"
click at [1138, 95] on button "button" at bounding box center [1137, 92] width 13 height 15
select select "3"
select select "2025"
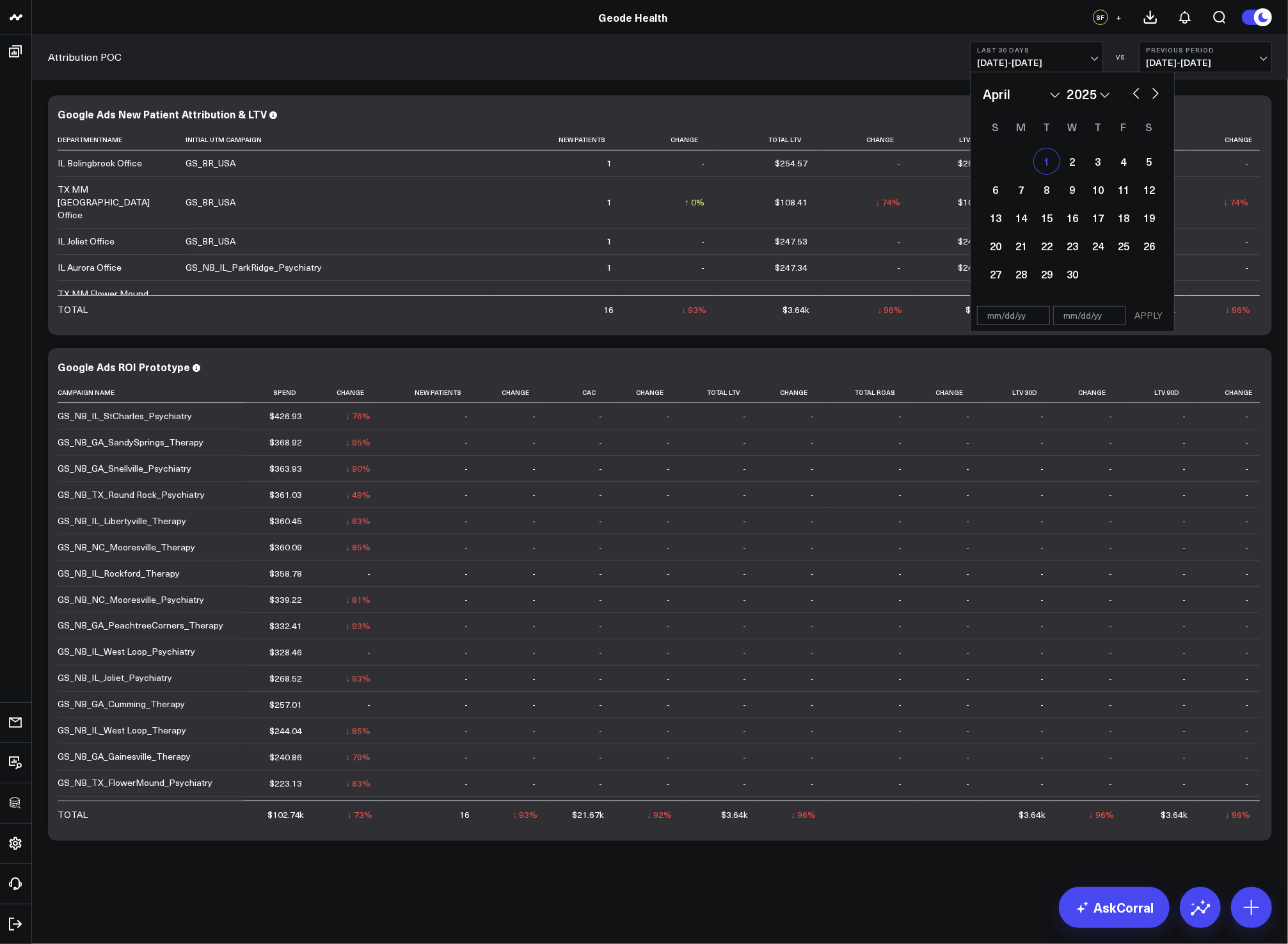
click at [1047, 158] on div "1" at bounding box center [1046, 161] width 26 height 26
type input "[DATE]"
select select "3"
select select "2025"
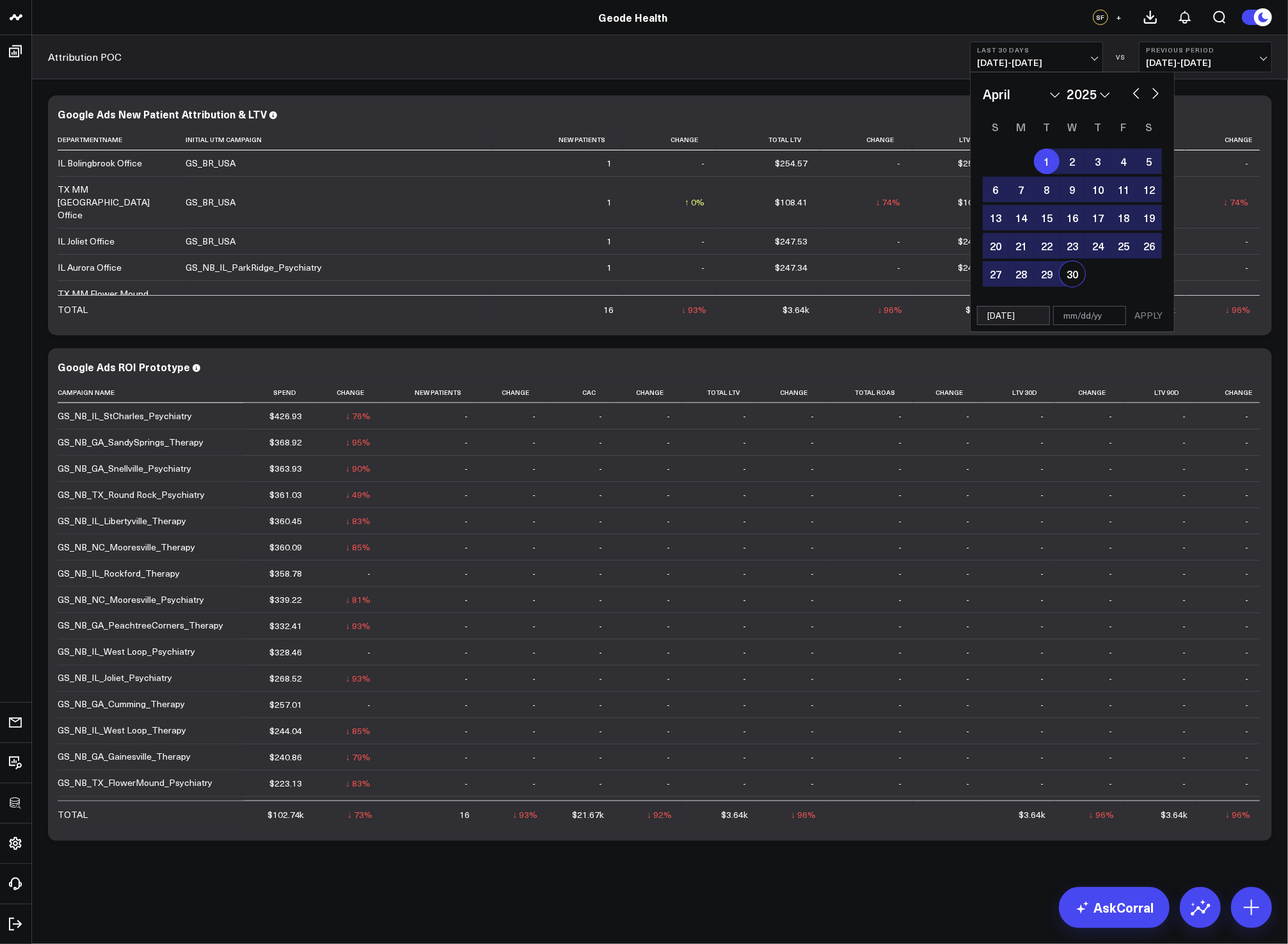
click at [1073, 281] on div "30" at bounding box center [1072, 274] width 26 height 26
type input "[DATE]"
select select "3"
select select "2025"
click at [1137, 309] on button "APPLY" at bounding box center [1148, 315] width 39 height 19
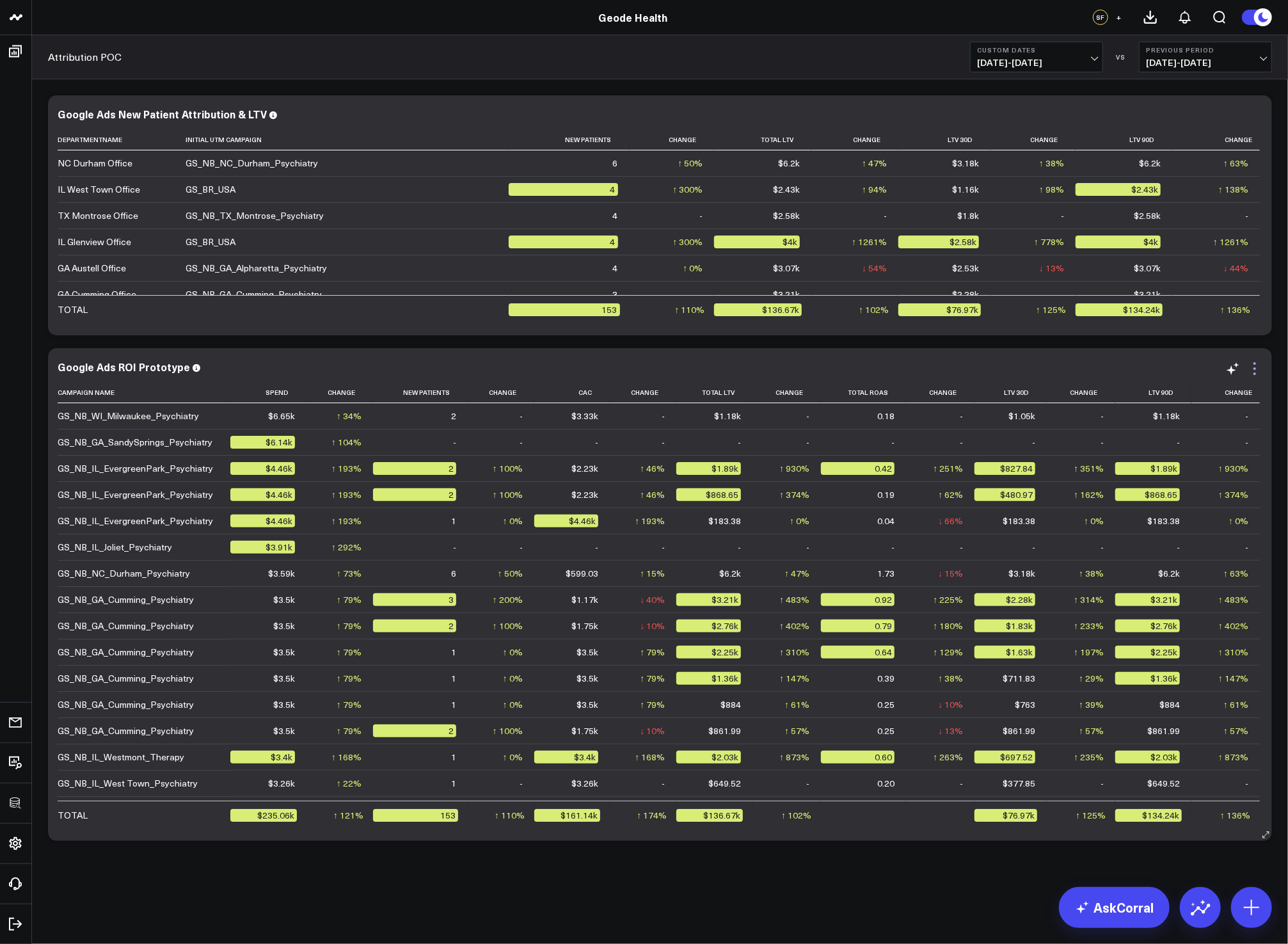
click at [1255, 365] on icon at bounding box center [1254, 368] width 15 height 15
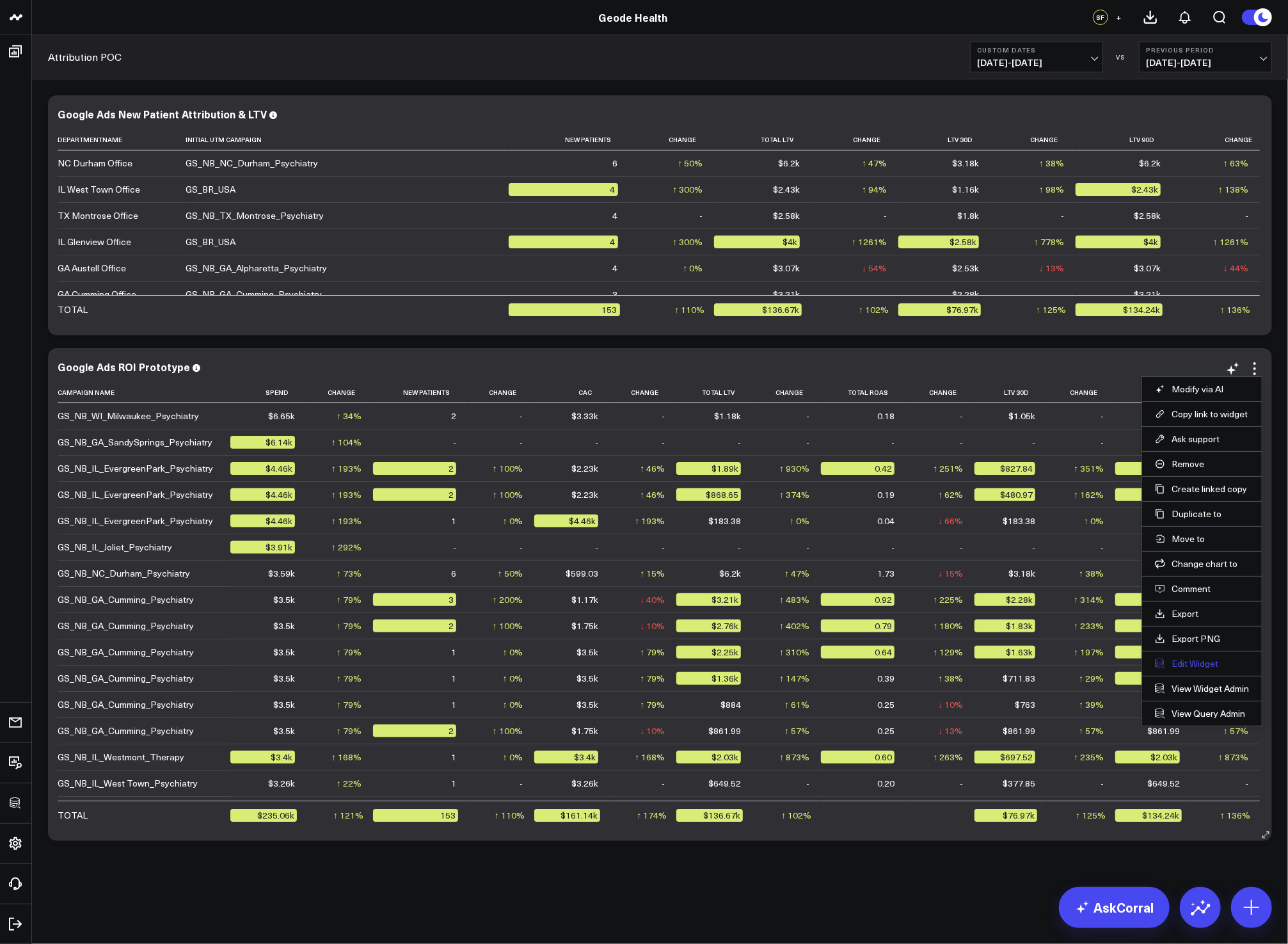
click at [1194, 661] on button "Edit Widget" at bounding box center [1201, 664] width 94 height 12
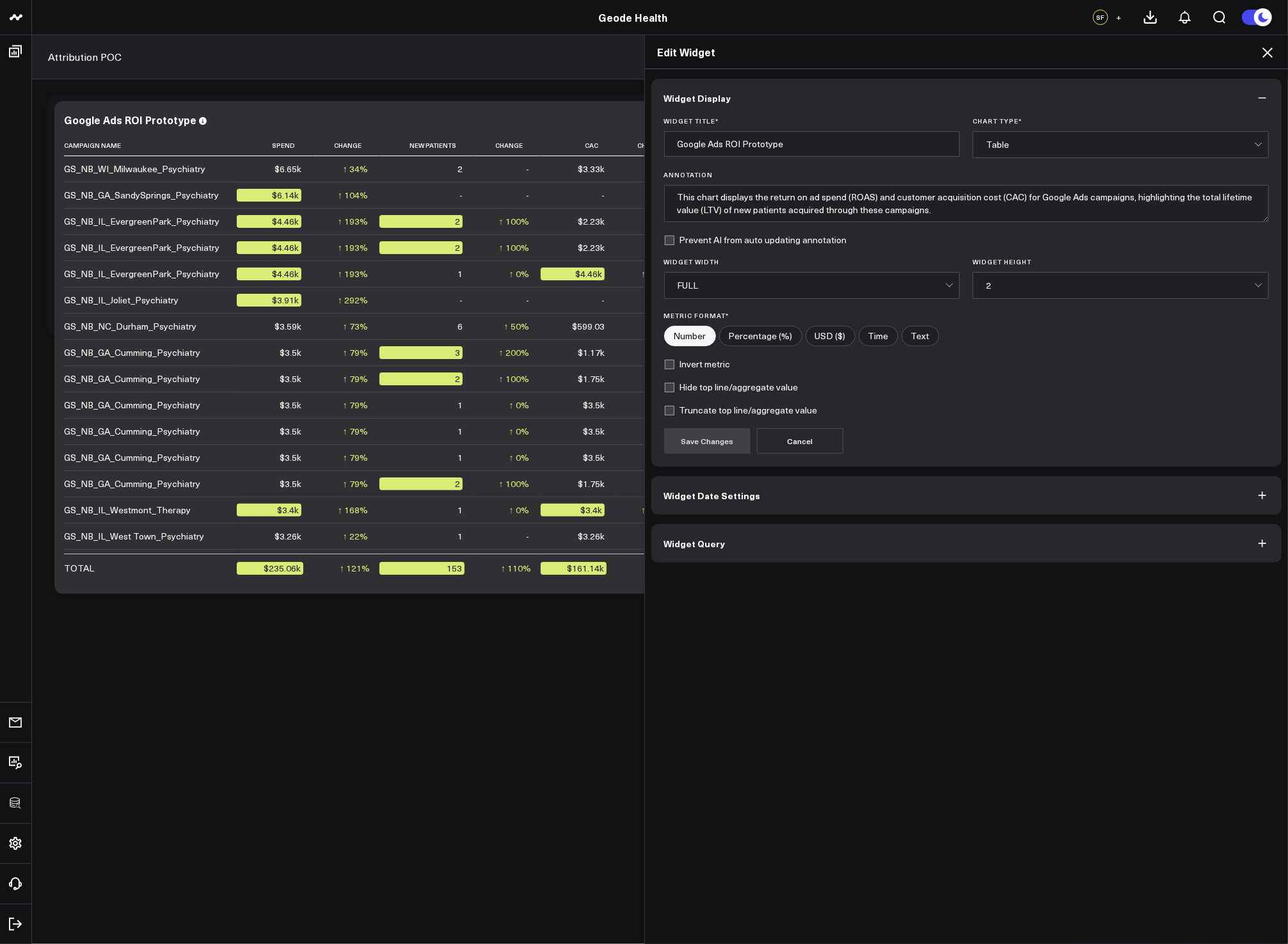
click at [816, 554] on button "Widget Query" at bounding box center [967, 543] width 631 height 39
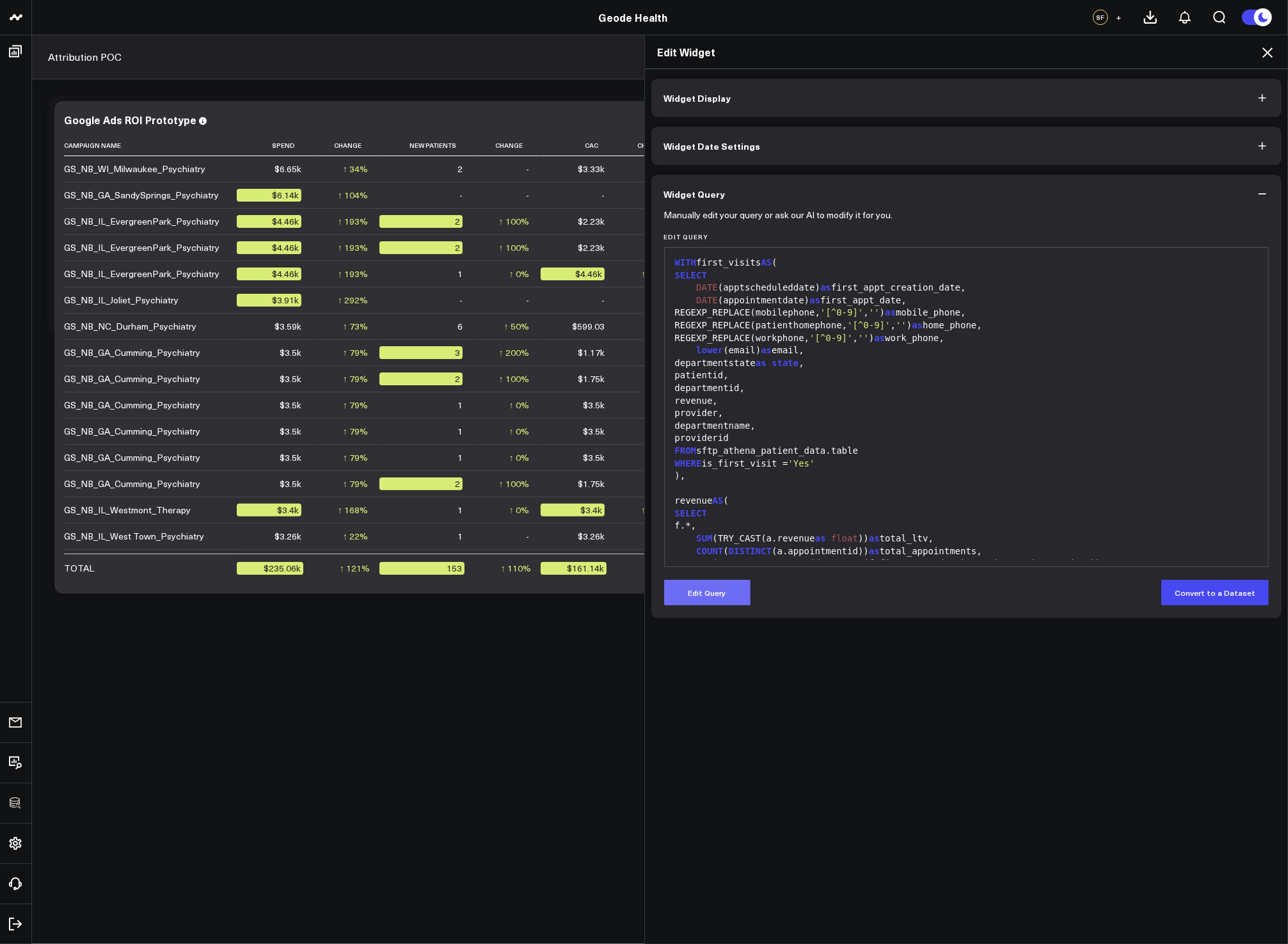
click at [715, 594] on button "Edit Query" at bounding box center [708, 592] width 87 height 26
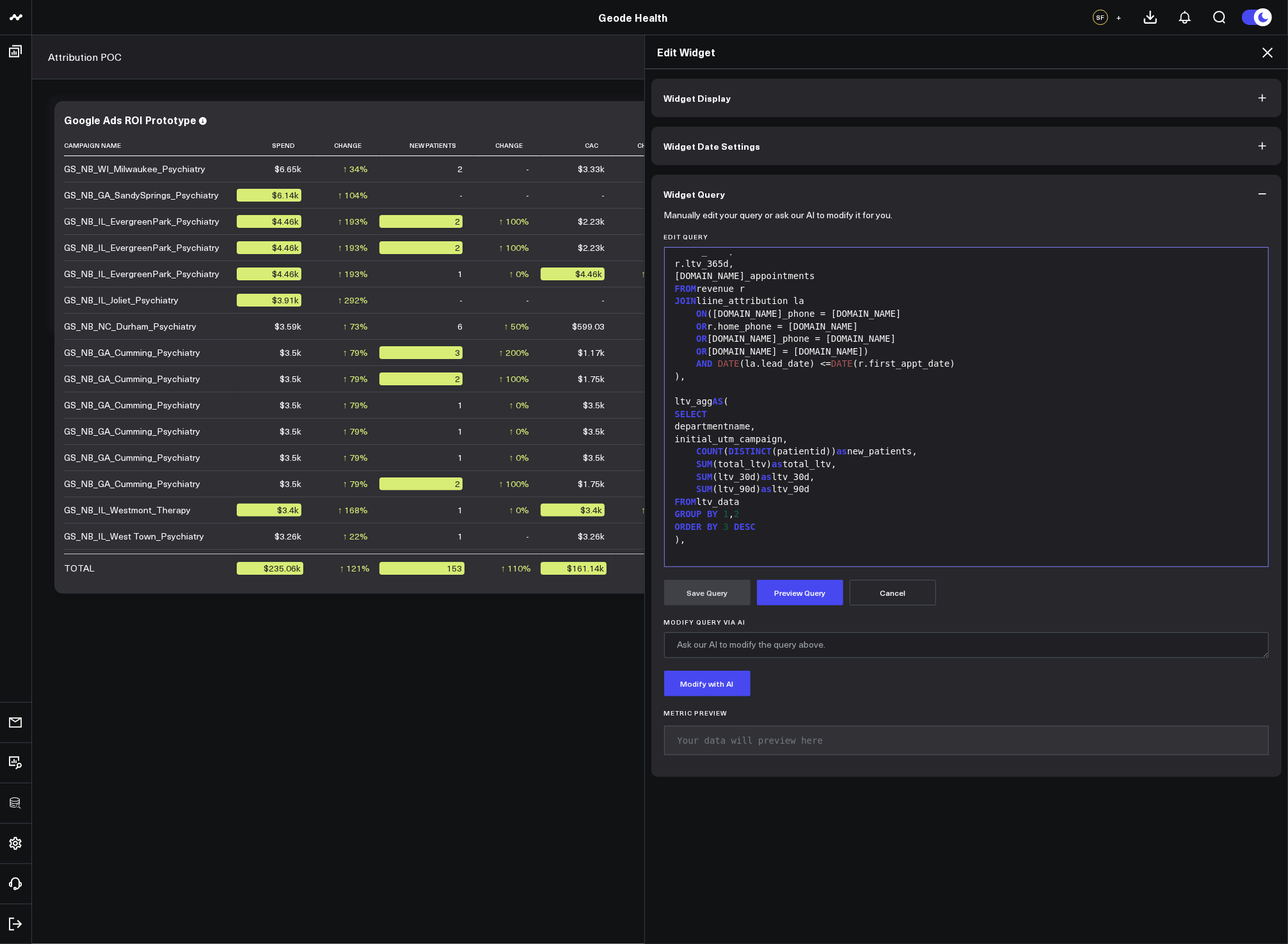
scroll to position [951, 0]
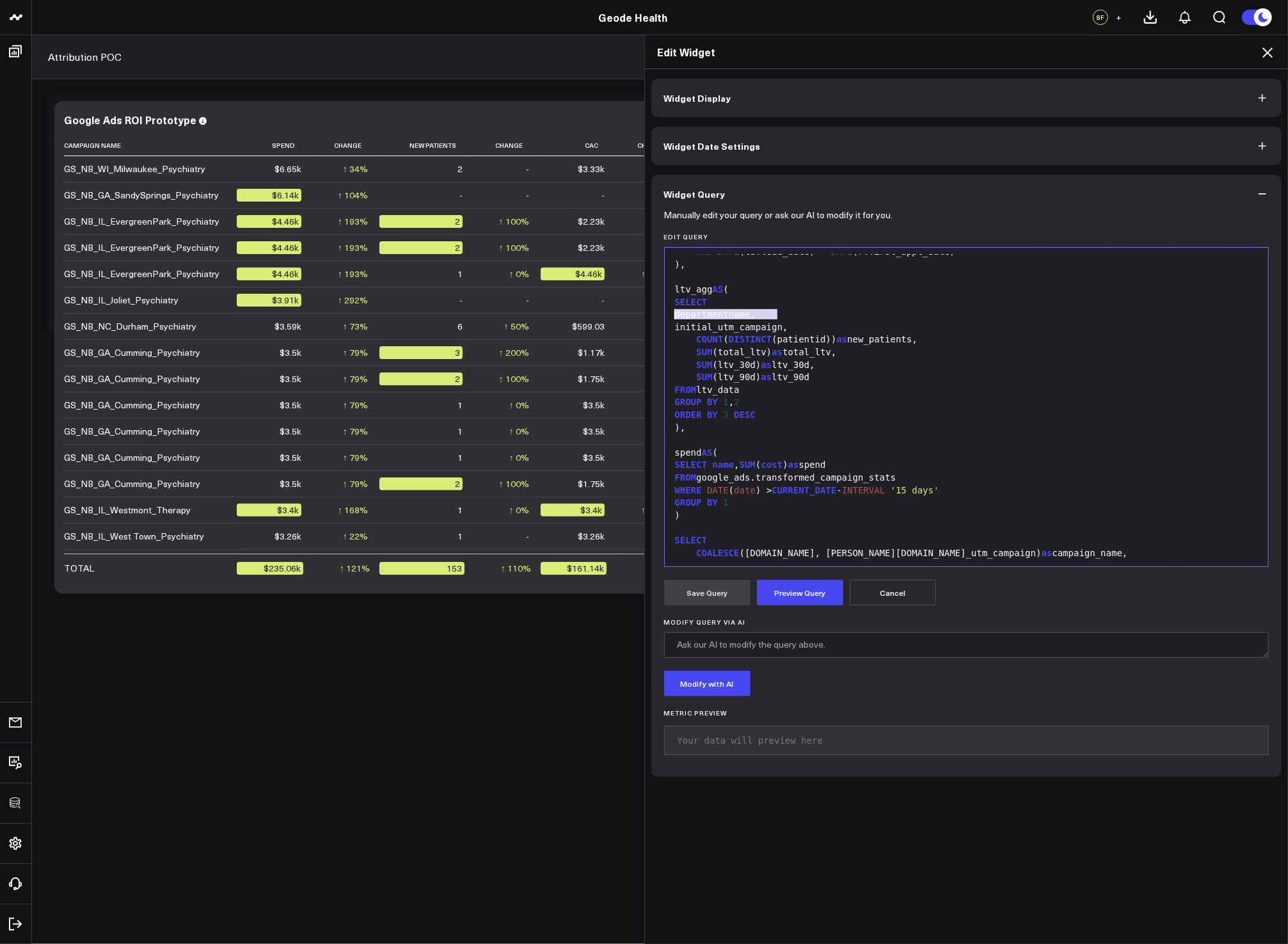
drag, startPoint x: 778, startPoint y: 316, endPoint x: 660, endPoint y: 318, distance: 118.0
click at [664, 318] on div "999 24 25 26 27 28 29 30 31 32 33 34 35 36 37 38 39 40 41 42 43 44 45 46 47 48 …" at bounding box center [967, 407] width 605 height 320
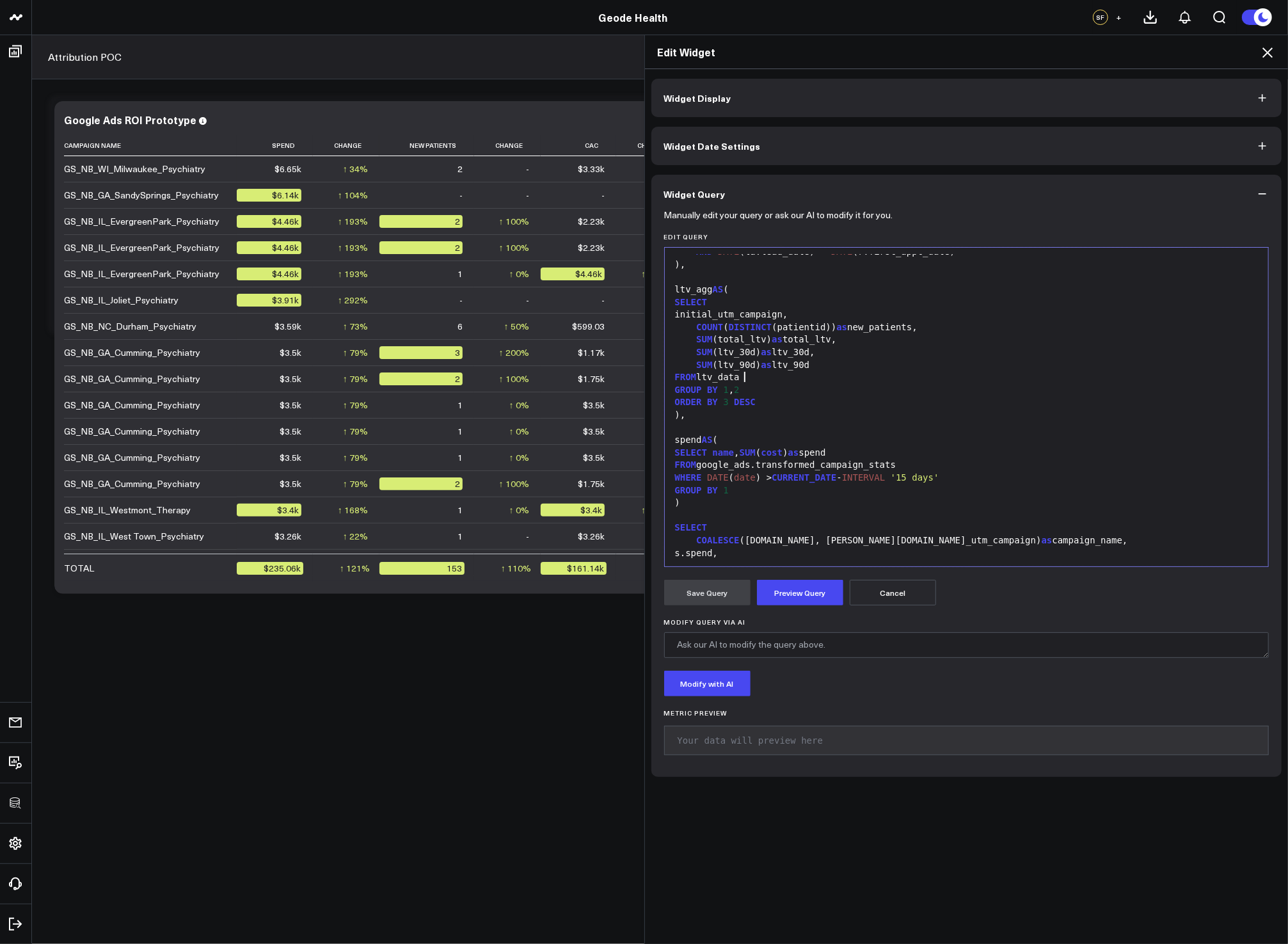
click at [754, 381] on div "FROM ltv_data" at bounding box center [966, 378] width 591 height 13
click at [752, 386] on div "GROUP BY 1 , 2" at bounding box center [966, 390] width 591 height 13
click at [725, 401] on div "ORDER BY 3 DESC" at bounding box center [966, 403] width 591 height 13
click at [778, 586] on button "Preview Query" at bounding box center [800, 592] width 87 height 26
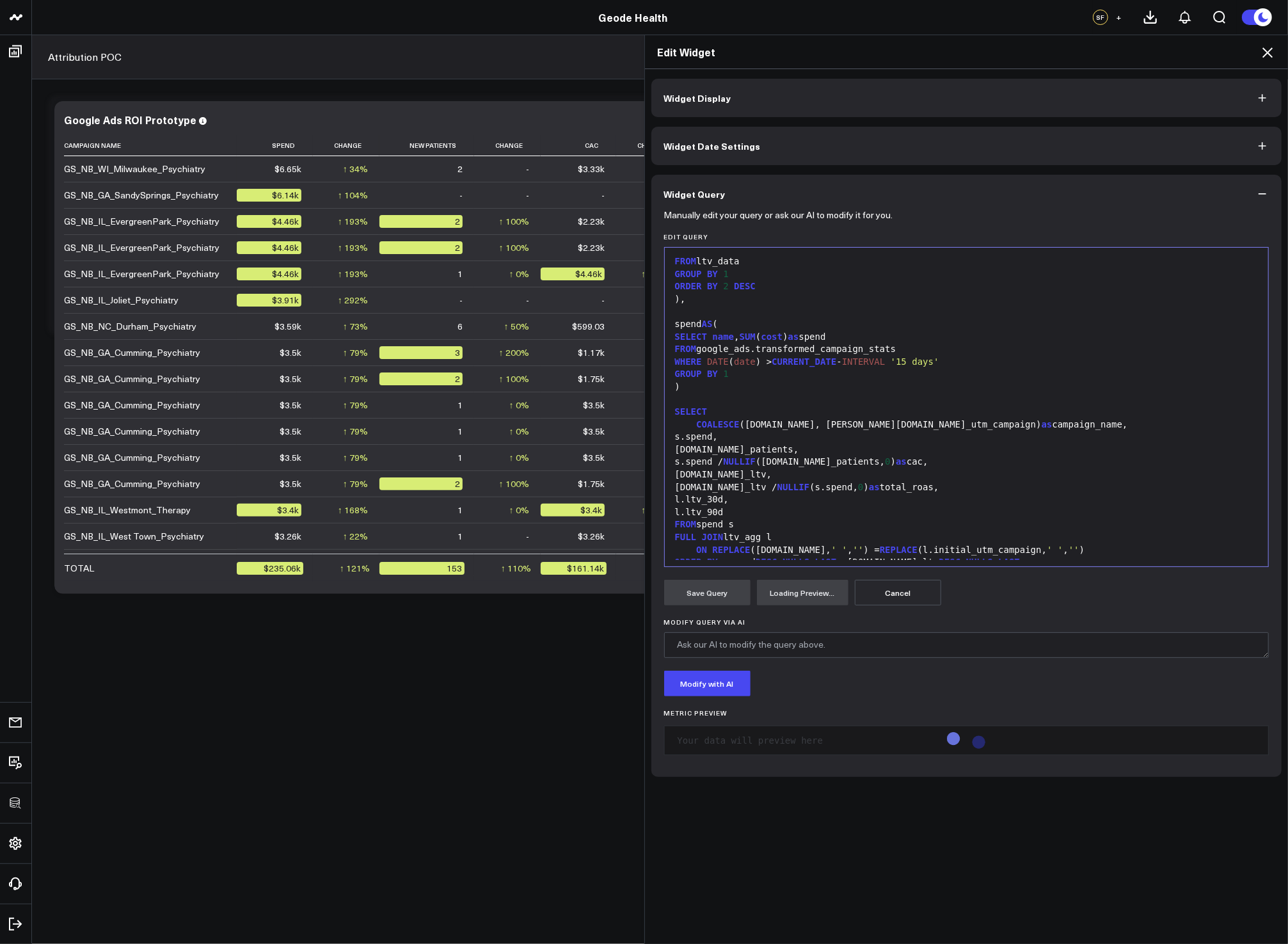
scroll to position [1078, 0]
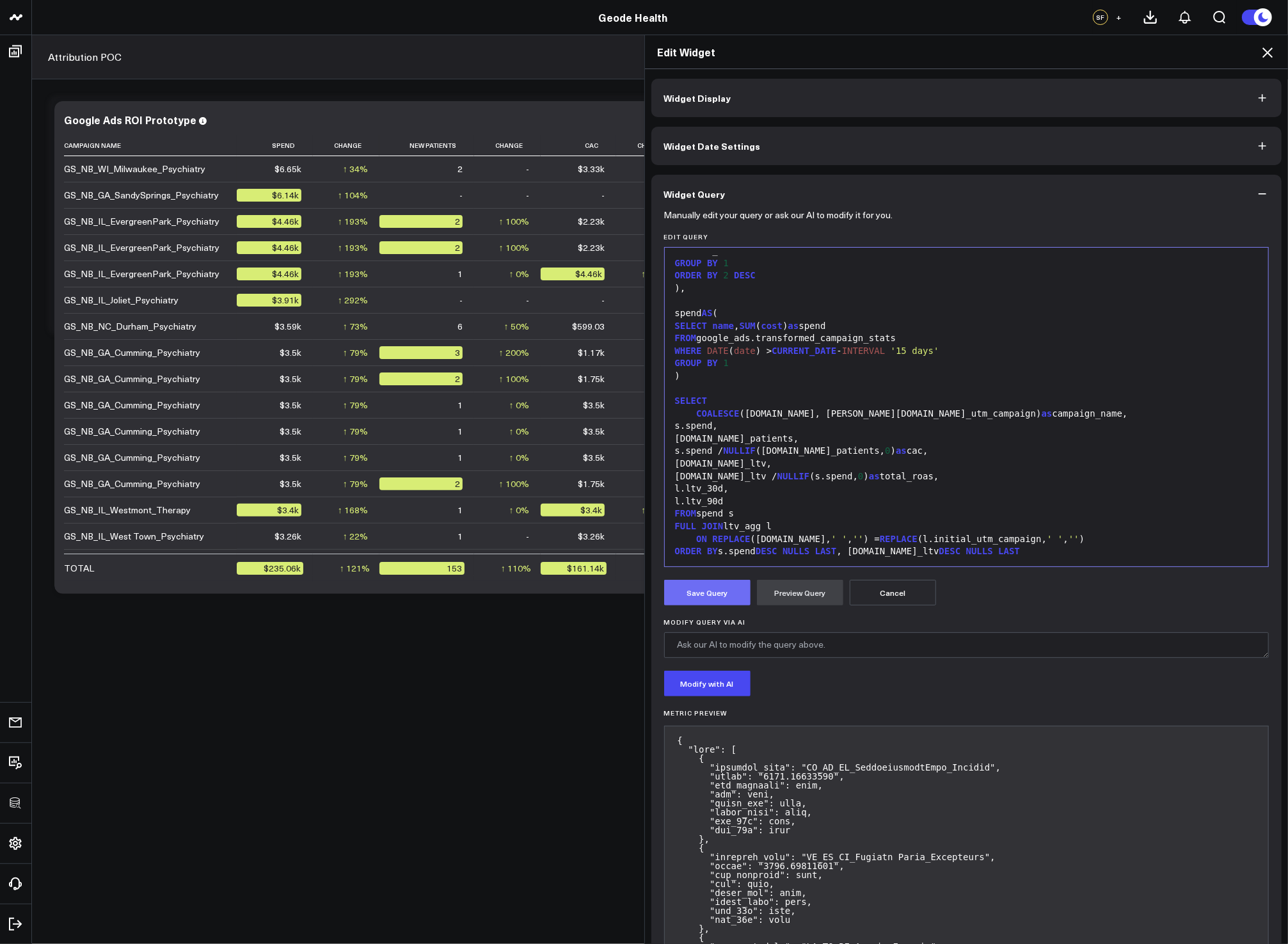
click at [708, 597] on button "Save Query" at bounding box center [708, 592] width 87 height 26
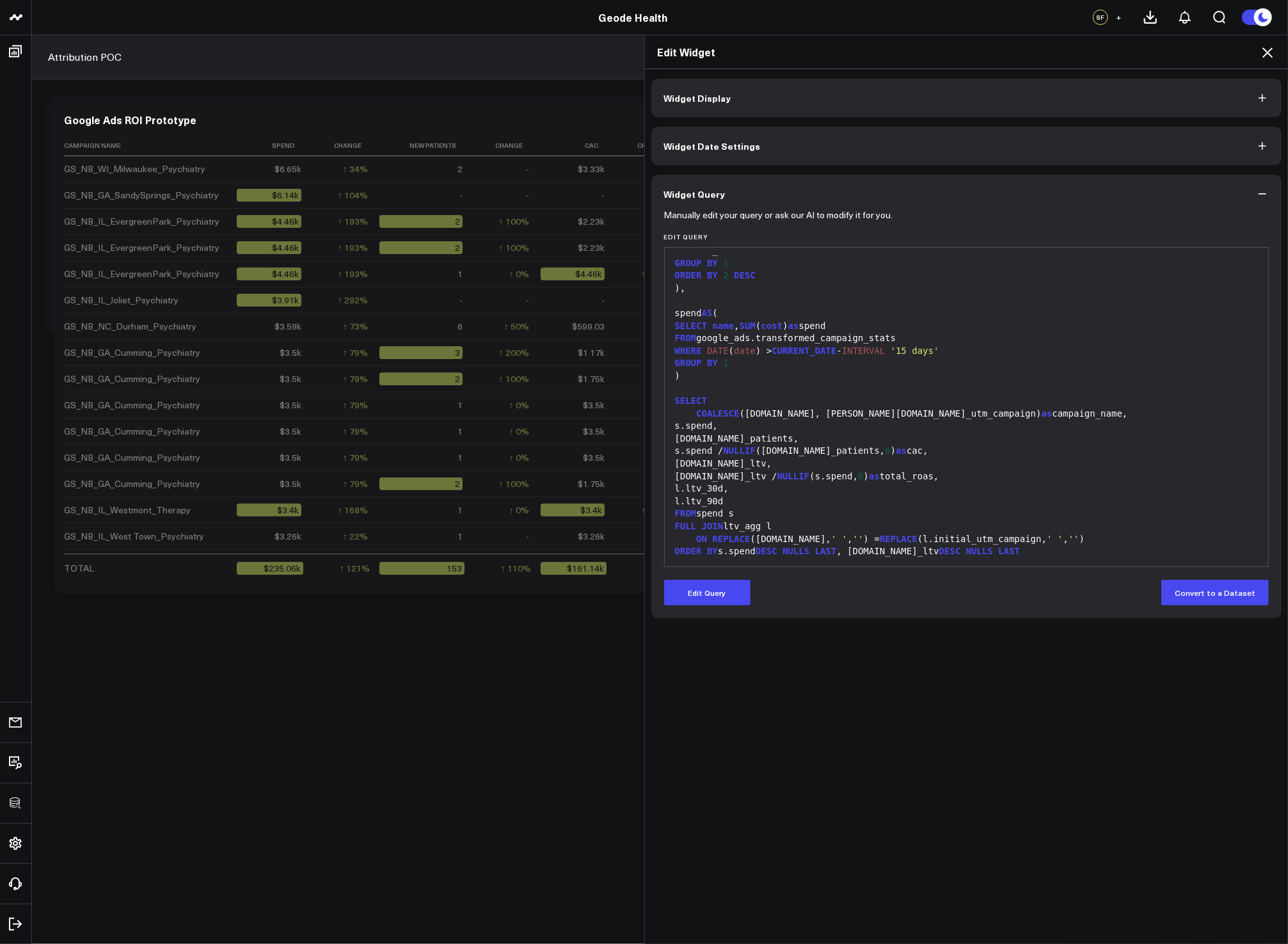
click at [1269, 57] on icon at bounding box center [1267, 52] width 15 height 15
